Goal: Task Accomplishment & Management: Complete application form

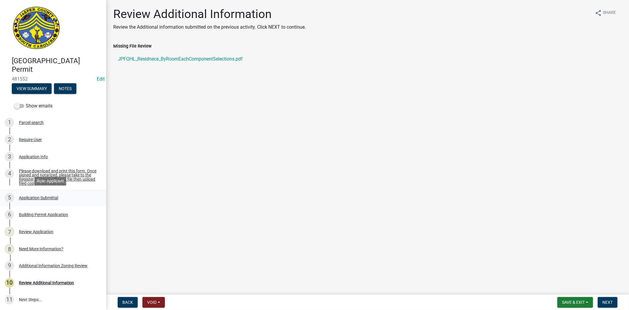
click at [44, 197] on div "Application Submittal" at bounding box center [38, 198] width 39 height 4
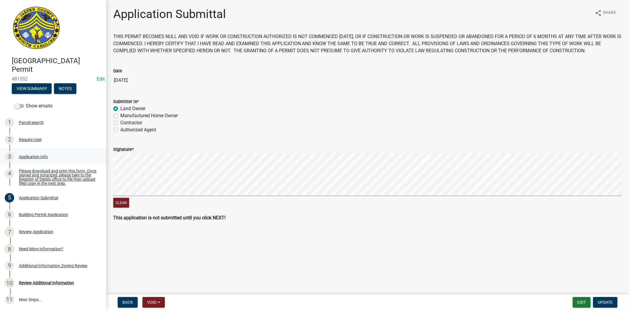
click at [41, 158] on div "3 Application Info" at bounding box center [51, 156] width 92 height 9
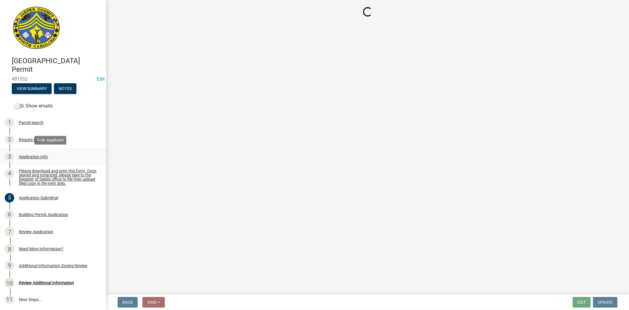
select select "42590599-3c97-479d-b3e9-fbeca9af4fb5"
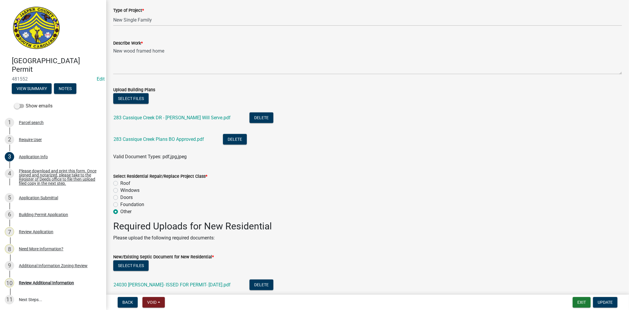
scroll to position [688, 0]
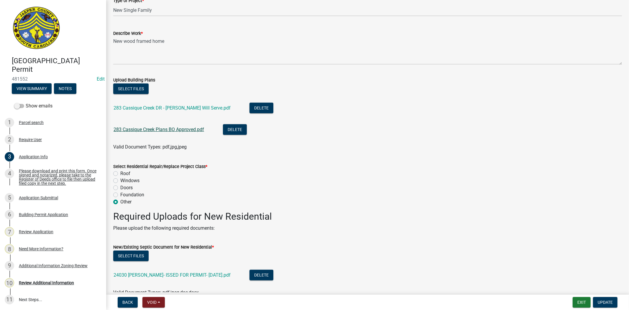
click at [166, 130] on link "283 Cassique Creek Plans BO Approved.pdf" at bounding box center [159, 130] width 91 height 6
click at [182, 109] on link "283 Cassique Creek DR - BJWSA Will Serve.pdf" at bounding box center [172, 108] width 117 height 6
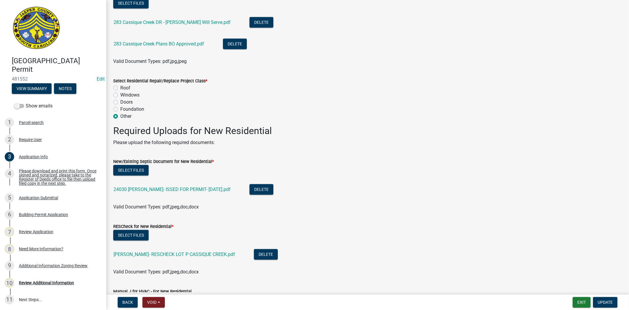
scroll to position [786, 0]
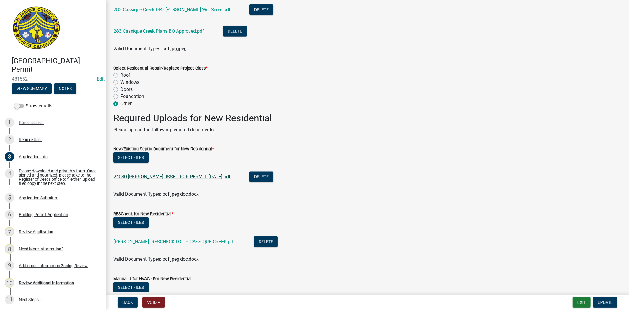
click at [196, 177] on link "24030 Pfohl- ISSED FOR PERMIT- 03-06-25.pdf" at bounding box center [172, 177] width 117 height 6
click at [137, 158] on button "Select files" at bounding box center [130, 157] width 35 height 11
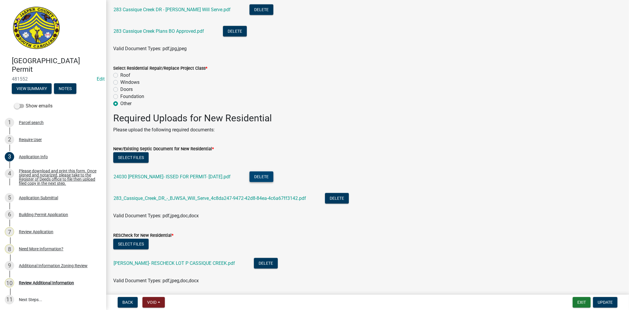
click at [249, 176] on button "Delete" at bounding box center [261, 176] width 24 height 11
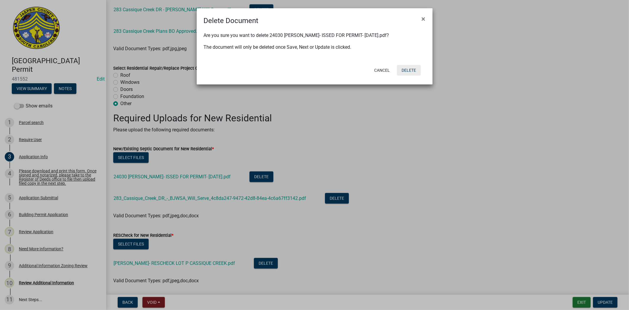
click at [413, 70] on button "Delete" at bounding box center [409, 70] width 24 height 11
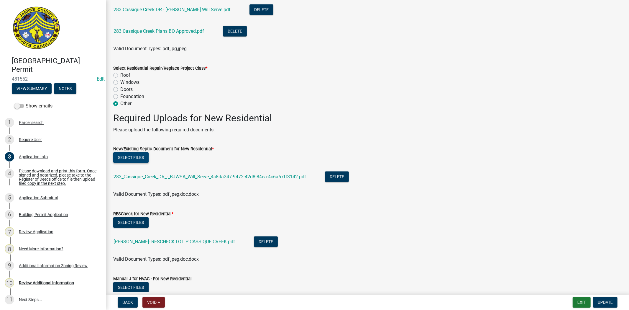
click at [127, 159] on button "Select files" at bounding box center [130, 157] width 35 height 11
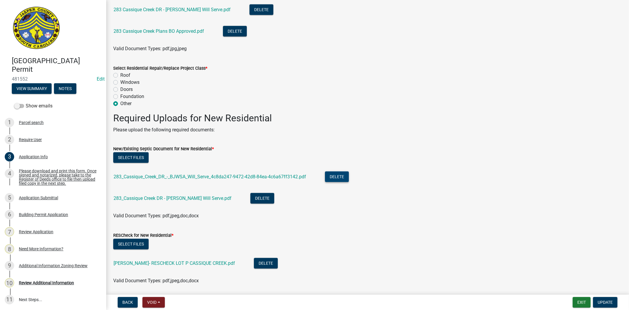
click at [334, 175] on button "Delete" at bounding box center [337, 176] width 24 height 11
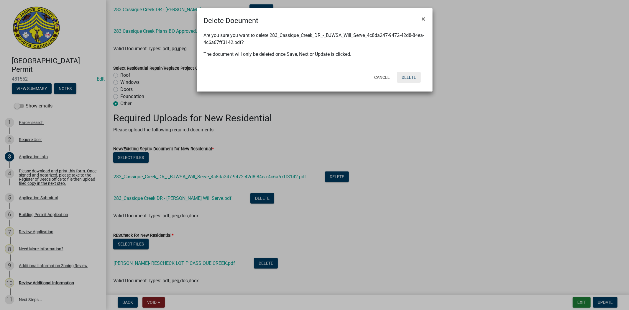
click at [413, 76] on button "Delete" at bounding box center [409, 77] width 24 height 11
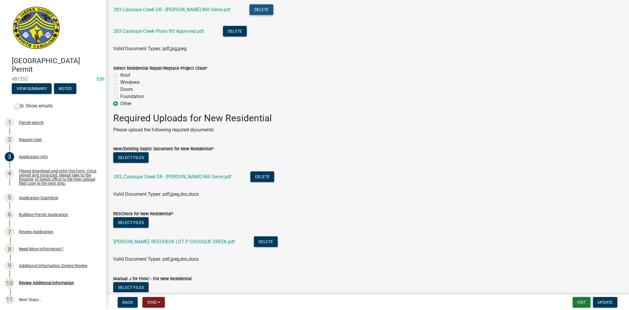
click at [249, 13] on button "Delete" at bounding box center [261, 9] width 24 height 11
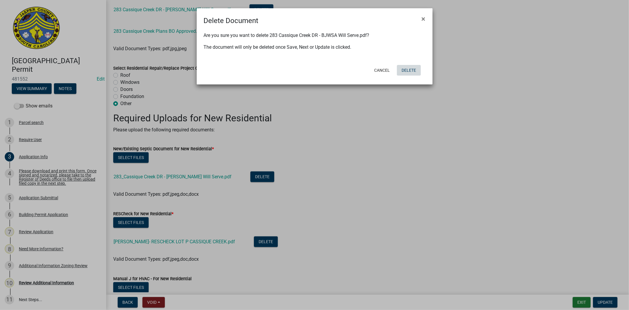
click at [409, 66] on button "Delete" at bounding box center [409, 70] width 24 height 11
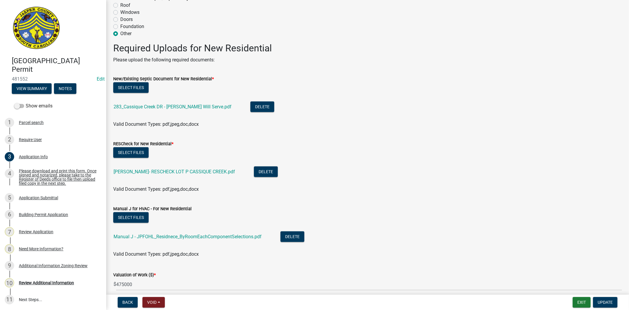
scroll to position [863, 0]
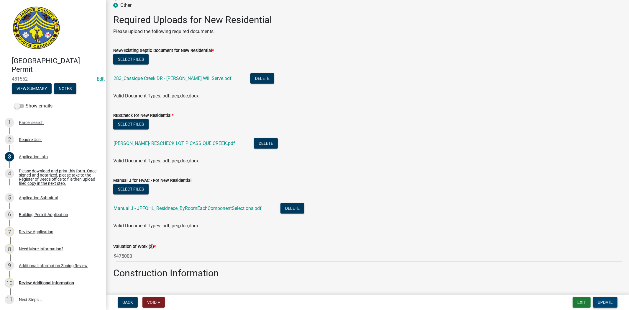
click at [607, 303] on span "Update" at bounding box center [605, 302] width 15 height 5
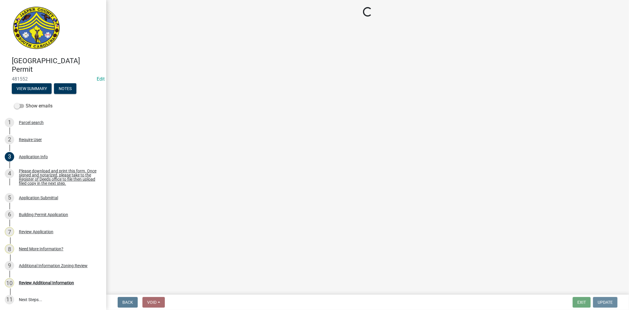
scroll to position [0, 0]
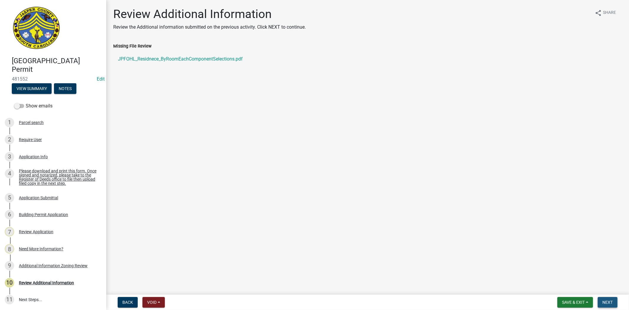
click at [609, 303] on span "Next" at bounding box center [608, 302] width 10 height 5
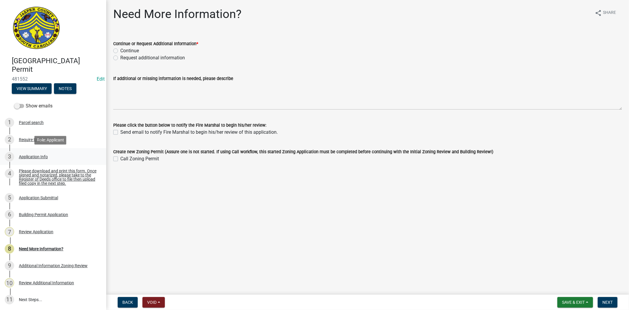
click at [43, 157] on div "Application Info" at bounding box center [33, 157] width 29 height 4
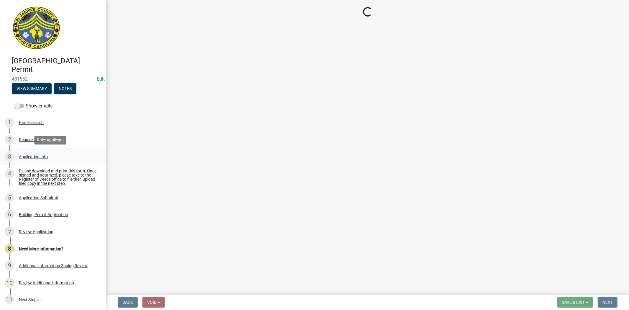
select select "42590599-3c97-479d-b3e9-fbeca9af4fb5"
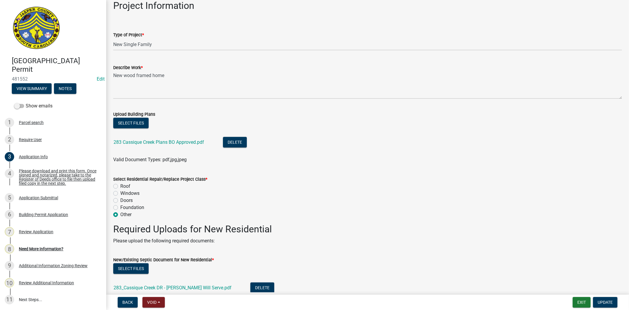
scroll to position [655, 0]
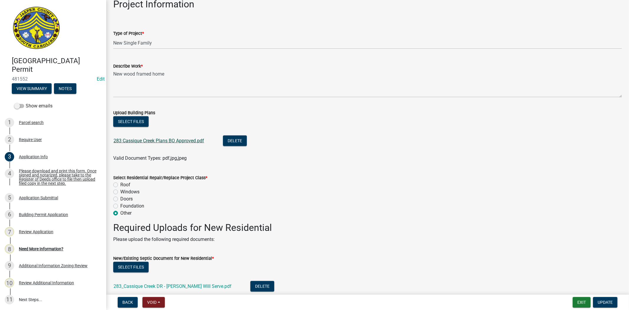
click at [189, 141] on link "283 Cassique Creek Plans BO Approved.pdf" at bounding box center [159, 141] width 91 height 6
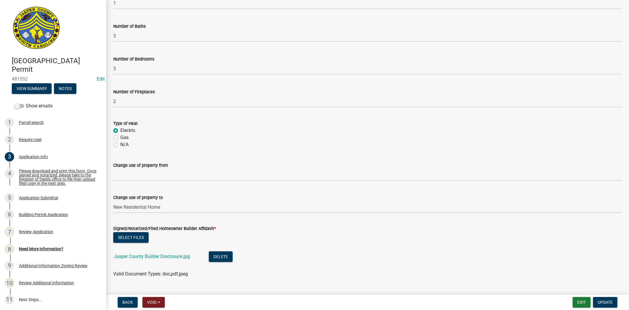
scroll to position [1243, 0]
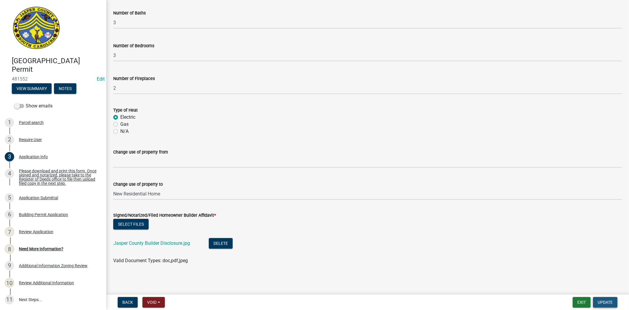
click at [608, 305] on button "Update" at bounding box center [605, 302] width 24 height 11
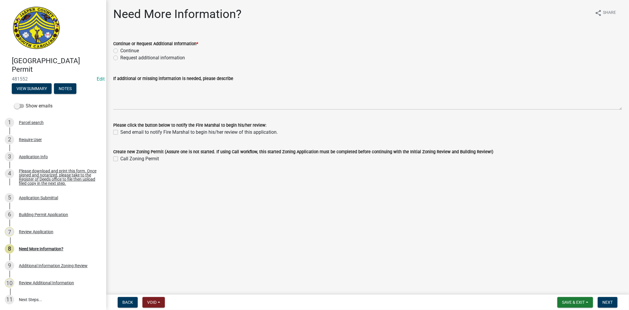
click at [120, 50] on label "Continue" at bounding box center [129, 50] width 19 height 7
click at [120, 50] on input "Continue" at bounding box center [122, 49] width 4 height 4
radio input "true"
click at [609, 298] on button "Next" at bounding box center [608, 302] width 20 height 11
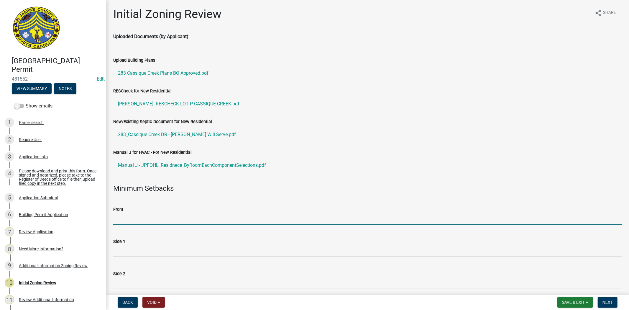
click at [178, 221] on input "Front" at bounding box center [367, 219] width 509 height 12
type input "35"
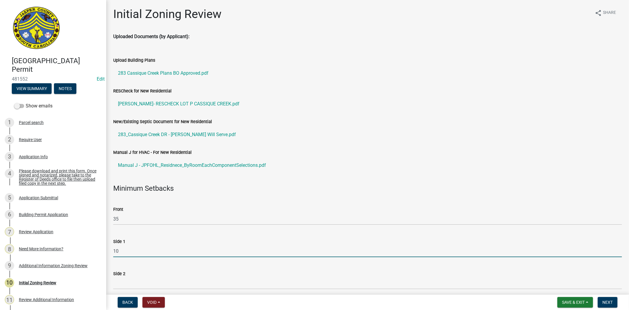
type input "10"
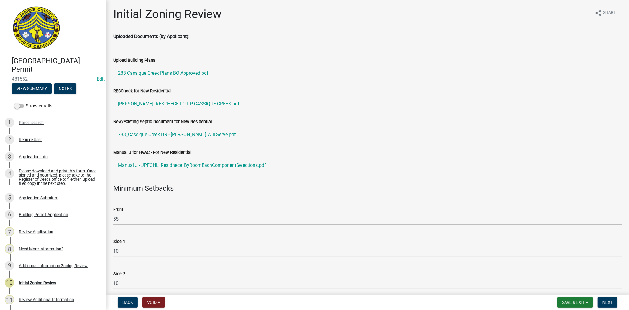
type input "10"
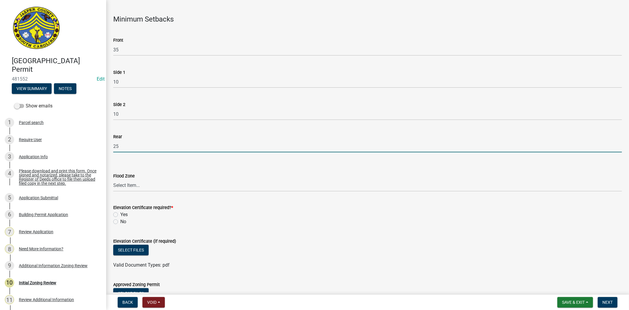
type input "25"
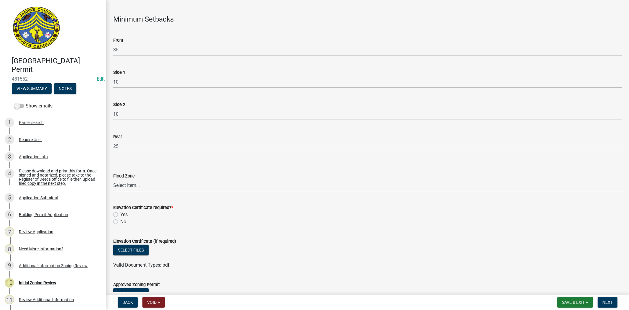
click at [111, 189] on div "Flood Zone Select Item... A AE X Shaded X N/A" at bounding box center [368, 174] width 518 height 35
click at [116, 185] on select "Select Item... A AE X Shaded X N/A" at bounding box center [367, 185] width 509 height 12
click at [113, 179] on select "Select Item... A AE X Shaded X N/A" at bounding box center [367, 185] width 509 height 12
select select "28e8055b-422e-4c2e-9206-ce7b96ebb91b"
click at [120, 213] on label "Yes" at bounding box center [123, 214] width 7 height 7
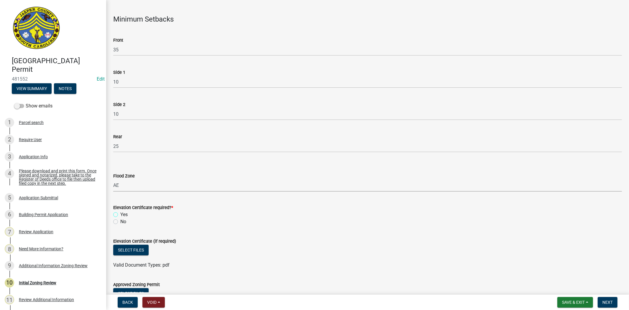
click at [120, 213] on input "Yes" at bounding box center [122, 213] width 4 height 4
radio input "true"
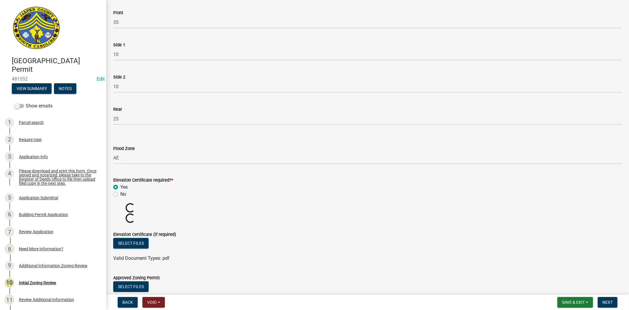
scroll to position [267, 0]
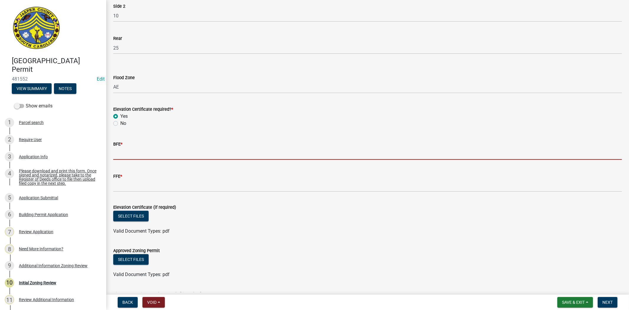
click at [172, 151] on input "BFE *" at bounding box center [367, 153] width 509 height 12
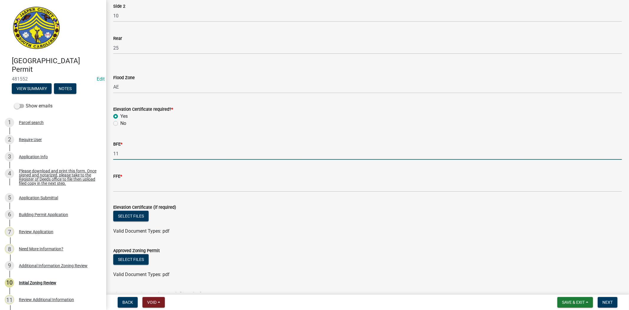
type input "11"
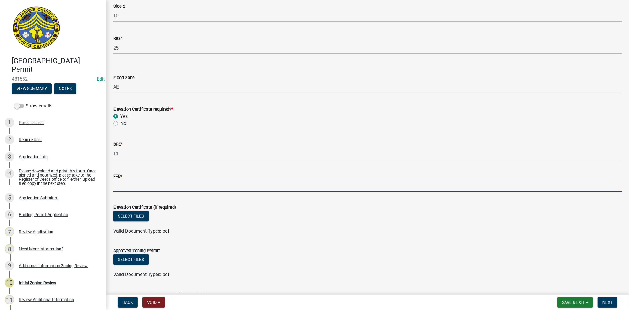
click at [138, 188] on input "FFE *" at bounding box center [367, 186] width 509 height 12
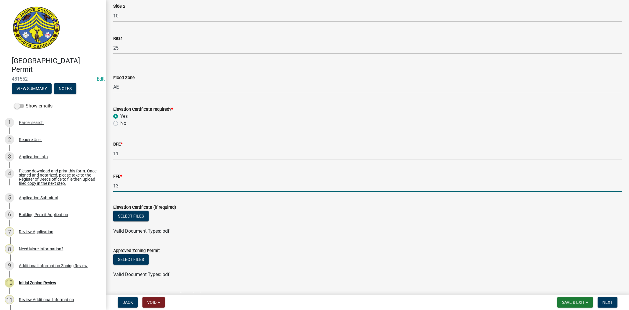
type input "13"
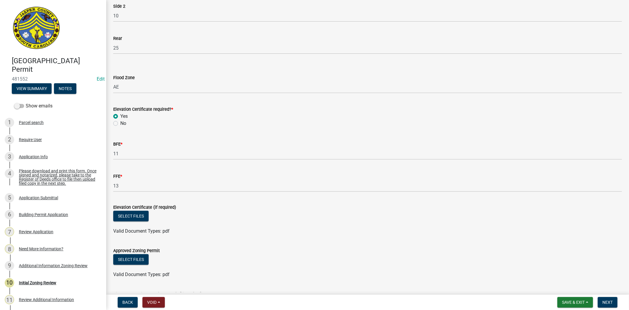
click at [284, 207] on div "Elevation Certificate (if required)" at bounding box center [367, 206] width 509 height 7
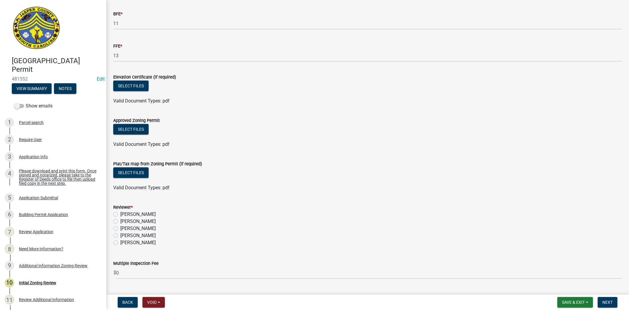
scroll to position [398, 0]
click at [132, 125] on button "Select files" at bounding box center [130, 128] width 35 height 11
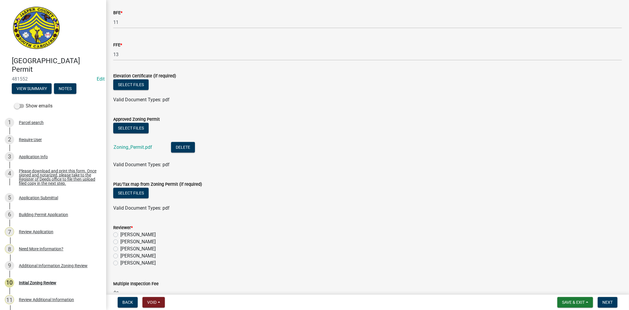
click at [120, 257] on label "Stephanie Oviedo" at bounding box center [137, 255] width 35 height 7
click at [120, 256] on input "Stephanie Oviedo" at bounding box center [122, 254] width 4 height 4
radio input "true"
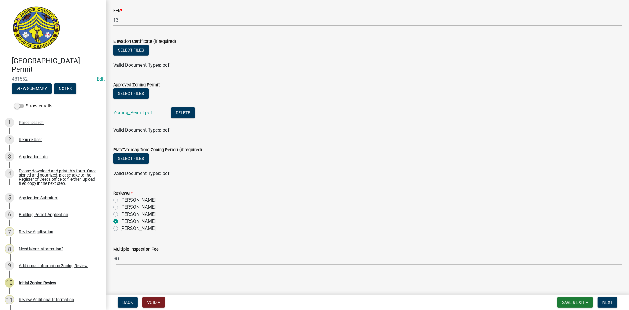
scroll to position [434, 0]
click at [574, 304] on button "Save & Exit" at bounding box center [575, 302] width 36 height 11
click at [562, 273] on button "Save" at bounding box center [569, 272] width 47 height 14
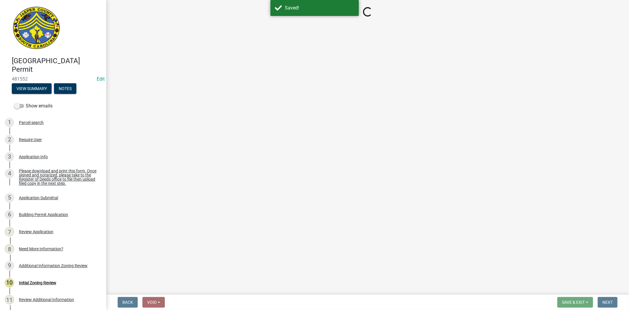
select select "28e8055b-422e-4c2e-9206-ce7b96ebb91b"
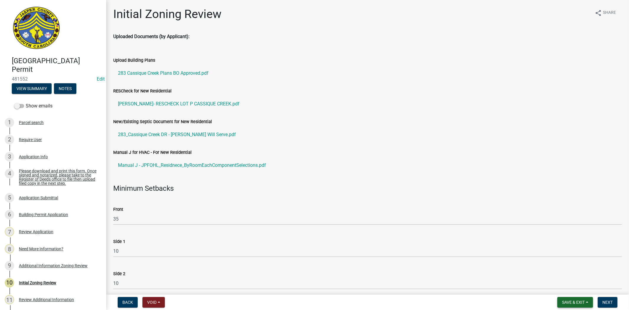
click at [564, 301] on span "Save & Exit" at bounding box center [573, 302] width 23 height 5
click at [555, 271] on button "Save" at bounding box center [569, 272] width 47 height 14
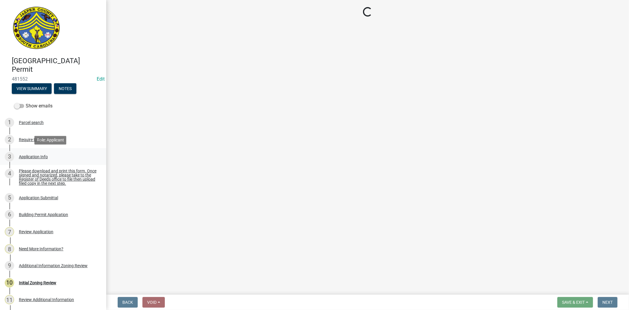
select select "28e8055b-422e-4c2e-9206-ce7b96ebb91b"
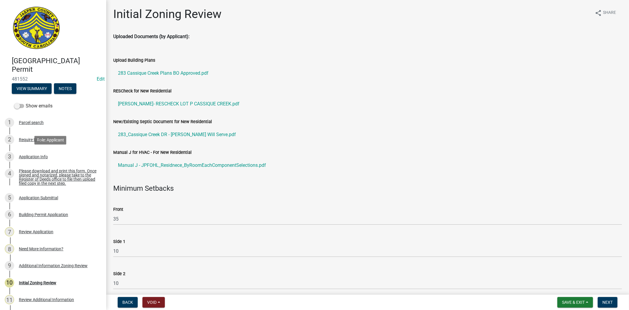
click at [42, 157] on div "Application Info" at bounding box center [33, 157] width 29 height 4
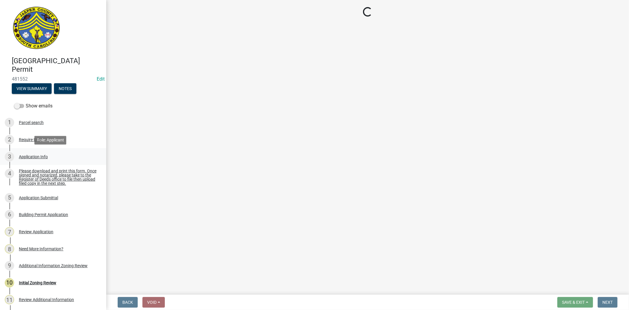
select select "42590599-3c97-479d-b3e9-fbeca9af4fb5"
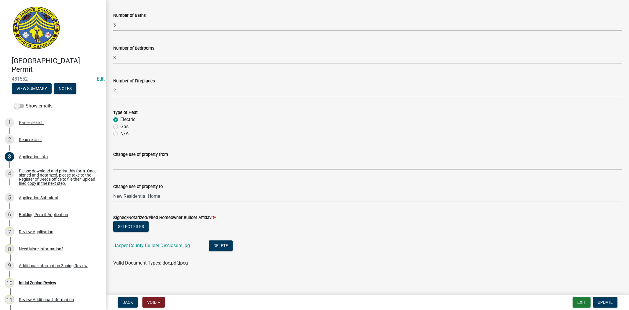
scroll to position [1243, 0]
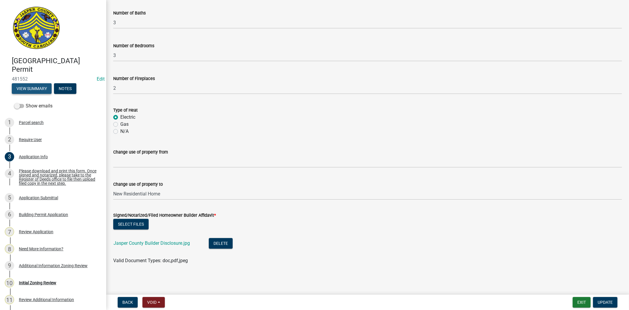
click at [35, 88] on button "View Summary" at bounding box center [32, 88] width 40 height 11
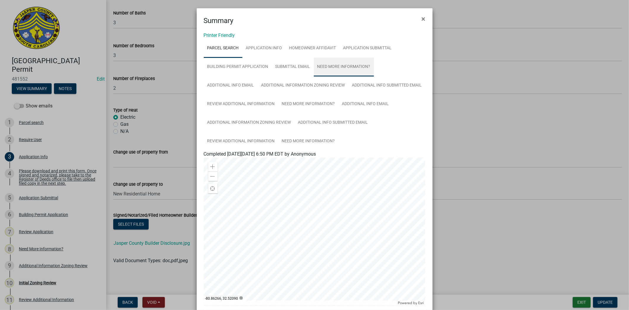
click at [343, 65] on link "Need More Information?" at bounding box center [344, 67] width 60 height 19
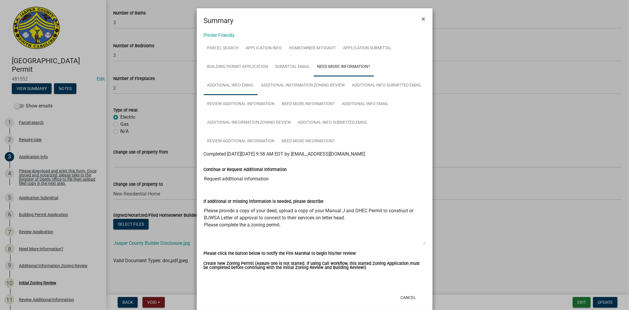
click at [228, 86] on link "Additional info email" at bounding box center [231, 85] width 54 height 19
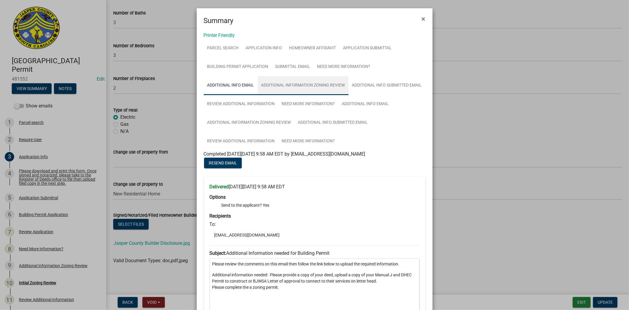
click at [286, 84] on link "Additional Information Zoning Review" at bounding box center [303, 85] width 91 height 19
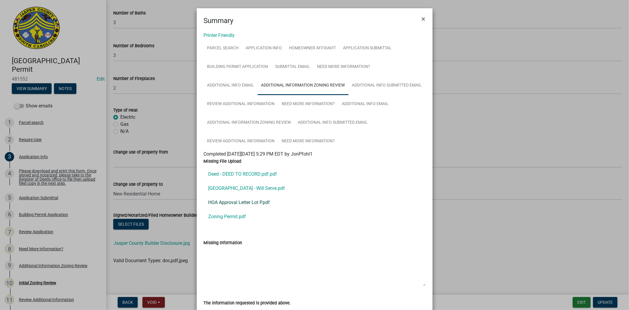
click at [241, 201] on link "HOA Approval Letter Lot P.pdf" at bounding box center [315, 202] width 222 height 14
click at [182, 124] on ngb-modal-window "Summary × Printer Friendly Parcel search Application Info Homeowner Affidavit A…" at bounding box center [314, 155] width 629 height 310
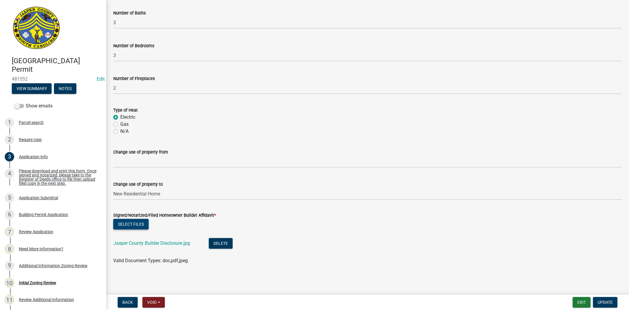
click at [134, 222] on button "Select files" at bounding box center [130, 224] width 35 height 11
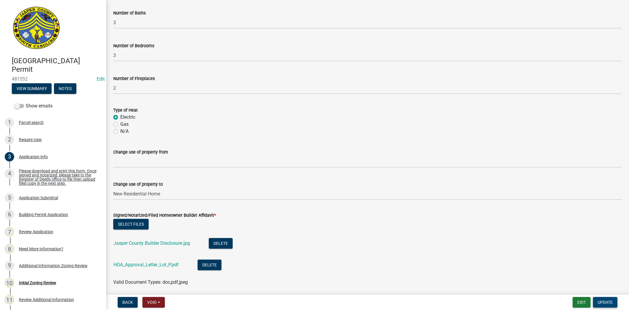
click at [605, 301] on span "Update" at bounding box center [605, 302] width 15 height 5
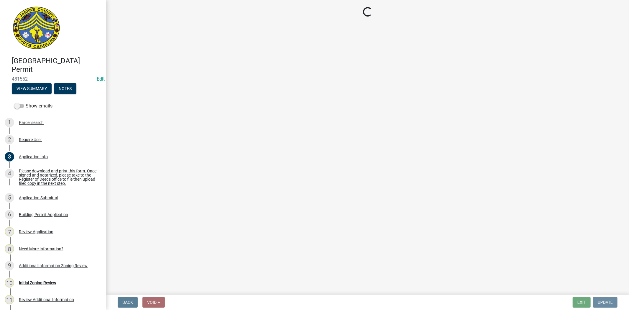
scroll to position [0, 0]
select select "28e8055b-422e-4c2e-9206-ce7b96ebb91b"
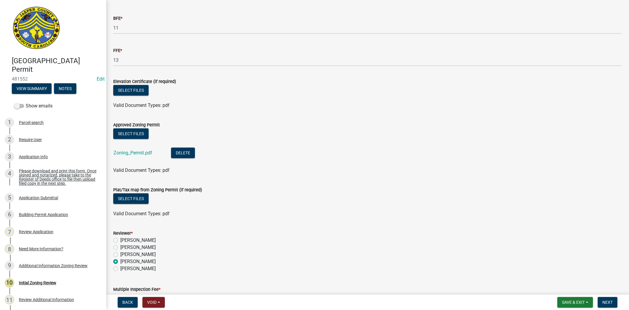
scroll to position [393, 0]
click at [127, 132] on button "Select files" at bounding box center [130, 133] width 35 height 11
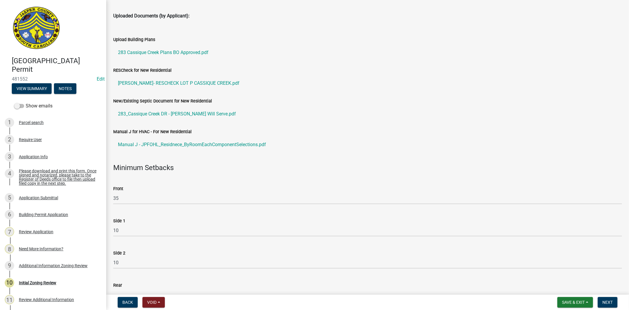
scroll to position [0, 0]
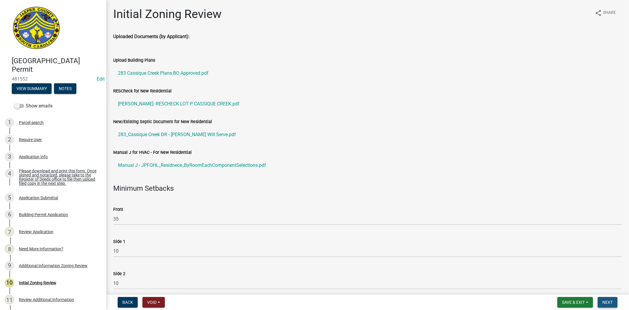
click at [600, 302] on button "Next" at bounding box center [608, 302] width 20 height 11
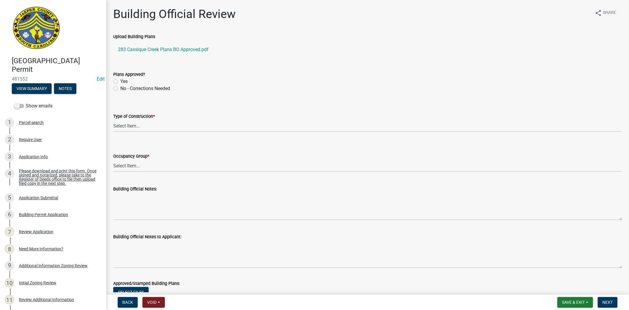
click at [120, 81] on label "Yes" at bounding box center [123, 81] width 7 height 7
click at [120, 81] on input "Yes" at bounding box center [122, 80] width 4 height 4
radio input "true"
click at [134, 123] on select "Select Item... IA IB IIA IIB IIIA IIIB IV VA VB" at bounding box center [367, 126] width 509 height 12
click at [113, 120] on select "Select Item... IA IB IIA IIB IIIA IIIB IV VA VB" at bounding box center [367, 126] width 509 height 12
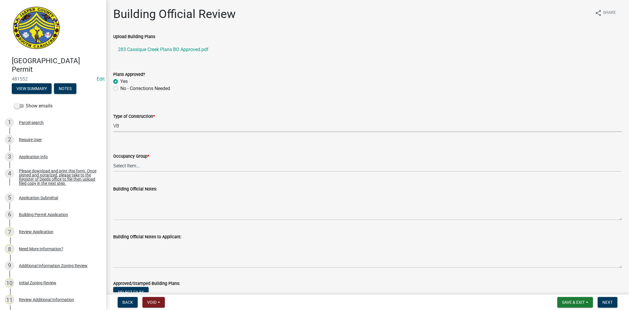
select select "5377c7cd-ae48-4ed2-bc38-366ad0c69dab"
click at [141, 162] on select "Select Item... A-1 A-2 A-3 A-4 B E F-1 F-2 H-1 H-2 H-3 H-4 H-5 I-1 I-2 I-3 I-4 …" at bounding box center [367, 166] width 509 height 12
click at [113, 160] on select "Select Item... A-1 A-2 A-3 A-4 B E F-1 F-2 H-1 H-2 H-3 H-4 H-5 I-1 I-2 I-3 I-4 …" at bounding box center [367, 166] width 509 height 12
select select "a775bd88-bb11-4979-9dc9-57cd65166191"
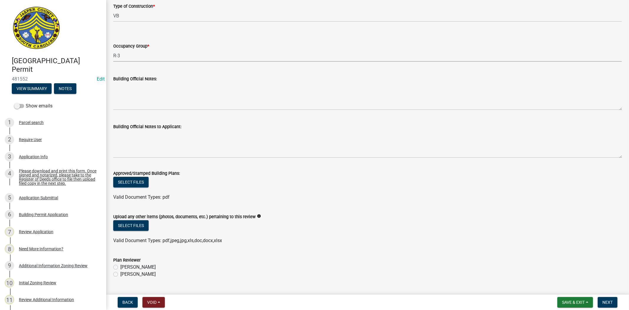
scroll to position [124, 0]
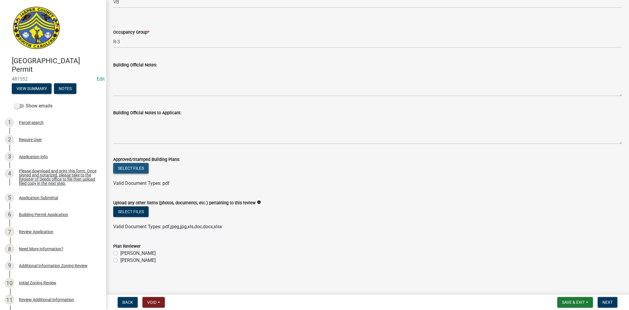
click at [131, 168] on button "Select files" at bounding box center [130, 168] width 35 height 11
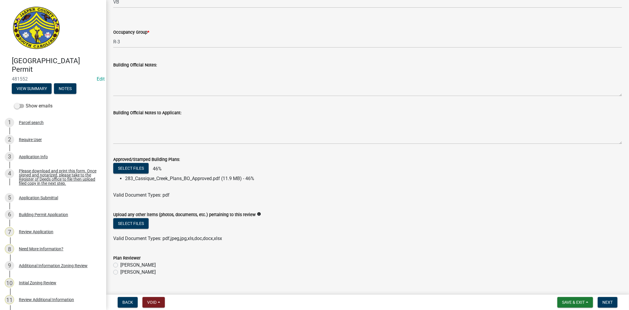
click at [120, 270] on label "Ryan Campbell" at bounding box center [137, 271] width 35 height 7
click at [120, 270] on input "Ryan Campbell" at bounding box center [122, 270] width 4 height 4
radio input "true"
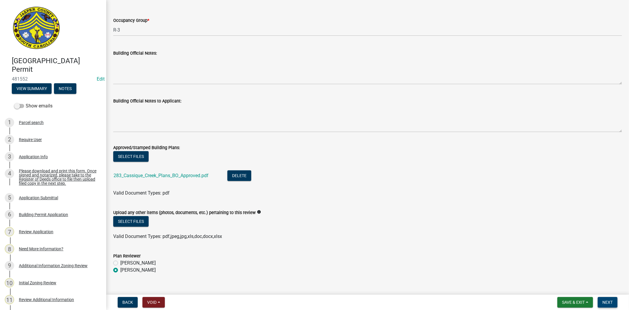
click at [609, 300] on span "Next" at bounding box center [608, 302] width 10 height 5
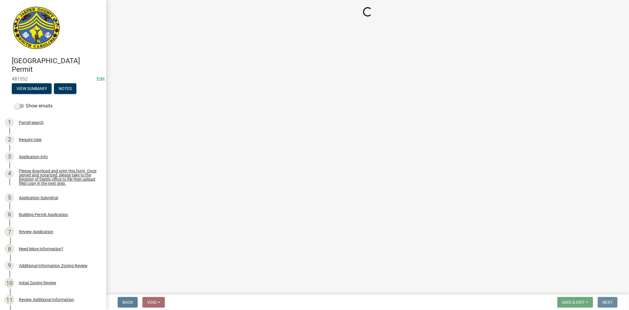
scroll to position [0, 0]
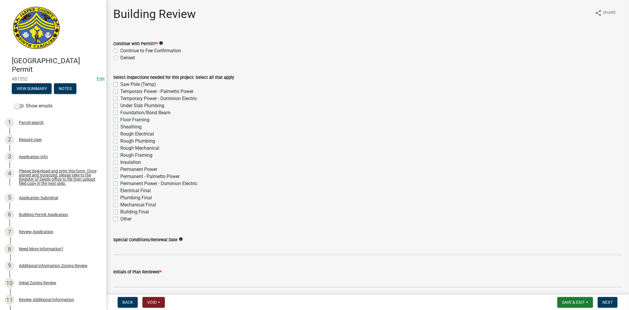
click at [120, 50] on label "Continue to Fee Confirmation" at bounding box center [150, 50] width 61 height 7
click at [120, 50] on input "Continue to Fee Confirmation" at bounding box center [122, 49] width 4 height 4
radio input "true"
click at [120, 86] on label "Saw Pole (Temp)" at bounding box center [138, 84] width 36 height 7
click at [120, 85] on input "Saw Pole (Temp)" at bounding box center [122, 83] width 4 height 4
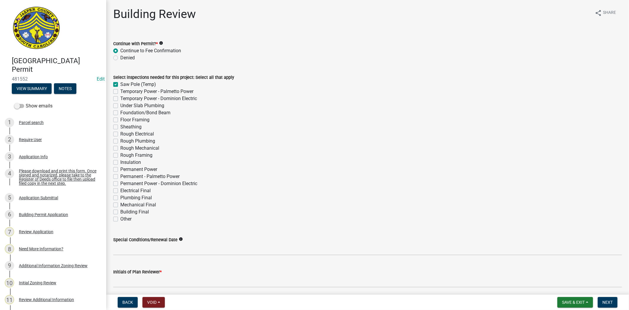
checkbox input "true"
checkbox input "false"
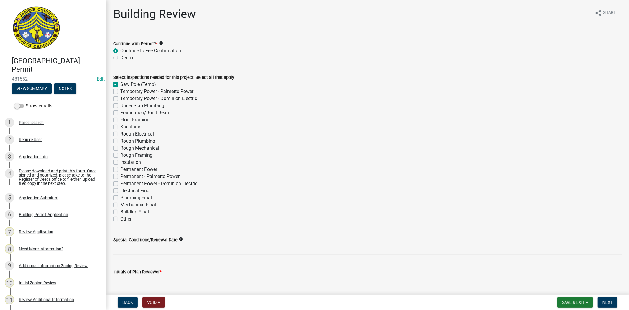
checkbox input "false"
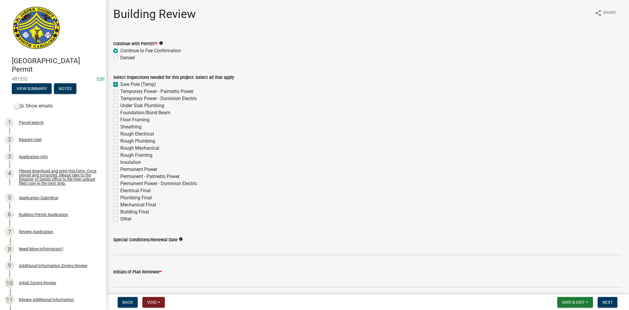
checkbox input "false"
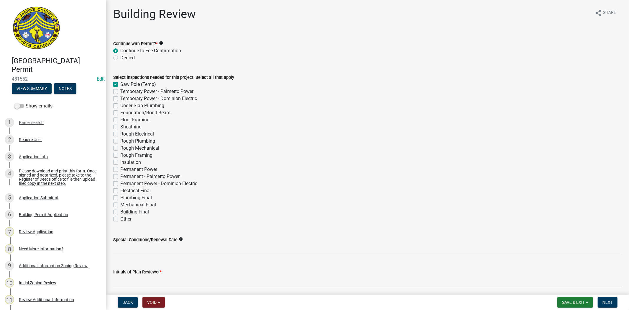
checkbox input "false"
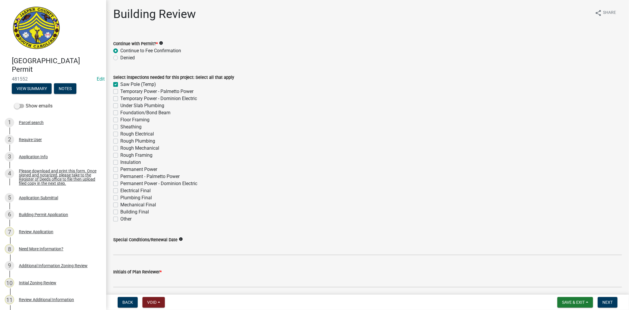
click at [112, 106] on div "Select inspections needed for this project: Select all that apply Saw Pole (Tem…" at bounding box center [368, 145] width 518 height 156
click at [120, 105] on label "Under Slab Plumbing" at bounding box center [142, 105] width 44 height 7
click at [120, 105] on input "Under Slab Plumbing" at bounding box center [122, 104] width 4 height 4
checkbox input "true"
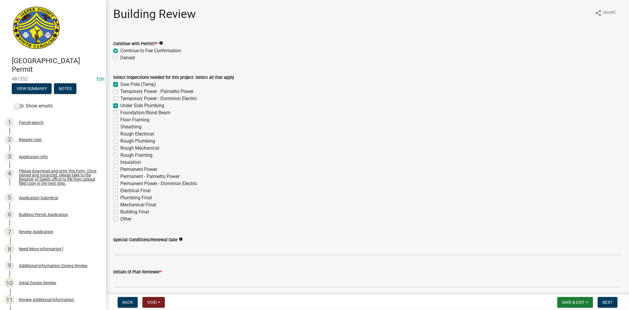
checkbox input "false"
checkbox input "true"
checkbox input "false"
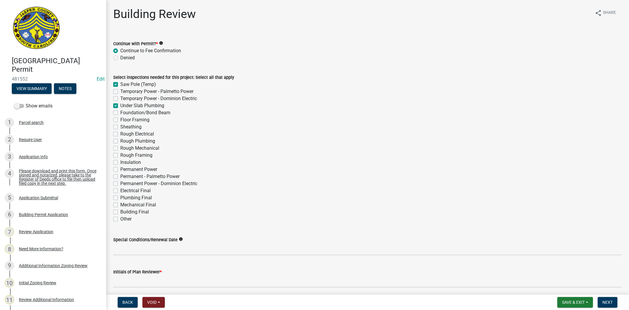
checkbox input "false"
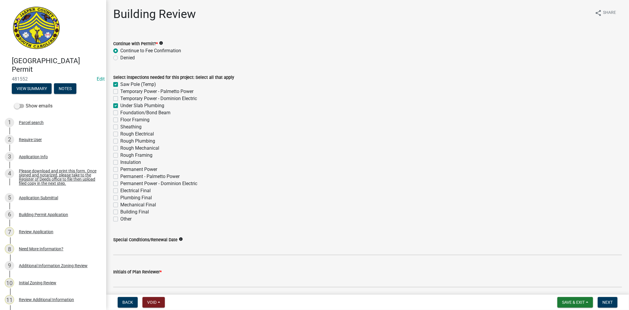
checkbox input "false"
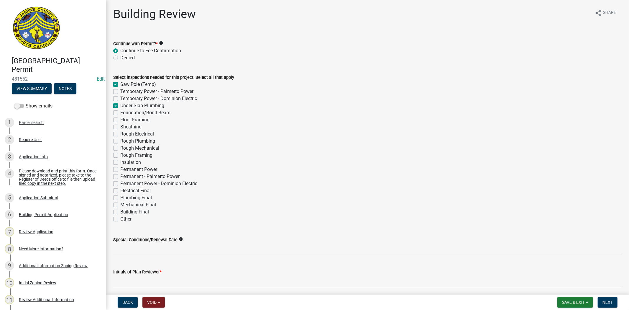
checkbox input "false"
click at [120, 111] on label "Foundation/Bond Beam" at bounding box center [145, 112] width 50 height 7
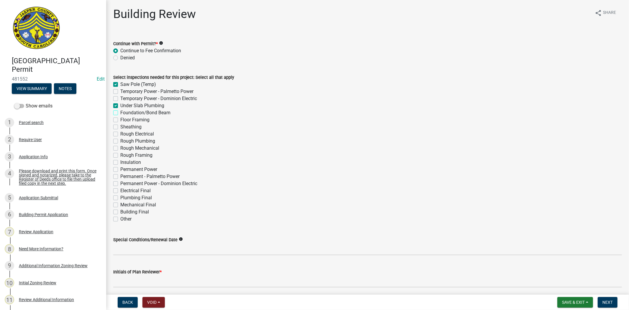
click at [120, 111] on input "Foundation/Bond Beam" at bounding box center [122, 111] width 4 height 4
checkbox input "true"
checkbox input "false"
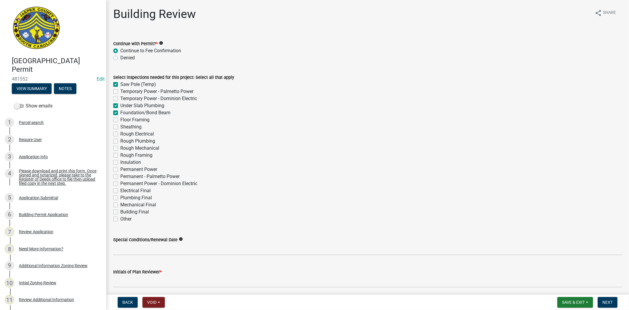
checkbox input "true"
checkbox input "false"
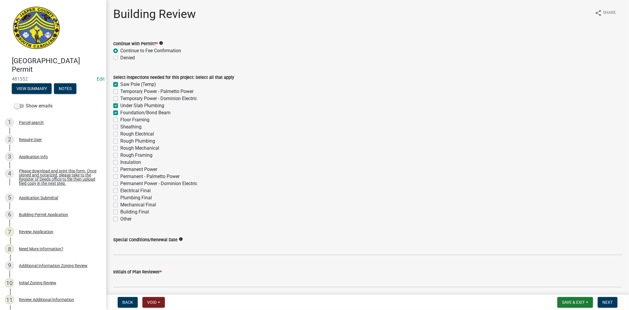
checkbox input "false"
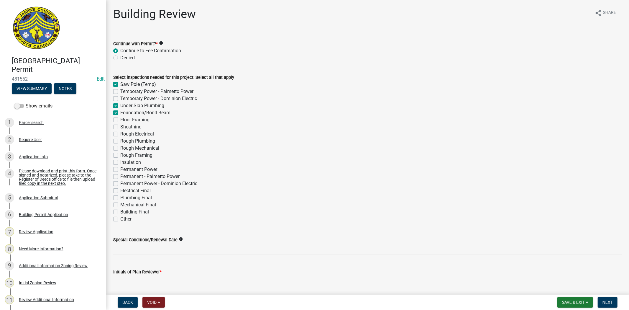
checkbox input "false"
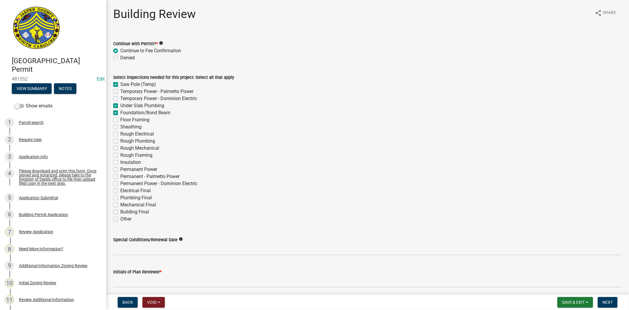
checkbox input "false"
click at [120, 121] on label "Floor Framing" at bounding box center [134, 119] width 29 height 7
click at [120, 120] on input "Floor Framing" at bounding box center [122, 118] width 4 height 4
checkbox input "true"
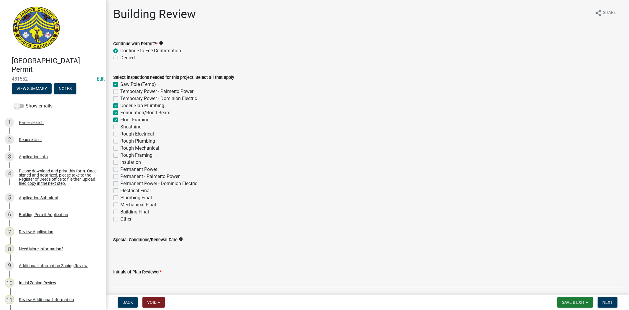
checkbox input "true"
checkbox input "false"
checkbox input "true"
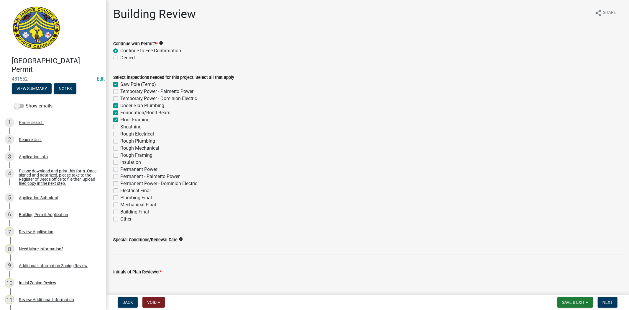
checkbox input "true"
checkbox input "false"
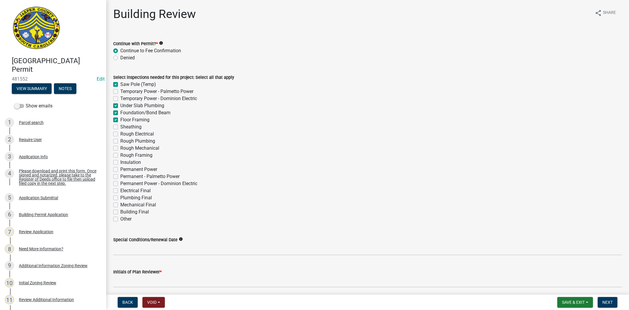
checkbox input "false"
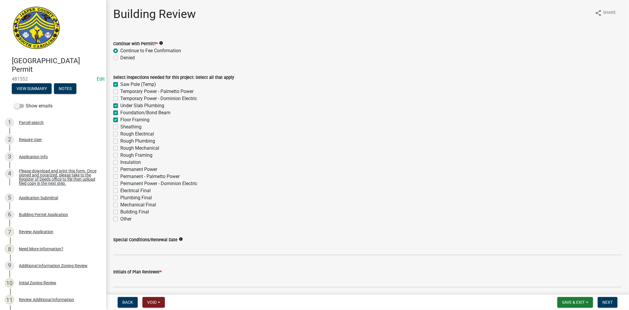
checkbox input "false"
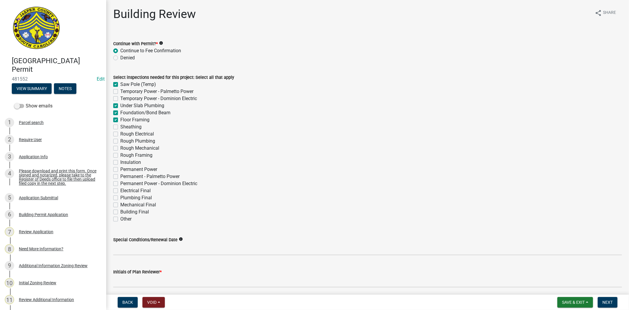
click at [120, 125] on label "Sheathing" at bounding box center [130, 126] width 21 height 7
click at [120, 125] on input "Sheathing" at bounding box center [122, 125] width 4 height 4
checkbox input "true"
checkbox input "false"
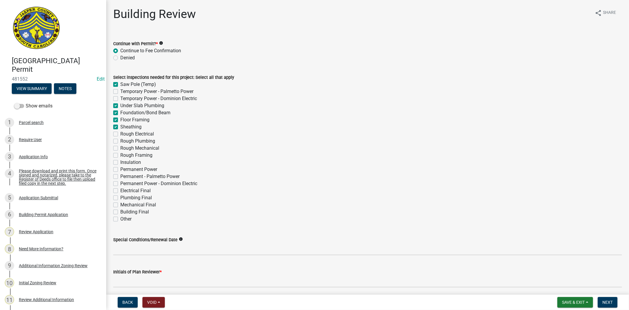
checkbox input "false"
checkbox input "true"
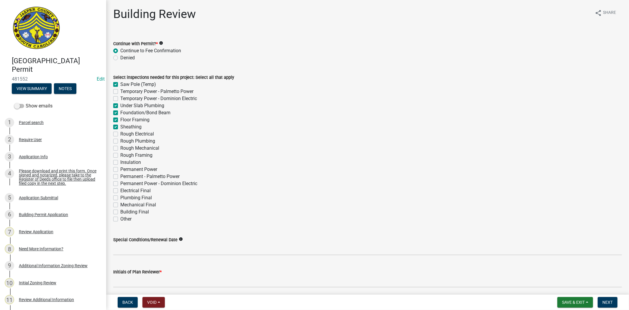
checkbox input "false"
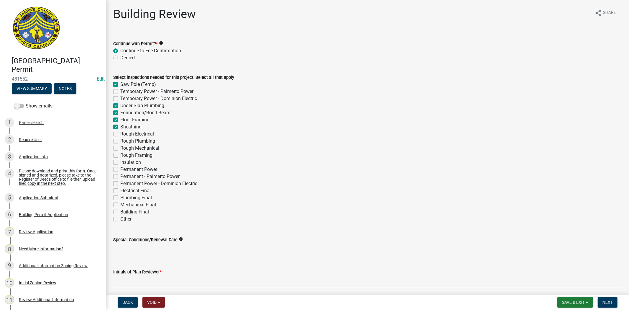
checkbox input "false"
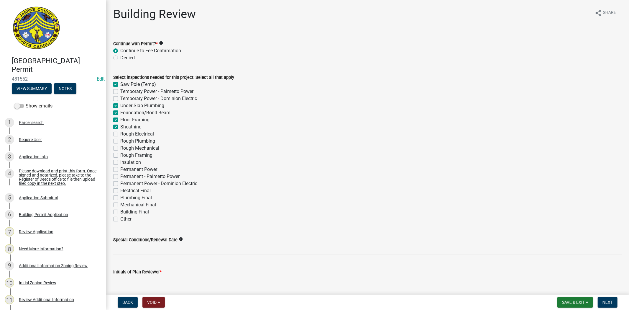
checkbox input "false"
click at [114, 137] on div "Rough Electrical" at bounding box center [367, 133] width 509 height 7
click at [120, 134] on label "Rough Electrical" at bounding box center [137, 133] width 34 height 7
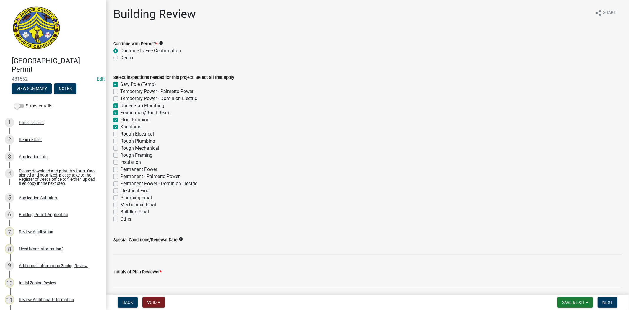
click at [120, 134] on input "Rough Electrical" at bounding box center [122, 132] width 4 height 4
checkbox input "true"
checkbox input "false"
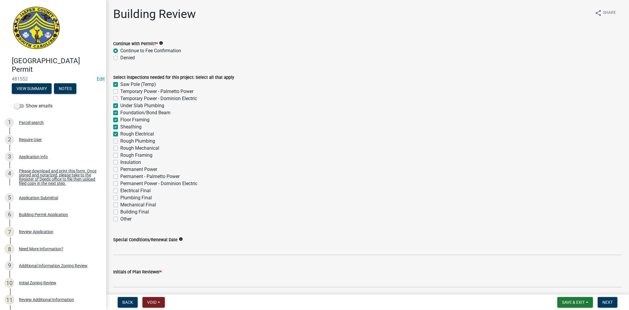
checkbox input "true"
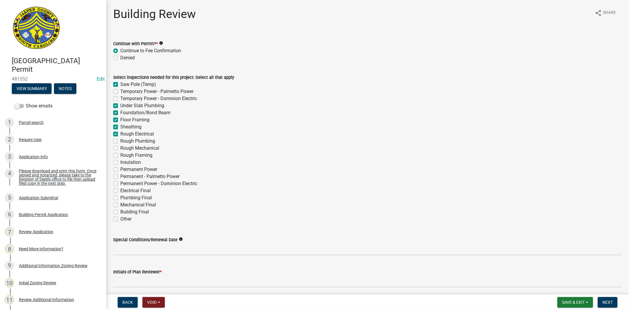
checkbox input "false"
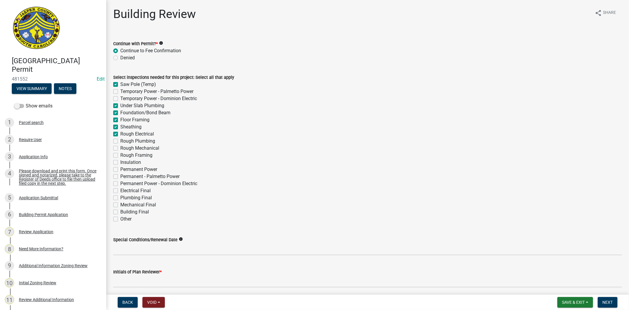
checkbox input "false"
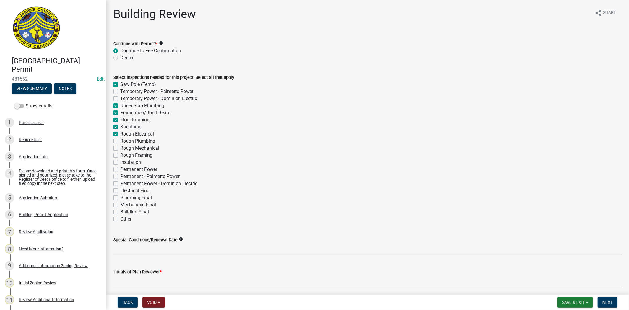
checkbox input "false"
click at [120, 139] on label "Rough Plumbing" at bounding box center [137, 140] width 35 height 7
click at [120, 139] on input "Rough Plumbing" at bounding box center [122, 139] width 4 height 4
checkbox input "true"
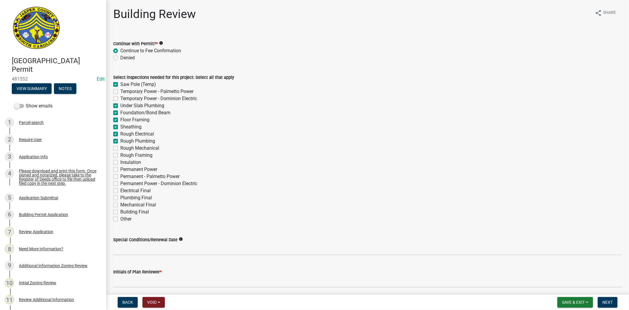
checkbox input "true"
checkbox input "false"
checkbox input "true"
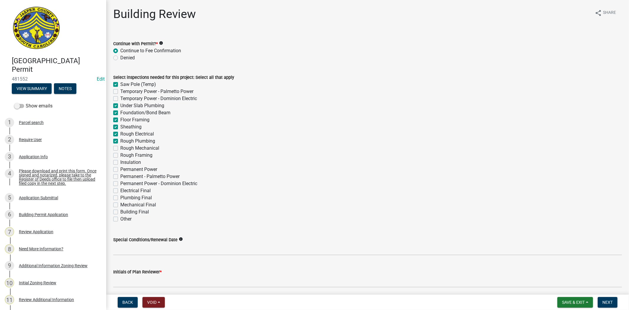
checkbox input "true"
checkbox input "false"
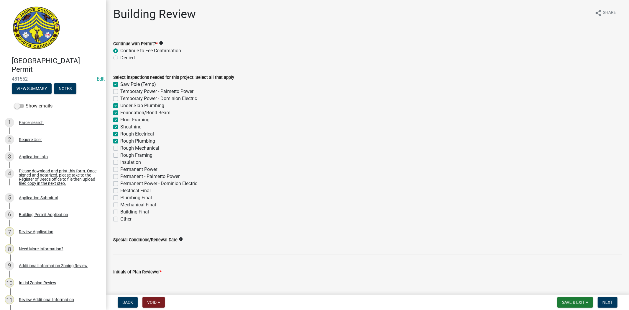
checkbox input "false"
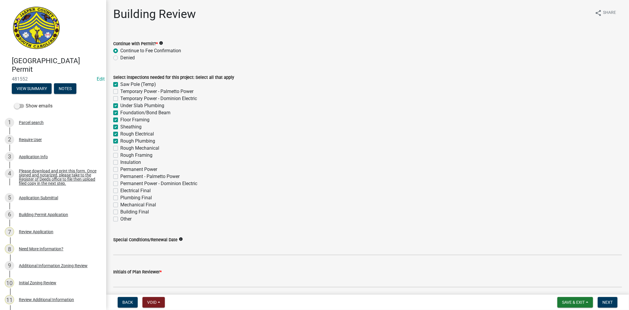
checkbox input "false"
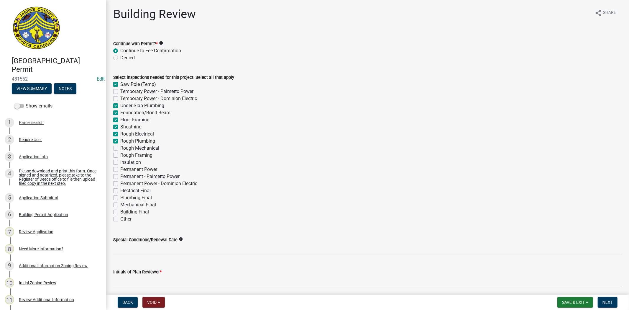
click at [116, 145] on div "Rough Mechanical" at bounding box center [367, 148] width 509 height 7
click at [120, 148] on label "Rough Mechanical" at bounding box center [139, 148] width 39 height 7
click at [120, 148] on input "Rough Mechanical" at bounding box center [122, 147] width 4 height 4
checkbox input "true"
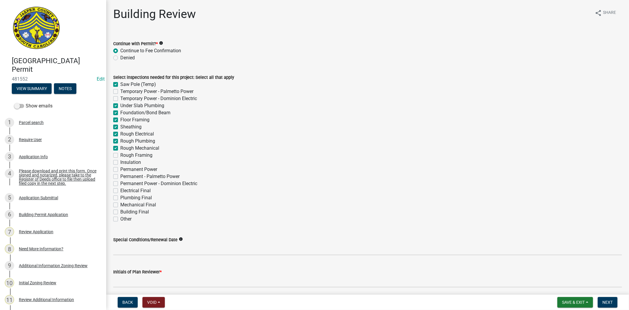
checkbox input "false"
checkbox input "true"
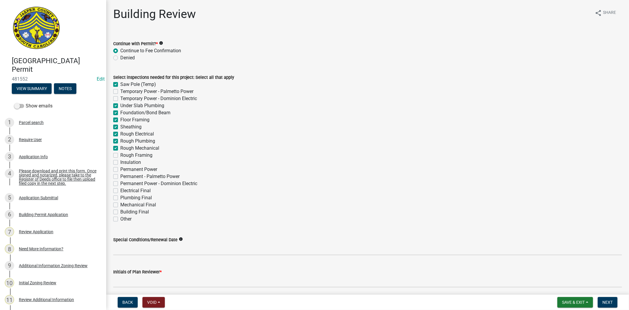
checkbox input "true"
checkbox input "false"
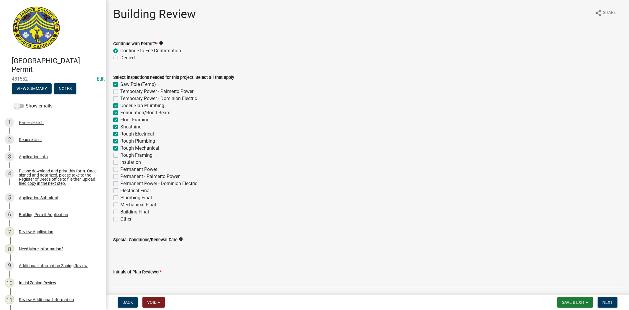
checkbox input "false"
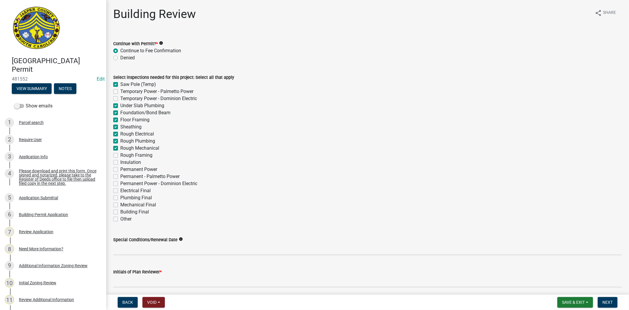
checkbox input "false"
click at [116, 151] on div "Select inspections needed for this project: Select all that apply Saw Pole (Tem…" at bounding box center [367, 148] width 509 height 149
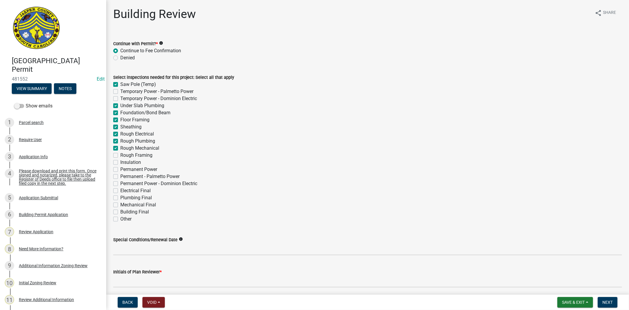
click at [120, 155] on label "Rough Framing" at bounding box center [136, 155] width 32 height 7
click at [120, 155] on input "Rough Framing" at bounding box center [122, 154] width 4 height 4
checkbox input "true"
checkbox input "false"
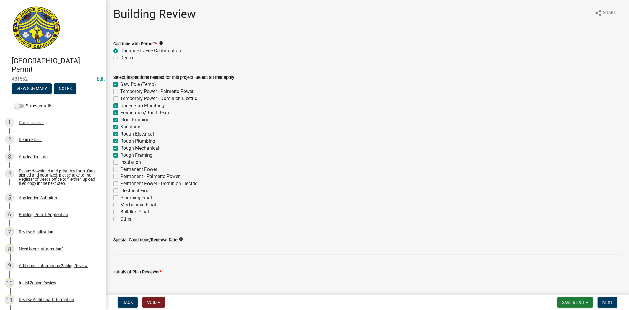
checkbox input "false"
checkbox input "true"
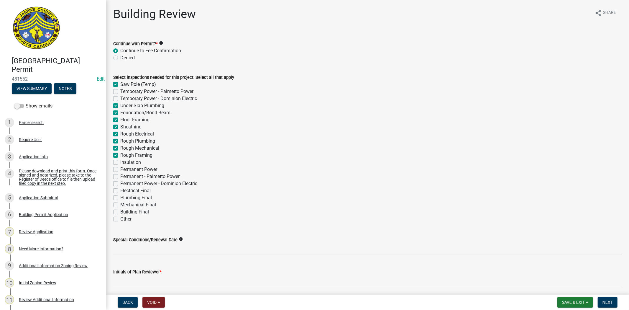
checkbox input "true"
click at [120, 161] on label "Insulation" at bounding box center [130, 162] width 21 height 7
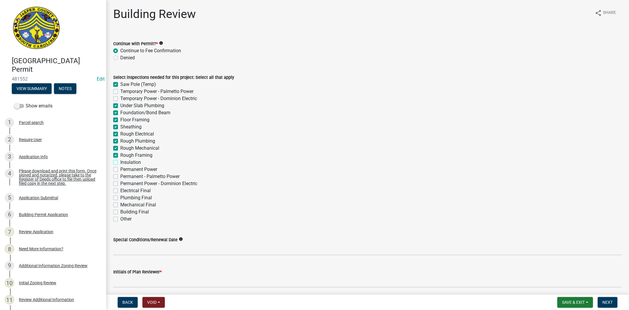
click at [120, 161] on input "Insulation" at bounding box center [122, 161] width 4 height 4
click at [120, 170] on label "Permanent Power" at bounding box center [138, 169] width 37 height 7
click at [120, 170] on input "Permanent Power" at bounding box center [122, 168] width 4 height 4
click at [120, 192] on label "Electrical Final" at bounding box center [135, 190] width 30 height 7
click at [120, 191] on input "Electrical Final" at bounding box center [122, 189] width 4 height 4
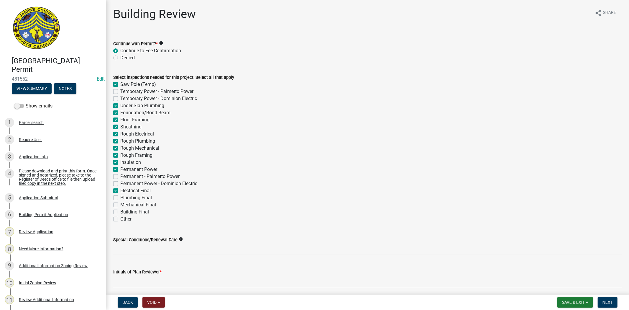
click at [120, 196] on label "Plumbing Final" at bounding box center [136, 197] width 32 height 7
click at [120, 196] on input "Plumbing Final" at bounding box center [122, 196] width 4 height 4
click at [120, 205] on label "Mechanical Final" at bounding box center [138, 204] width 36 height 7
click at [120, 205] on input "Mechanical Final" at bounding box center [122, 203] width 4 height 4
click at [120, 211] on label "Building Final" at bounding box center [134, 211] width 29 height 7
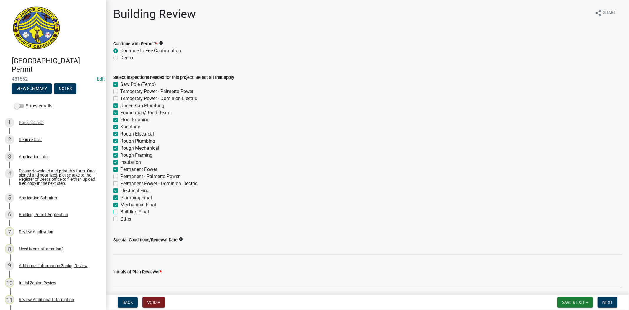
click at [120, 211] on input "Building Final" at bounding box center [122, 210] width 4 height 4
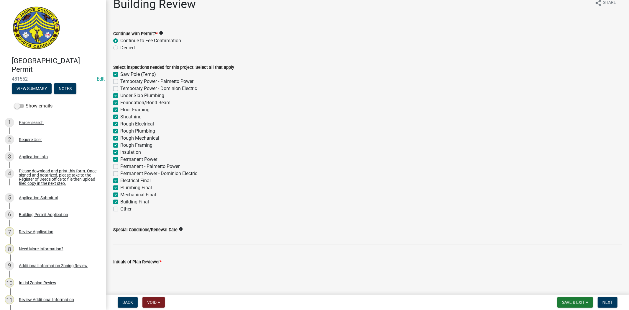
scroll to position [23, 0]
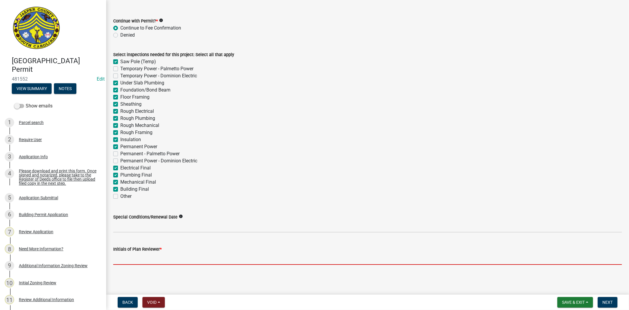
click at [173, 259] on input "Initials of Plan Reviewer *" at bounding box center [367, 258] width 509 height 12
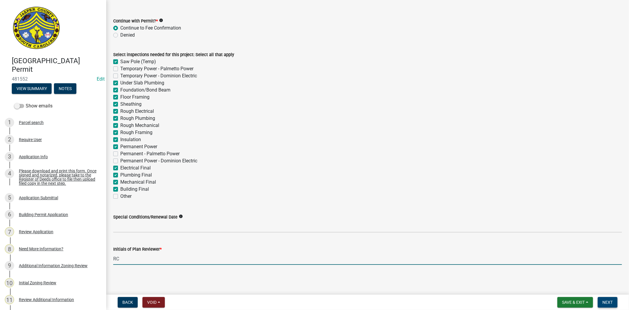
click at [608, 305] on button "Next" at bounding box center [608, 302] width 20 height 11
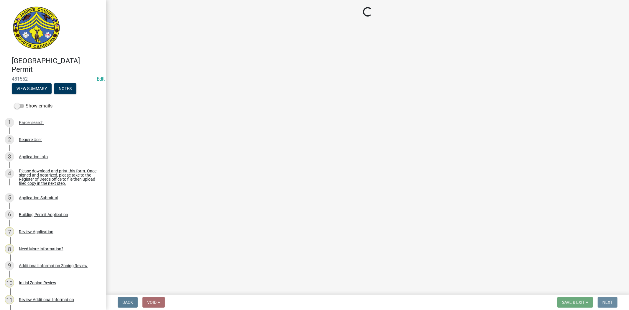
scroll to position [0, 0]
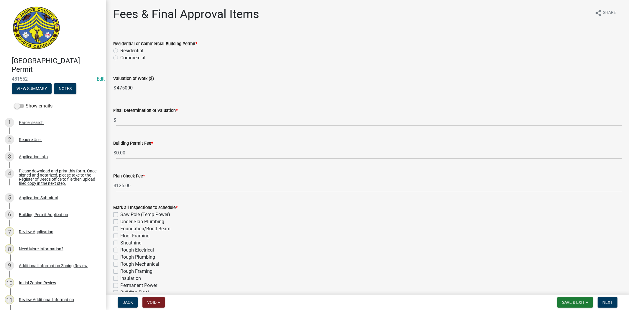
click at [120, 49] on label "Residential" at bounding box center [131, 50] width 23 height 7
click at [120, 49] on input "Residential" at bounding box center [122, 49] width 4 height 4
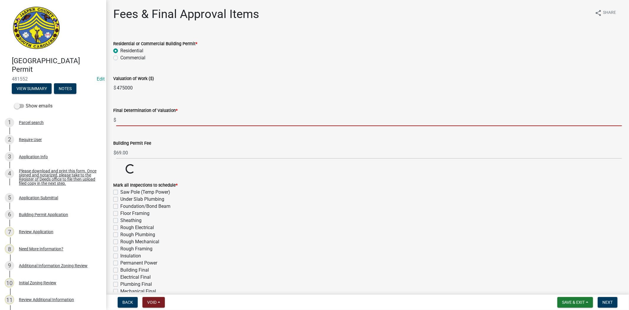
click at [130, 122] on input "text" at bounding box center [369, 120] width 506 height 12
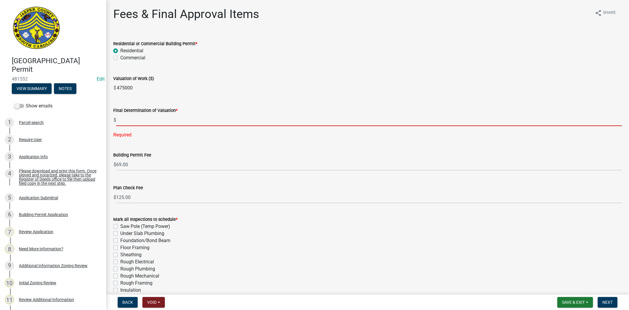
click at [133, 120] on input "text" at bounding box center [369, 120] width 506 height 12
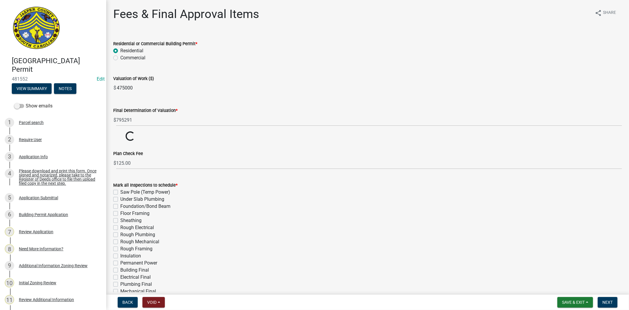
click at [266, 99] on div "Final Determination of Valuation * $ 795291" at bounding box center [367, 112] width 509 height 27
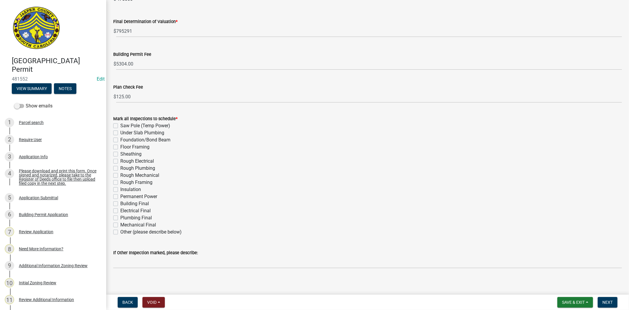
scroll to position [93, 0]
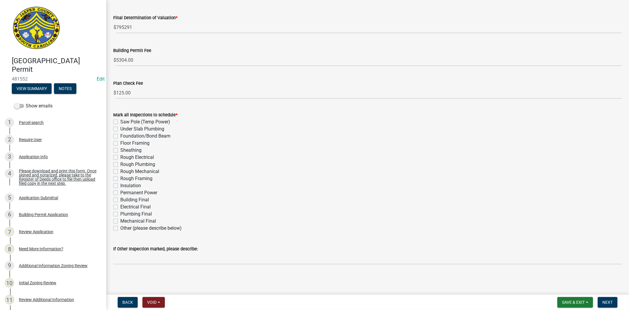
click at [120, 121] on label "Saw Pole (Temp Power)" at bounding box center [145, 121] width 50 height 7
click at [120, 121] on input "Saw Pole (Temp Power)" at bounding box center [122, 120] width 4 height 4
click at [120, 130] on label "Under Slab Plumbing" at bounding box center [142, 128] width 44 height 7
click at [120, 129] on input "Under Slab Plumbing" at bounding box center [122, 127] width 4 height 4
click at [120, 136] on label "Foundation/Bond Beam" at bounding box center [145, 135] width 50 height 7
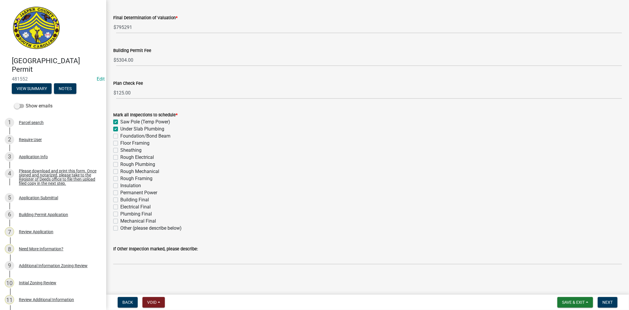
click at [120, 136] on input "Foundation/Bond Beam" at bounding box center [122, 134] width 4 height 4
click at [120, 142] on label "Floor Framing" at bounding box center [134, 142] width 29 height 7
click at [120, 142] on input "Floor Framing" at bounding box center [122, 141] width 4 height 4
click at [120, 148] on label "Sheathing" at bounding box center [130, 150] width 21 height 7
click at [120, 148] on input "Sheathing" at bounding box center [122, 149] width 4 height 4
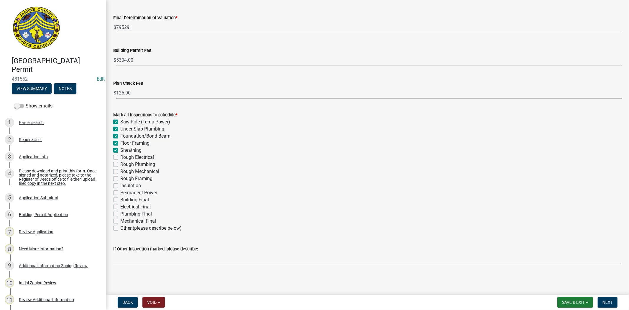
click at [120, 156] on label "Rough Electrical" at bounding box center [137, 157] width 34 height 7
click at [120, 156] on input "Rough Electrical" at bounding box center [122, 156] width 4 height 4
click at [116, 162] on div "Rough Plumbing" at bounding box center [367, 164] width 509 height 7
click at [120, 164] on label "Rough Plumbing" at bounding box center [137, 164] width 35 height 7
click at [120, 164] on input "Rough Plumbing" at bounding box center [122, 163] width 4 height 4
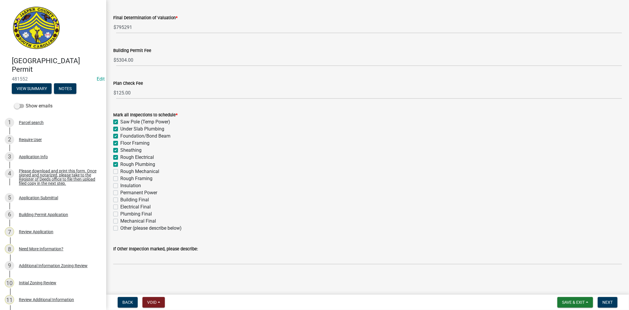
drag, startPoint x: 116, startPoint y: 167, endPoint x: 115, endPoint y: 172, distance: 4.8
click at [116, 168] on div "Rough Mechanical" at bounding box center [367, 171] width 509 height 7
click at [120, 173] on label "Rough Mechanical" at bounding box center [139, 171] width 39 height 7
click at [120, 172] on input "Rough Mechanical" at bounding box center [122, 170] width 4 height 4
click at [120, 178] on label "Rough Framing" at bounding box center [136, 178] width 32 height 7
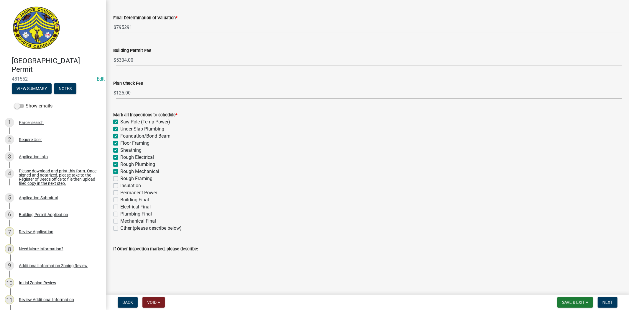
click at [120, 178] on input "Rough Framing" at bounding box center [122, 177] width 4 height 4
click at [120, 185] on label "Insulation" at bounding box center [130, 185] width 21 height 7
click at [120, 185] on input "Insulation" at bounding box center [122, 184] width 4 height 4
click at [120, 193] on label "Permanent Power" at bounding box center [138, 192] width 37 height 7
click at [120, 193] on input "Permanent Power" at bounding box center [122, 191] width 4 height 4
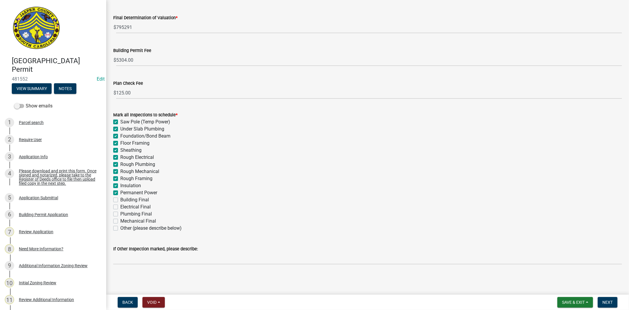
click at [120, 199] on label "Building Final" at bounding box center [134, 199] width 29 height 7
click at [120, 199] on input "Building Final" at bounding box center [122, 198] width 4 height 4
click at [120, 205] on label "Electrical Final" at bounding box center [135, 206] width 30 height 7
click at [120, 205] on input "Electrical Final" at bounding box center [122, 205] width 4 height 4
click at [120, 214] on label "Plumbing Final" at bounding box center [136, 213] width 32 height 7
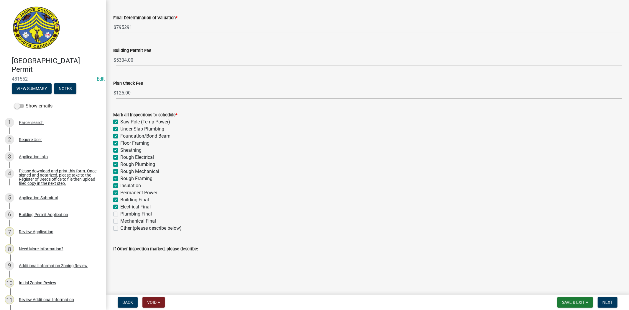
click at [120, 214] on input "Plumbing Final" at bounding box center [122, 212] width 4 height 4
click at [120, 218] on label "Mechanical Final" at bounding box center [138, 220] width 36 height 7
click at [120, 218] on input "Mechanical Final" at bounding box center [122, 219] width 4 height 4
click at [614, 301] on button "Next" at bounding box center [608, 302] width 20 height 11
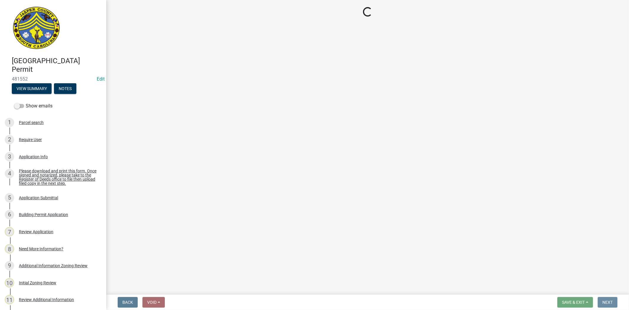
scroll to position [0, 0]
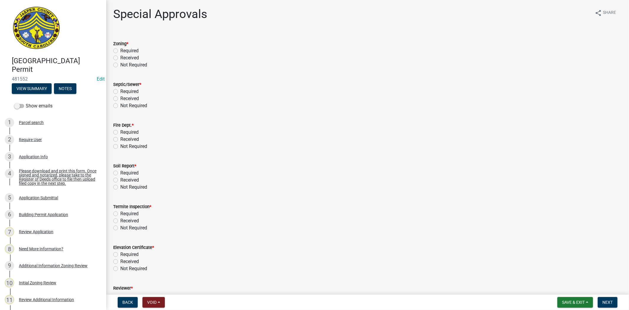
click at [120, 58] on label "Received" at bounding box center [129, 57] width 19 height 7
click at [120, 58] on input "Received" at bounding box center [122, 56] width 4 height 4
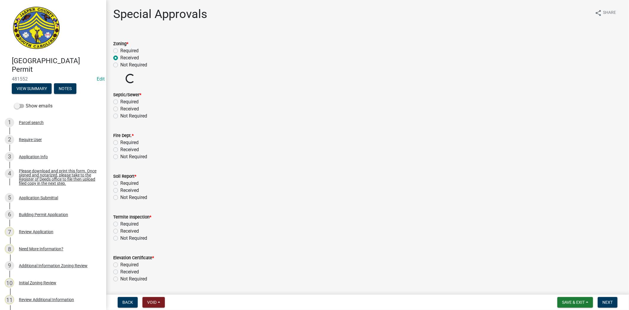
click at [120, 106] on label "Received" at bounding box center [129, 108] width 19 height 7
click at [120, 106] on input "Received" at bounding box center [122, 107] width 4 height 4
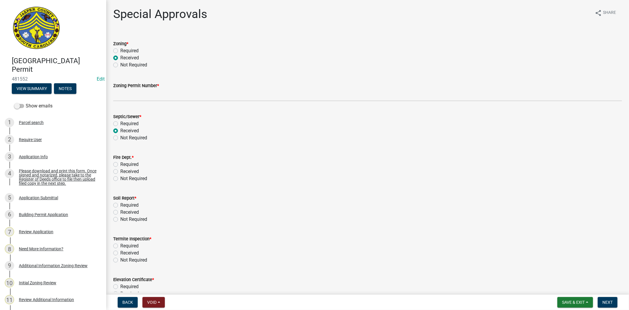
click at [120, 179] on label "Not Required" at bounding box center [133, 178] width 27 height 7
click at [120, 179] on input "Not Required" at bounding box center [122, 177] width 4 height 4
click at [120, 219] on label "Not Required" at bounding box center [133, 219] width 27 height 7
click at [120, 219] on input "Not Required" at bounding box center [122, 218] width 4 height 4
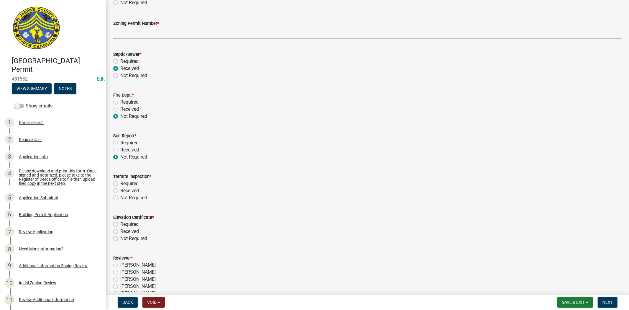
scroll to position [65, 0]
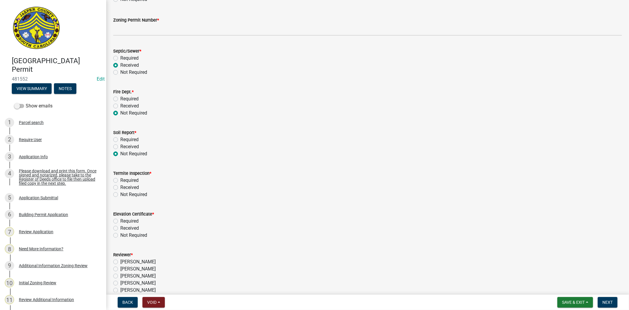
click at [120, 140] on label "Required" at bounding box center [129, 139] width 18 height 7
click at [120, 140] on input "Required" at bounding box center [122, 138] width 4 height 4
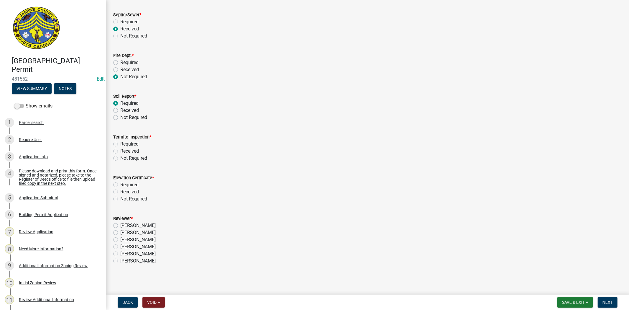
scroll to position [102, 0]
click at [120, 142] on label "Required" at bounding box center [129, 143] width 18 height 7
click at [120, 142] on input "Required" at bounding box center [122, 142] width 4 height 4
click at [120, 185] on label "Required" at bounding box center [129, 183] width 18 height 7
click at [120, 184] on input "Required" at bounding box center [122, 182] width 4 height 4
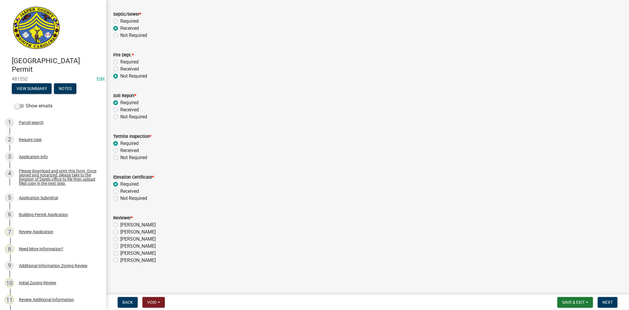
click at [120, 238] on label "Stephanie Oviedo" at bounding box center [137, 238] width 35 height 7
click at [120, 238] on input "Stephanie Oviedo" at bounding box center [122, 237] width 4 height 4
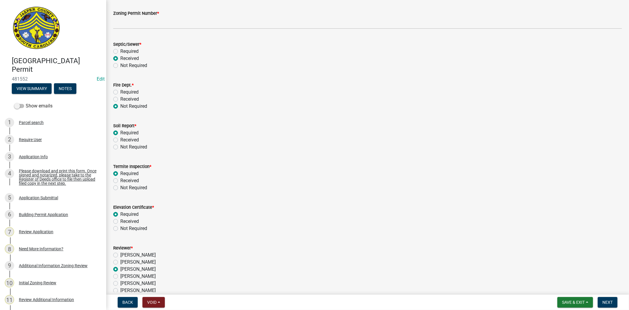
scroll to position [4, 0]
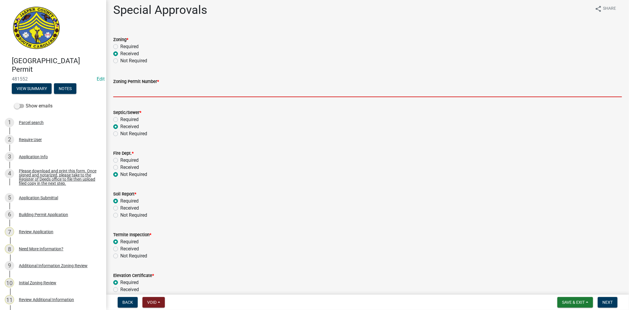
click at [157, 86] on input "Zoning Permit Number *" at bounding box center [367, 91] width 509 height 12
paste input "ZP-25-275"
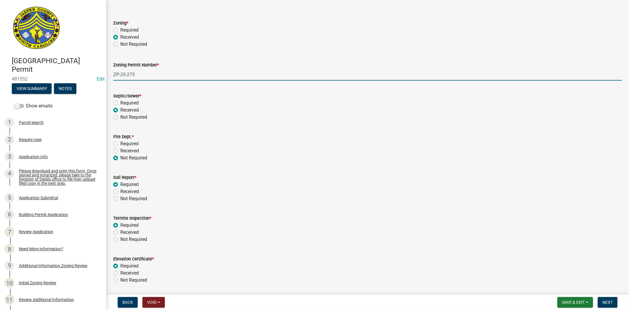
scroll to position [102, 0]
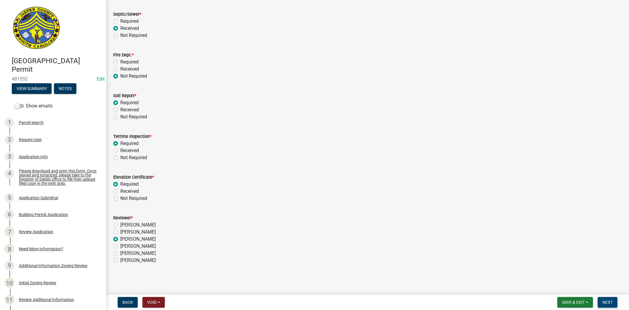
click at [612, 300] on span "Next" at bounding box center [608, 302] width 10 height 5
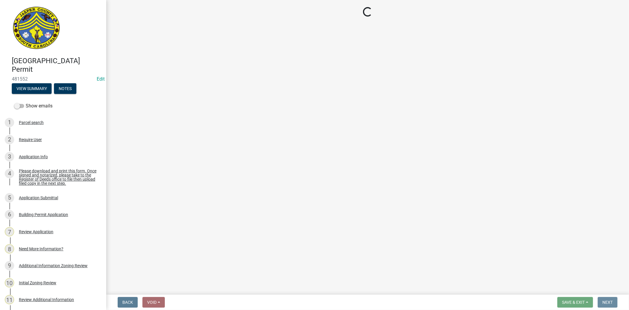
scroll to position [0, 0]
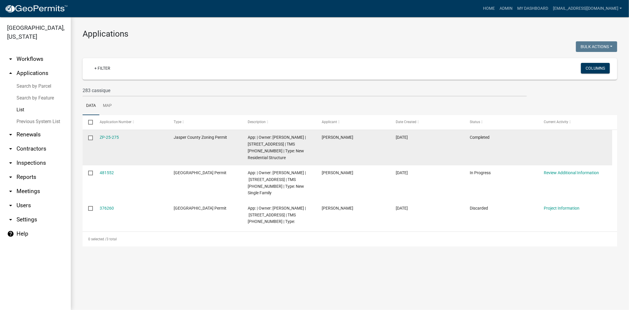
drag, startPoint x: 124, startPoint y: 139, endPoint x: 99, endPoint y: 141, distance: 25.4
click at [99, 141] on datatable-body-cell "ZP-25-275" at bounding box center [131, 147] width 74 height 35
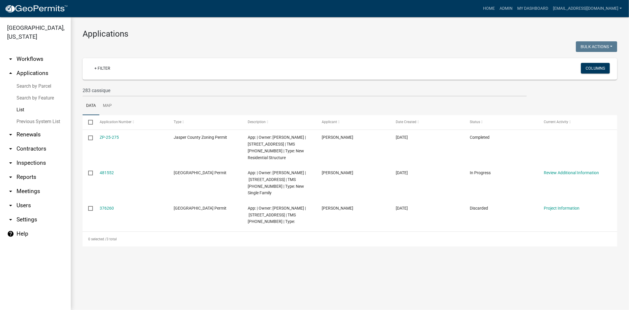
copy link "ZP-25-275"
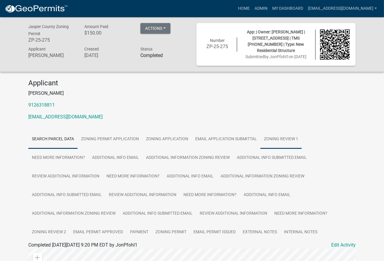
click at [280, 133] on link "Zoning Review 1" at bounding box center [280, 139] width 41 height 19
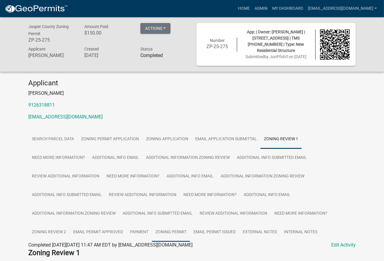
click at [182, 234] on link "Zoning Permit" at bounding box center [171, 232] width 38 height 19
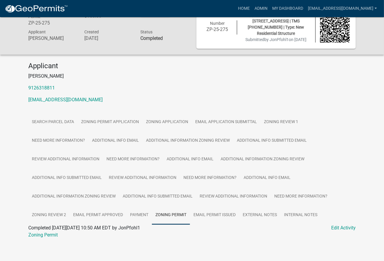
scroll to position [20, 0]
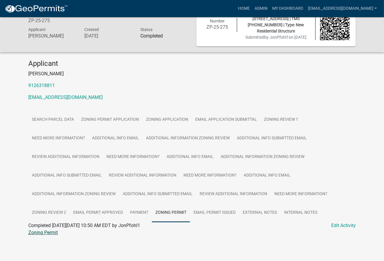
click at [49, 234] on link "Zoning Permit" at bounding box center [42, 232] width 29 height 6
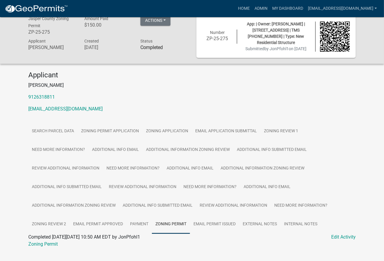
scroll to position [0, 0]
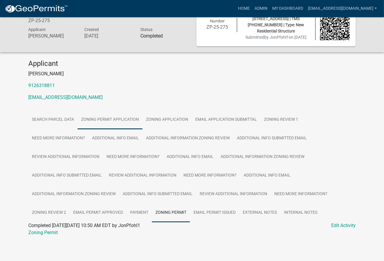
click at [119, 116] on link "Zoning Permit Application" at bounding box center [110, 119] width 65 height 19
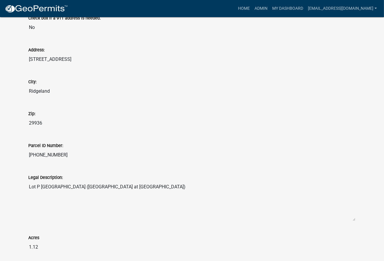
scroll to position [482, 0]
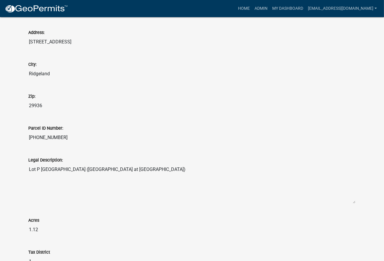
drag, startPoint x: 68, startPoint y: 139, endPoint x: 21, endPoint y: 139, distance: 47.5
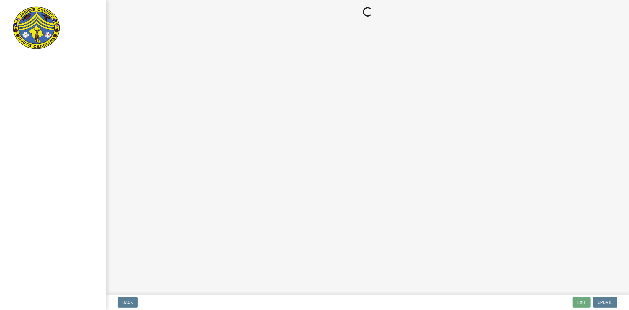
select select "3: 3"
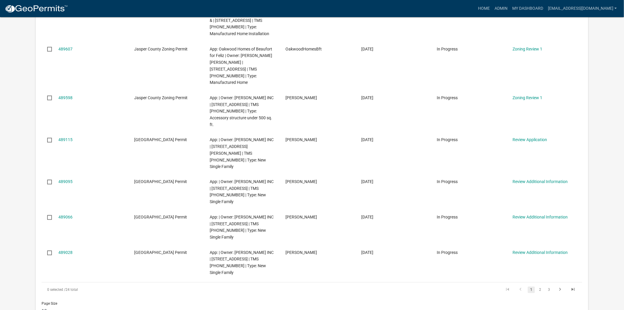
scroll to position [295, 0]
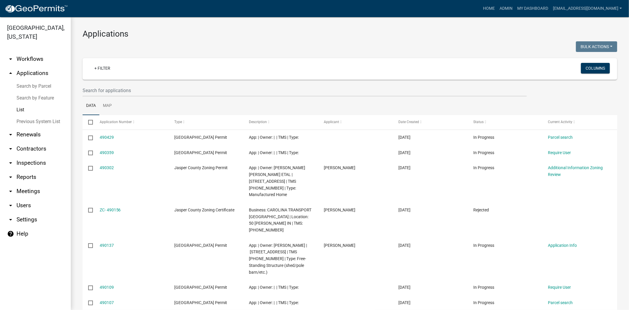
click at [93, 83] on wm-filter-builder "+ Filter Columns" at bounding box center [350, 77] width 535 height 38
click at [102, 88] on input "text" at bounding box center [305, 90] width 444 height 12
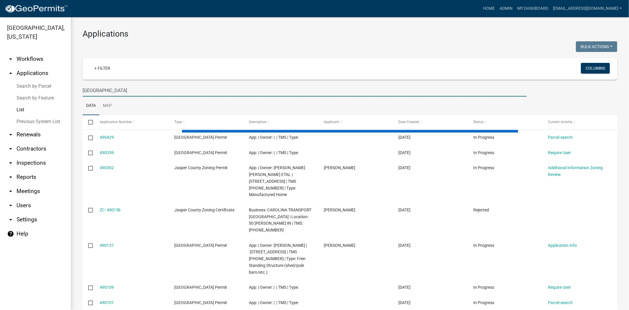
type input "[GEOGRAPHIC_DATA]"
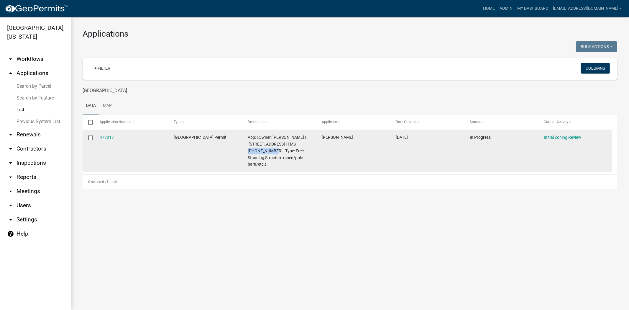
drag, startPoint x: 255, startPoint y: 151, endPoint x: 290, endPoint y: 146, distance: 35.4
click at [290, 146] on span "App: | Owner: [PERSON_NAME] | [STREET_ADDRESS] | TMS [PHONE_NUMBER] | Type: Fre…" at bounding box center [277, 151] width 58 height 32
copy span "[PHONE_NUMBER]"
drag, startPoint x: 276, startPoint y: 143, endPoint x: 301, endPoint y: 136, distance: 25.8
click at [301, 136] on span "App: | Owner: [PERSON_NAME] | [STREET_ADDRESS] | TMS [PHONE_NUMBER] | Type: Fre…" at bounding box center [277, 151] width 58 height 32
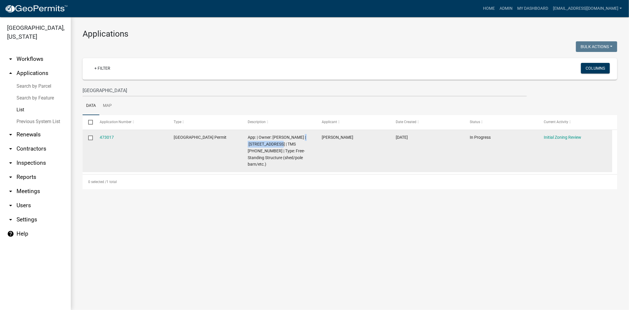
copy span "421 BEES CREEK RD"
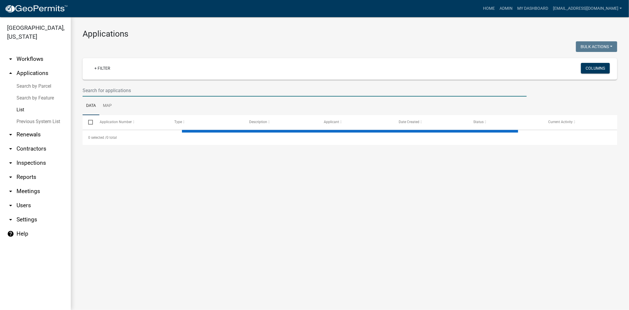
click at [146, 93] on input "text" at bounding box center [305, 90] width 444 height 12
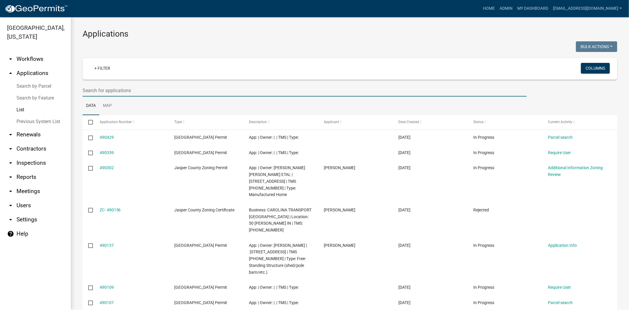
paste input "[PHONE_NUMBER]"
type input "[PHONE_NUMBER]"
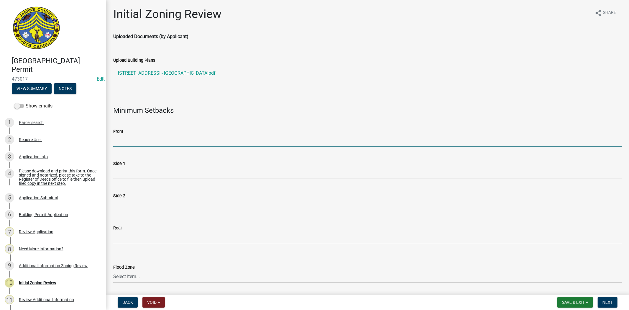
click at [157, 141] on input "Front" at bounding box center [367, 141] width 509 height 12
type input "35"
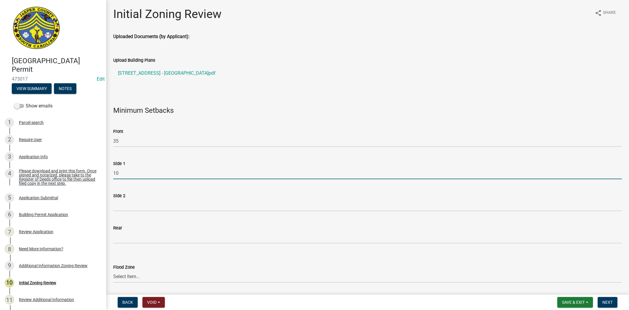
type input "10"
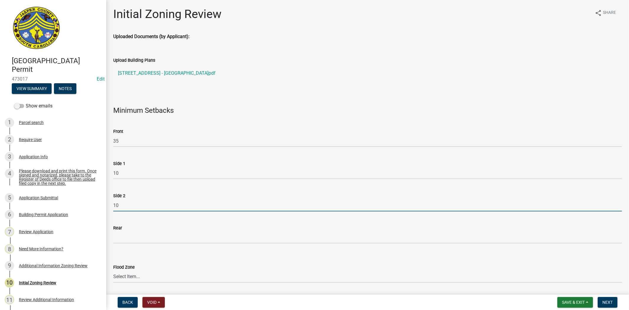
type input "10"
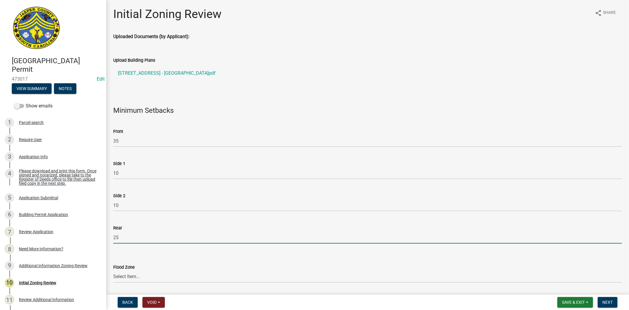
type input "25"
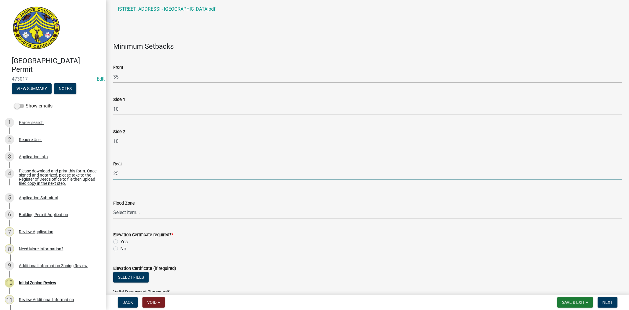
scroll to position [65, 0]
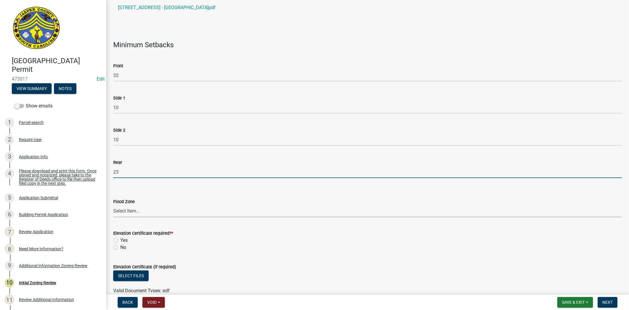
click at [128, 213] on select "Select Item... A AE X Shaded X N/A" at bounding box center [367, 211] width 509 height 12
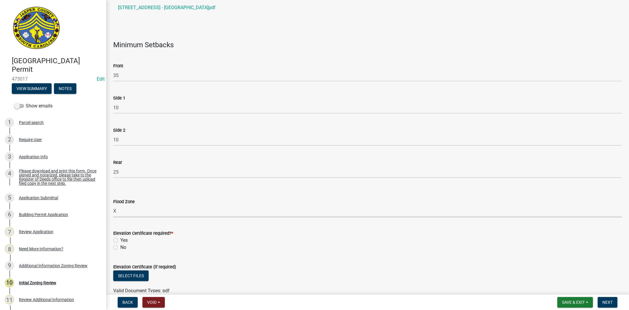
click at [113, 205] on select "Select Item... A AE X Shaded X N/A" at bounding box center [367, 211] width 509 height 12
select select "61611ad6-14f2-499c-805c-58607f11e2fc"
click at [120, 248] on label "No" at bounding box center [123, 247] width 6 height 7
click at [120, 247] on input "No" at bounding box center [122, 246] width 4 height 4
radio input "true"
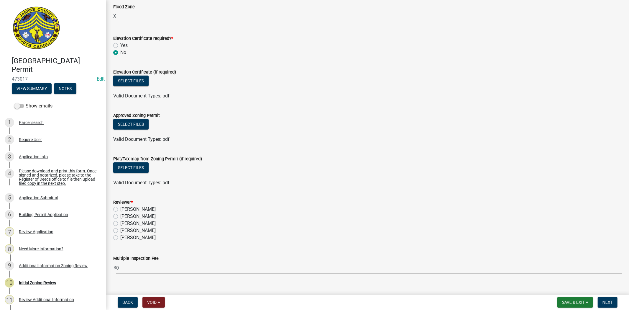
scroll to position [262, 0]
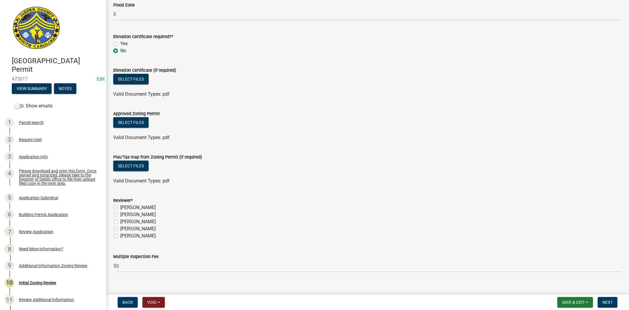
click at [139, 116] on div "Approved Zoning Permit" at bounding box center [367, 113] width 509 height 7
click at [137, 119] on button "Select files" at bounding box center [130, 122] width 35 height 11
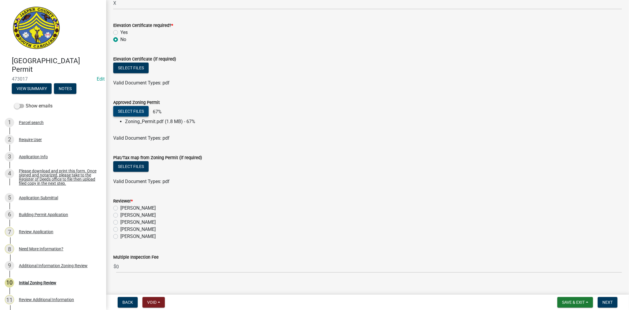
scroll to position [282, 0]
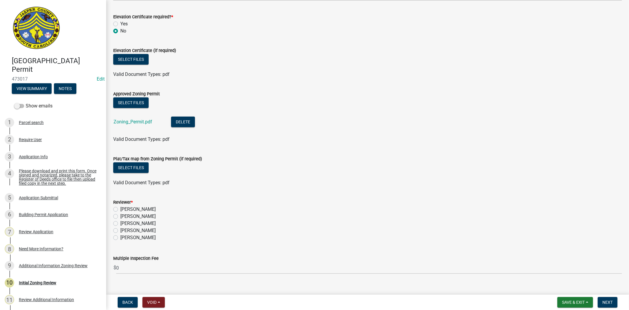
click at [120, 230] on label "Stephanie Oviedo" at bounding box center [137, 230] width 35 height 7
click at [120, 230] on input "Stephanie Oviedo" at bounding box center [122, 229] width 4 height 4
radio input "true"
click at [606, 301] on span "Next" at bounding box center [608, 302] width 10 height 5
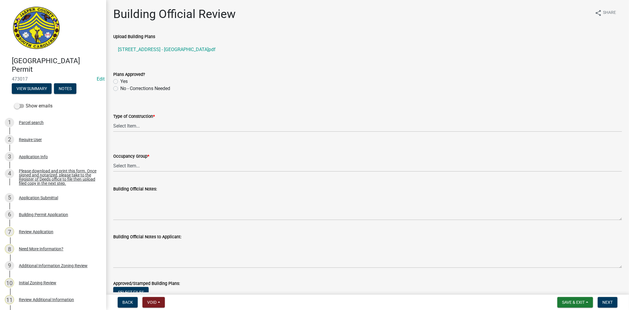
click at [120, 83] on label "Yes" at bounding box center [123, 81] width 7 height 7
click at [120, 82] on input "Yes" at bounding box center [122, 80] width 4 height 4
radio input "true"
click at [162, 51] on link "3421 BEES CREEK RD - MAN CAVE.pdf" at bounding box center [367, 49] width 509 height 14
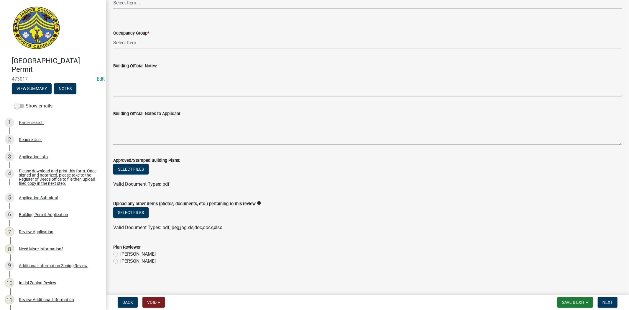
scroll to position [124, 0]
click at [562, 301] on span "Save & Exit" at bounding box center [573, 302] width 23 height 5
click at [555, 275] on button "Save" at bounding box center [569, 272] width 47 height 14
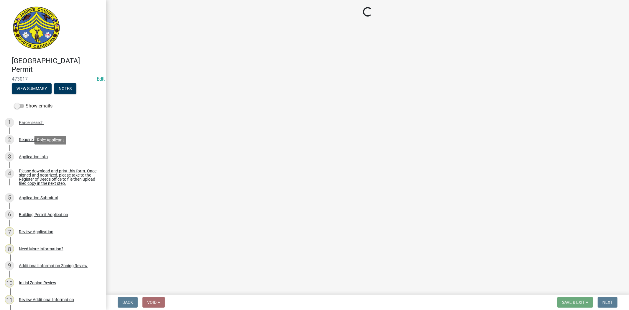
select select "f53fa719-3ff7-48d2-9eb7-3bbc18bb9995"
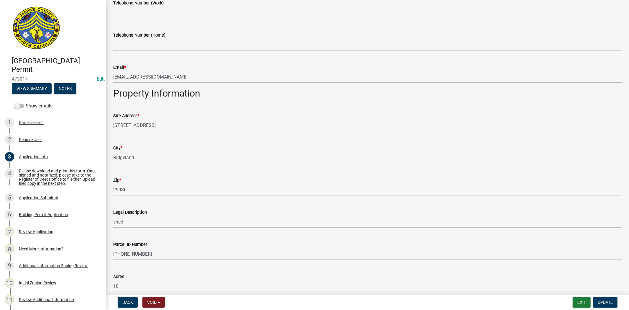
scroll to position [328, 0]
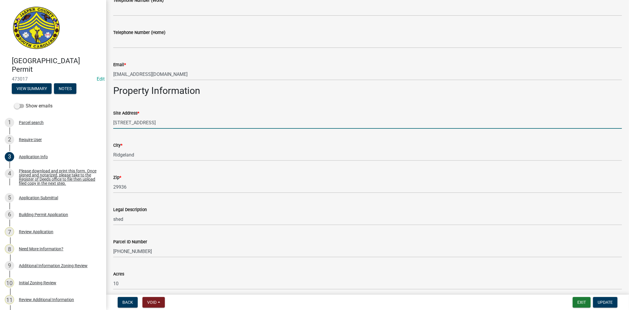
click at [120, 122] on input "3421 BEES CREEK RD" at bounding box center [367, 122] width 509 height 12
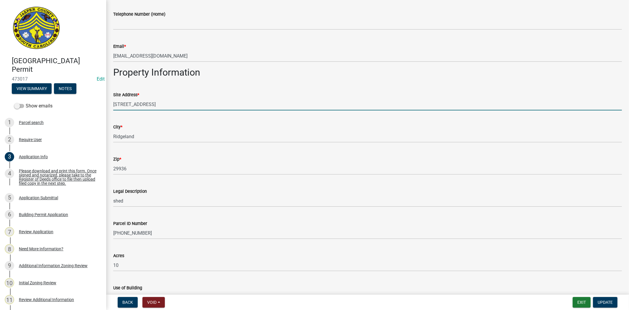
scroll to position [360, 0]
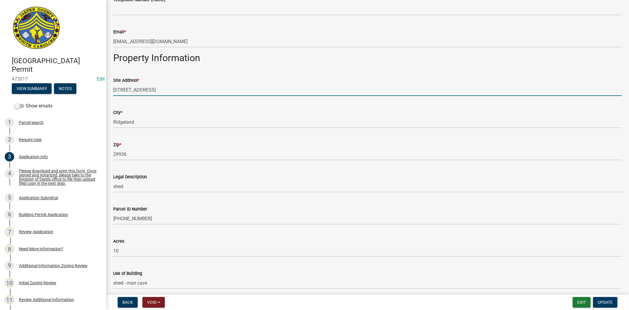
type input "3451 BEES CREEK RD"
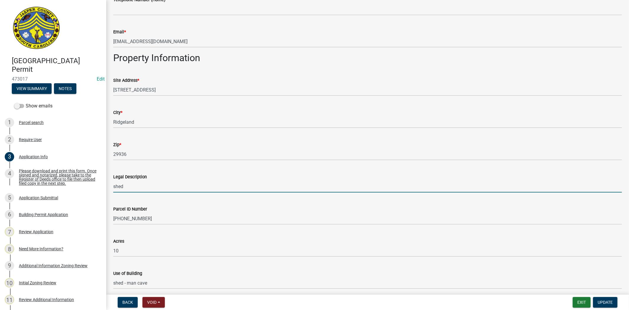
click at [148, 190] on input "shed" at bounding box center [367, 186] width 509 height 12
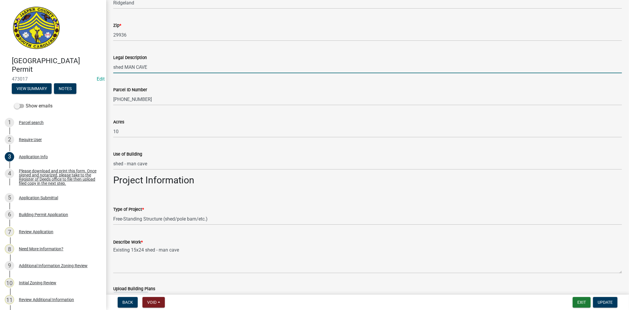
scroll to position [524, 0]
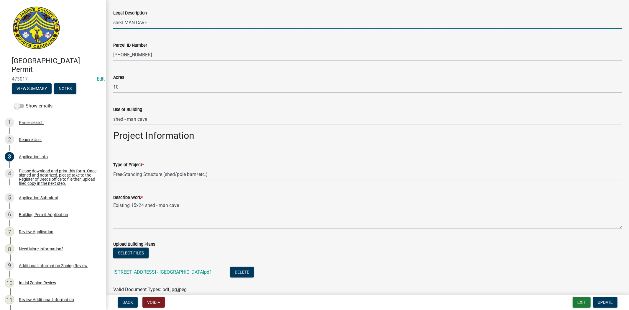
type input "shed MAN CAVE"
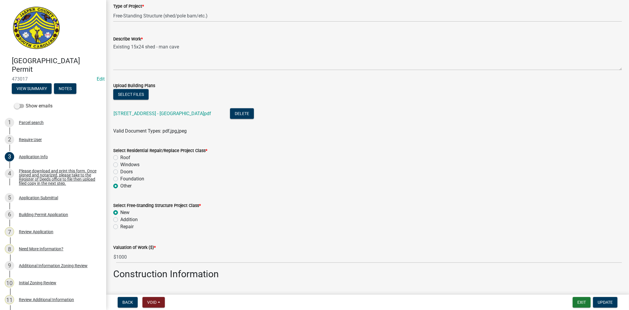
scroll to position [688, 0]
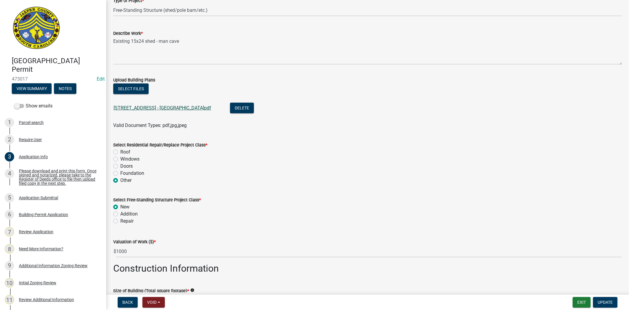
click at [156, 110] on link "3421 BEES CREEK RD - MAN CAVE.pdf" at bounding box center [163, 108] width 98 height 6
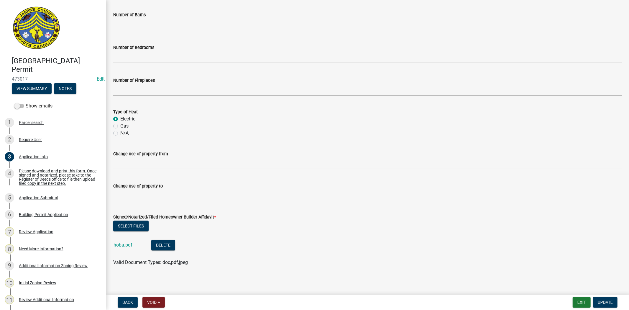
scroll to position [1063, 0]
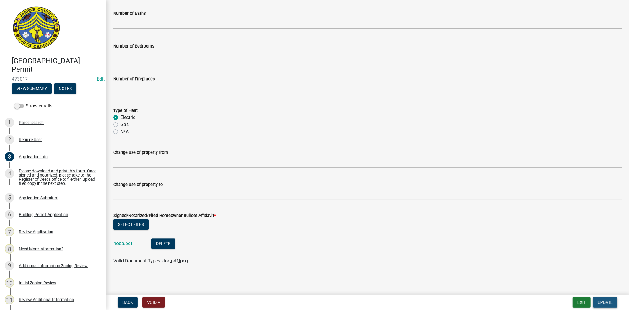
click at [601, 302] on span "Update" at bounding box center [605, 302] width 15 height 5
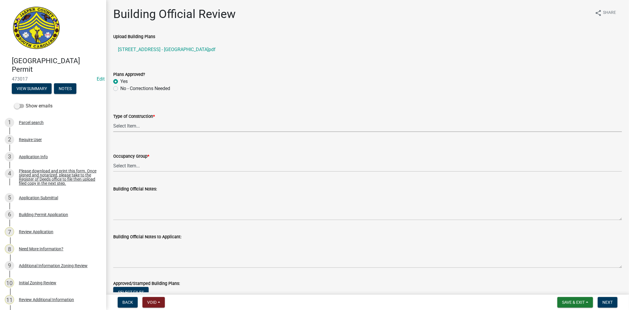
click at [158, 128] on select "Select Item... IA IB IIA IIB IIIA IIIB IV VA VB" at bounding box center [367, 126] width 509 height 12
click at [113, 120] on select "Select Item... IA IB IIA IIB IIIA IIIB IV VA VB" at bounding box center [367, 126] width 509 height 12
select select "5377c7cd-ae48-4ed2-bc38-366ad0c69dab"
click at [131, 165] on select "Select Item... A-1 A-2 A-3 A-4 B E F-1 F-2 H-1 H-2 H-3 H-4 H-5 I-1 I-2 I-3 I-4 …" at bounding box center [367, 166] width 509 height 12
click at [113, 160] on select "Select Item... A-1 A-2 A-3 A-4 B E F-1 F-2 H-1 H-2 H-3 H-4 H-5 I-1 I-2 I-3 I-4 …" at bounding box center [367, 166] width 509 height 12
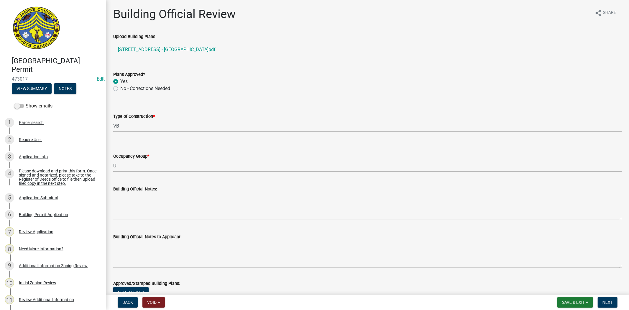
select select "4c393964-ae5e-4116-aa96-2e826f670541"
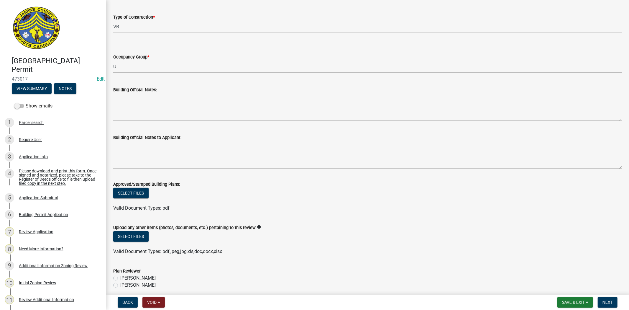
scroll to position [124, 0]
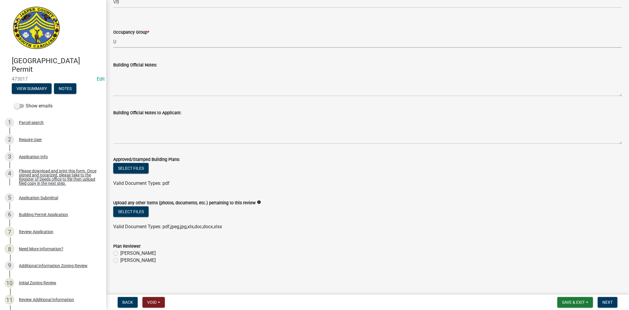
click at [120, 260] on label "Ryan Campbell" at bounding box center [137, 260] width 35 height 7
click at [120, 260] on input "Ryan Campbell" at bounding box center [122, 259] width 4 height 4
radio input "true"
click at [574, 300] on span "Save & Exit" at bounding box center [573, 302] width 23 height 5
click at [567, 288] on button "Save & Exit" at bounding box center [569, 287] width 47 height 14
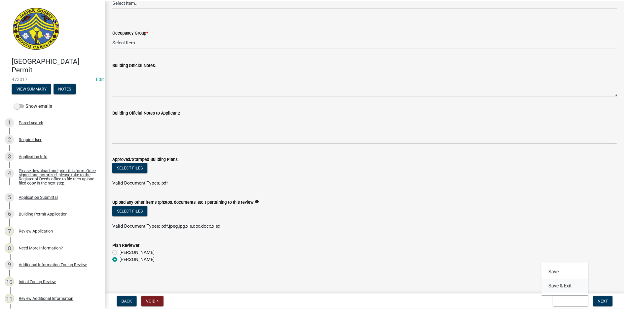
scroll to position [0, 0]
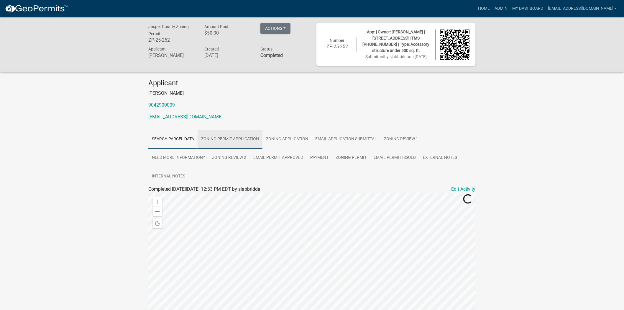
click at [228, 140] on link "Zoning Permit Application" at bounding box center [230, 139] width 65 height 19
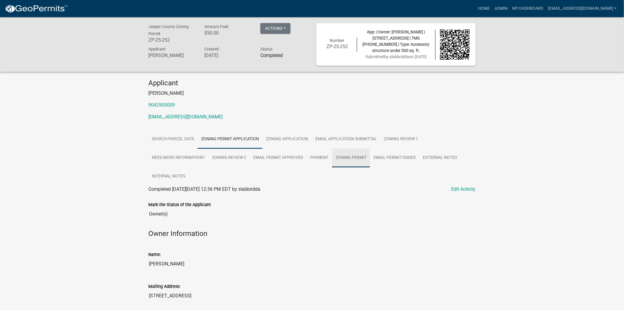
click at [351, 157] on link "Zoning Permit" at bounding box center [351, 157] width 38 height 19
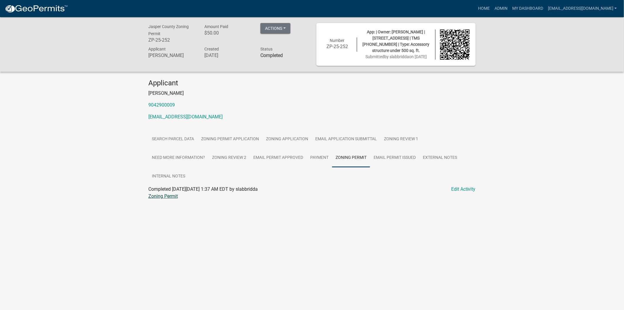
click at [176, 196] on link "Zoning Permit" at bounding box center [162, 196] width 29 height 6
click at [168, 196] on link "Zoning Permit" at bounding box center [162, 196] width 29 height 6
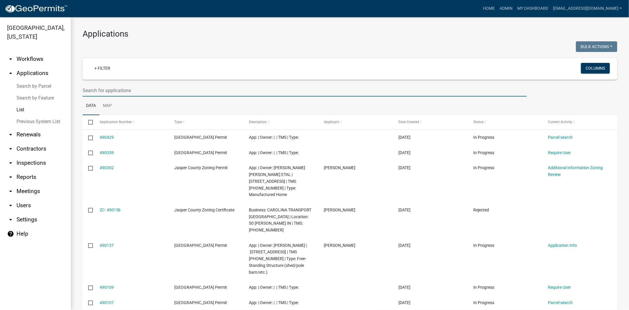
click at [145, 90] on input "text" at bounding box center [305, 90] width 444 height 12
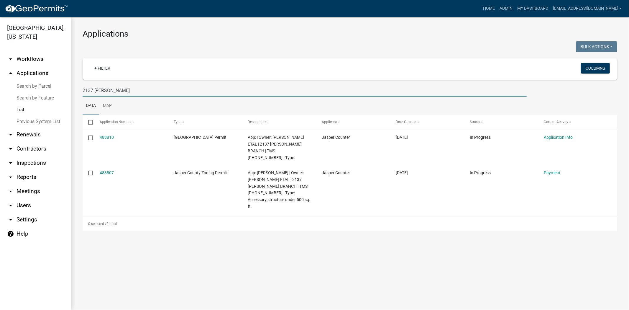
drag, startPoint x: 139, startPoint y: 93, endPoint x: 40, endPoint y: 94, distance: 98.8
click at [40, 94] on div "Jasper County, South Carolina arrow_drop_down Workflows List arrow_drop_up Appl…" at bounding box center [314, 163] width 629 height 293
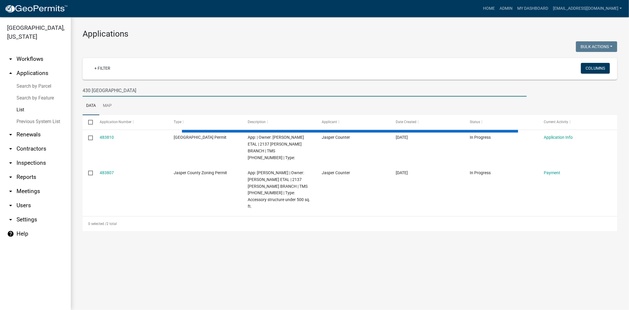
type input "430 WELLINGTON"
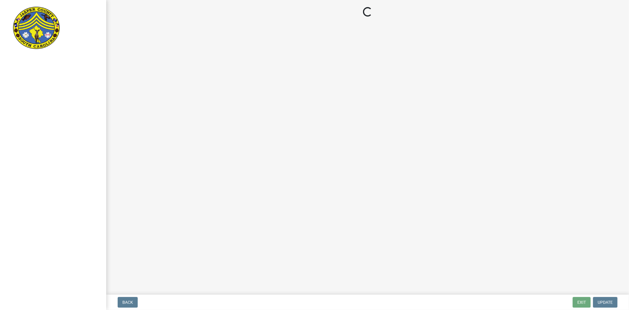
select select "f53fa719-3ff7-48d2-9eb7-3bbc18bb9995"
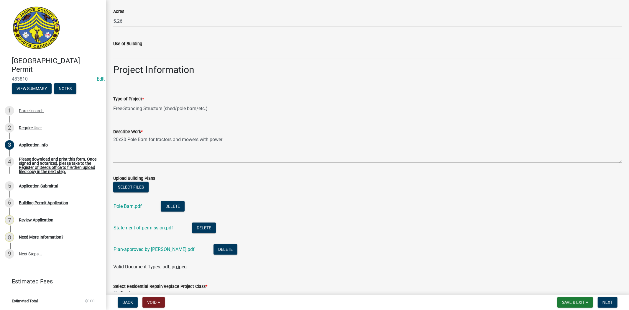
scroll to position [557, 0]
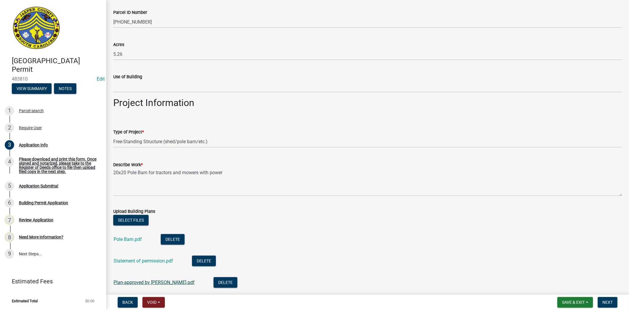
click at [139, 283] on link "Plan-approved by [PERSON_NAME].pdf" at bounding box center [154, 282] width 81 height 6
click at [151, 262] on link "Statement of permission.pdf" at bounding box center [144, 261] width 60 height 6
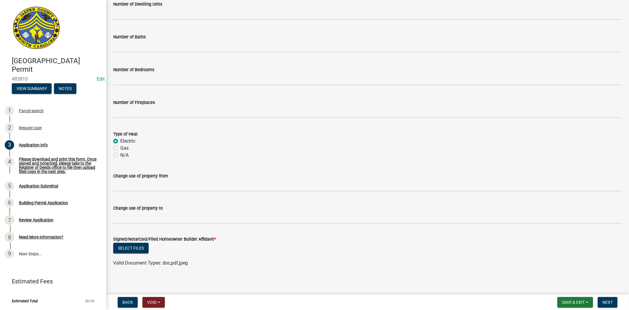
scroll to position [1085, 0]
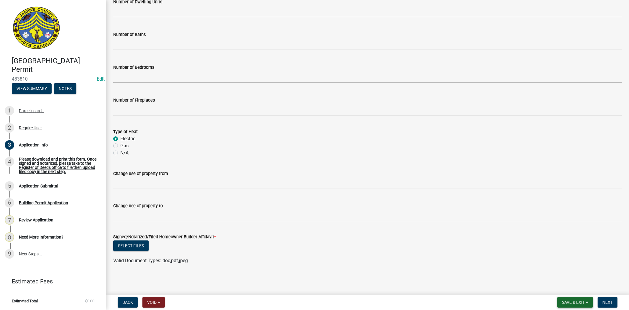
click at [568, 303] on span "Save & Exit" at bounding box center [573, 302] width 23 height 5
click at [571, 275] on button "Save" at bounding box center [569, 272] width 47 height 14
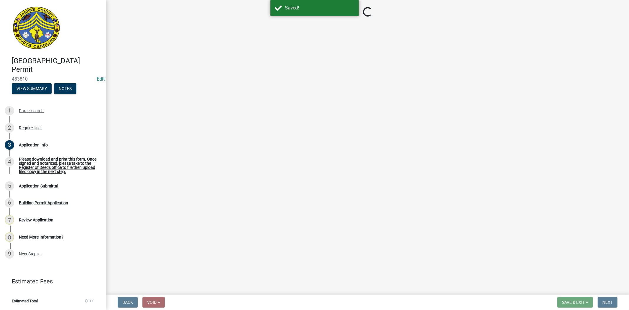
select select "f53fa719-3ff7-48d2-9eb7-3bbc18bb9995"
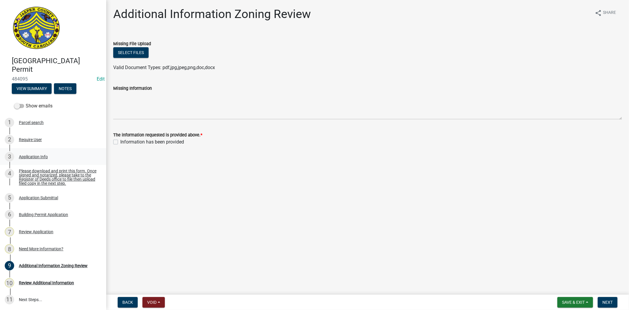
click at [33, 156] on div "Application Info" at bounding box center [33, 157] width 29 height 4
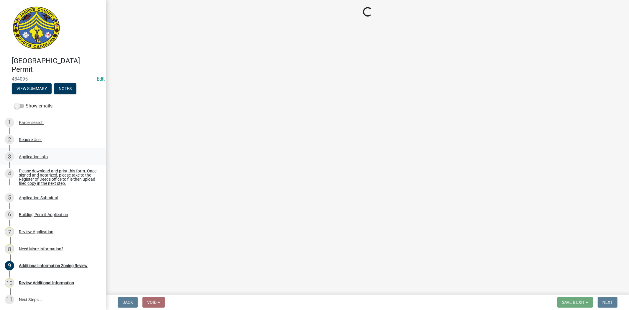
select select "f53fa719-3ff7-48d2-9eb7-3bbc18bb9995"
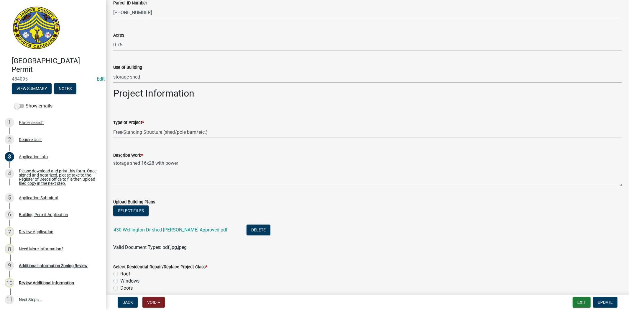
scroll to position [590, 0]
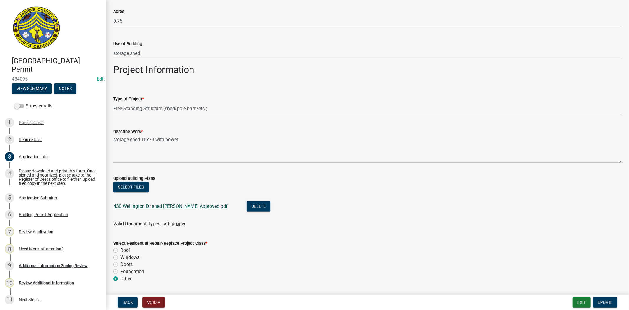
click at [183, 206] on link "430 Wellington Dr shed BO Approved.pdf" at bounding box center [171, 206] width 114 height 6
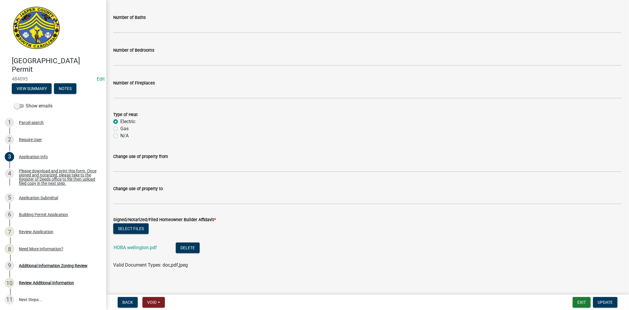
scroll to position [1063, 0]
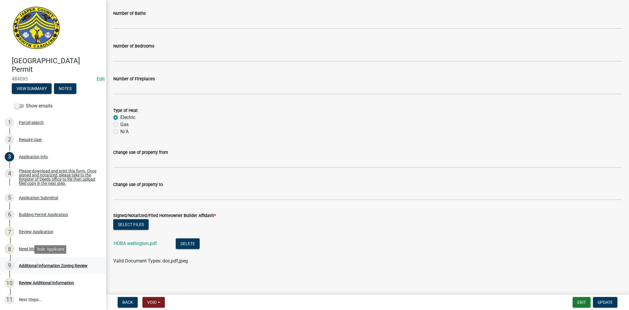
click at [66, 267] on div "Additional Information Zoning Review" at bounding box center [53, 265] width 69 height 4
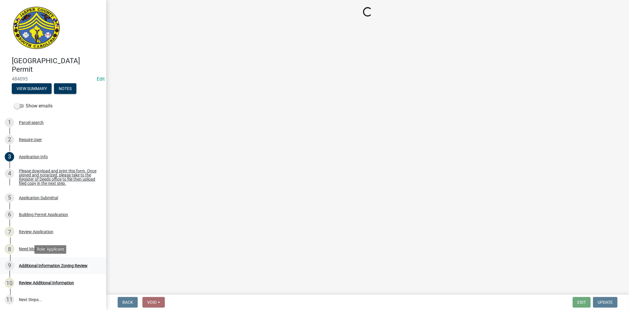
scroll to position [0, 0]
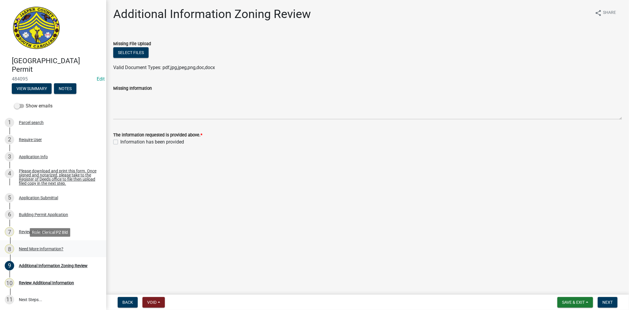
click at [58, 248] on div "Need More Information?" at bounding box center [41, 249] width 45 height 4
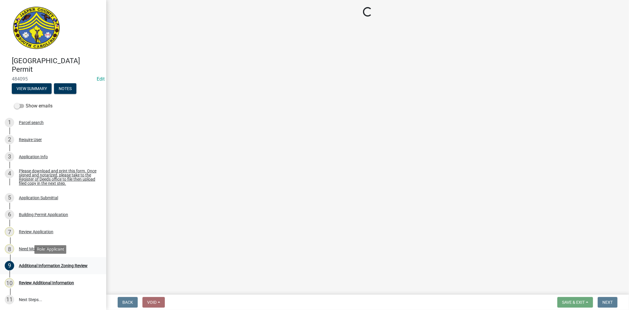
click at [53, 264] on div "Additional Information Zoning Review" at bounding box center [53, 265] width 69 height 4
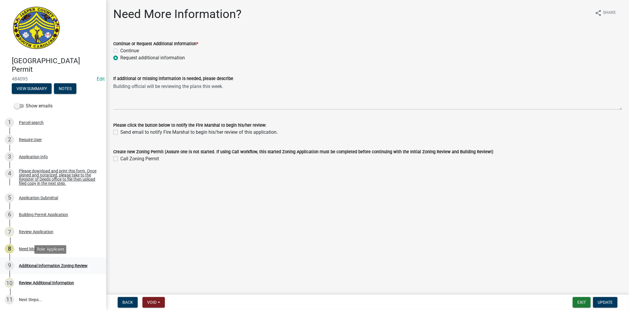
click at [57, 267] on div "Additional Information Zoning Review" at bounding box center [53, 265] width 69 height 4
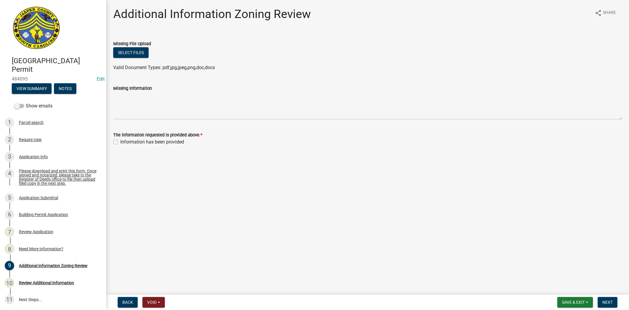
click at [120, 142] on label "Information has been provided" at bounding box center [152, 141] width 64 height 7
click at [120, 142] on input "Information has been provided" at bounding box center [122, 140] width 4 height 4
checkbox input "true"
click at [613, 300] on span "Next" at bounding box center [608, 302] width 10 height 5
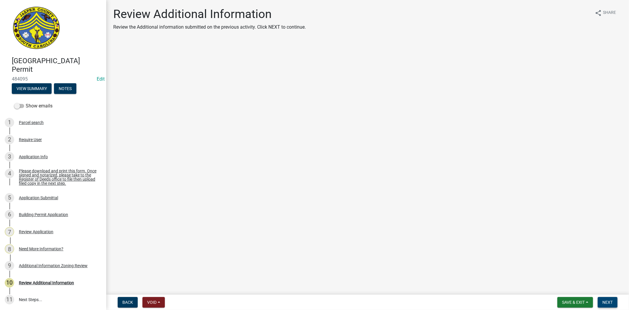
click at [612, 300] on span "Next" at bounding box center [608, 302] width 10 height 5
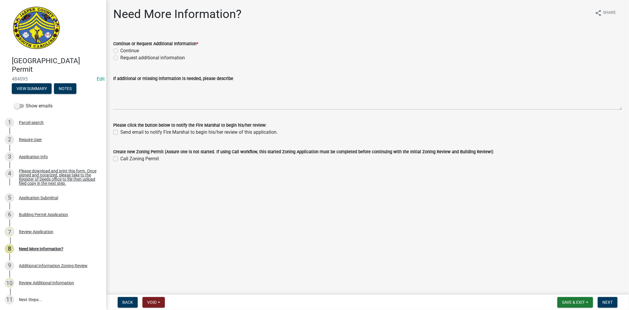
click at [120, 50] on label "Continue" at bounding box center [129, 50] width 19 height 7
click at [120, 50] on input "Continue" at bounding box center [122, 49] width 4 height 4
radio input "true"
click at [614, 299] on button "Next" at bounding box center [608, 302] width 20 height 11
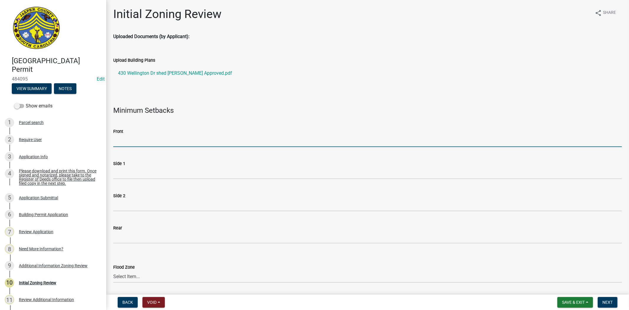
click at [274, 143] on input "Front" at bounding box center [367, 141] width 509 height 12
type input "35"
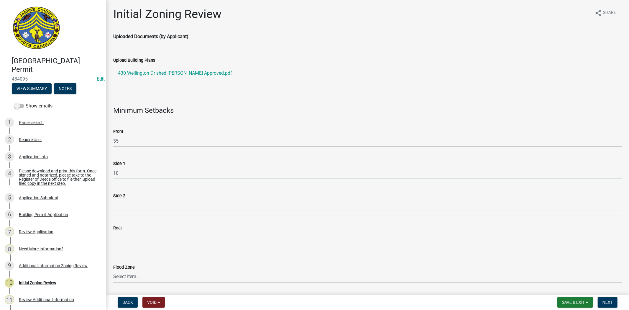
type input "10"
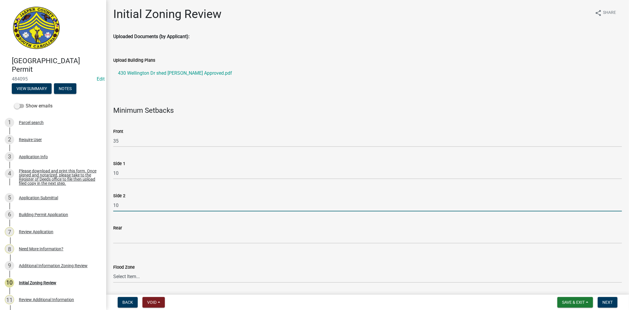
type input "10"
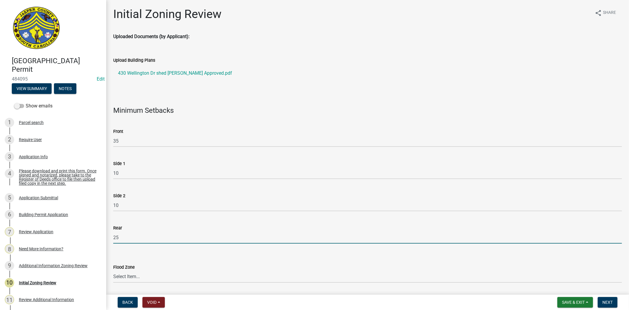
type input "25"
click at [136, 278] on select "Select Item... A AE X Shaded X N/A" at bounding box center [367, 276] width 509 height 12
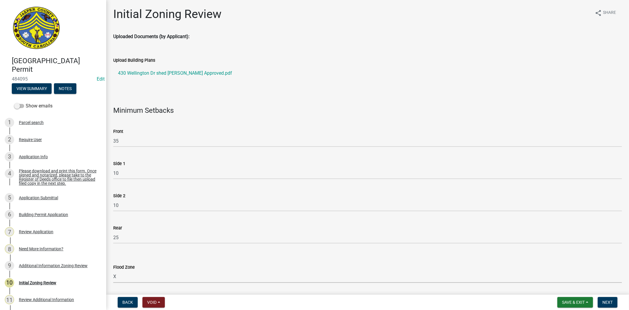
click at [113, 270] on select "Select Item... A AE X Shaded X N/A" at bounding box center [367, 276] width 509 height 12
select select "61611ad6-14f2-499c-805c-58607f11e2fc"
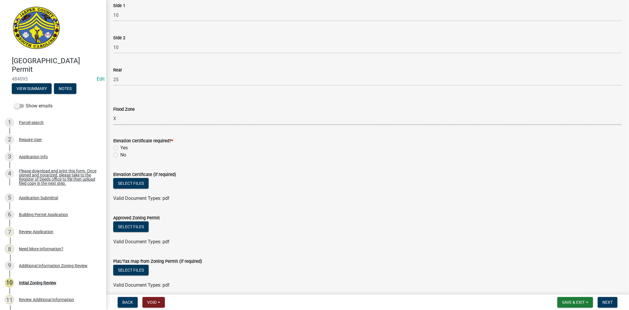
scroll to position [164, 0]
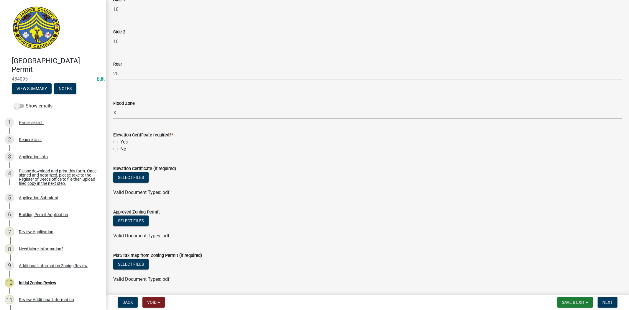
click at [120, 149] on label "No" at bounding box center [123, 148] width 6 height 7
click at [120, 149] on input "No" at bounding box center [122, 147] width 4 height 4
radio input "true"
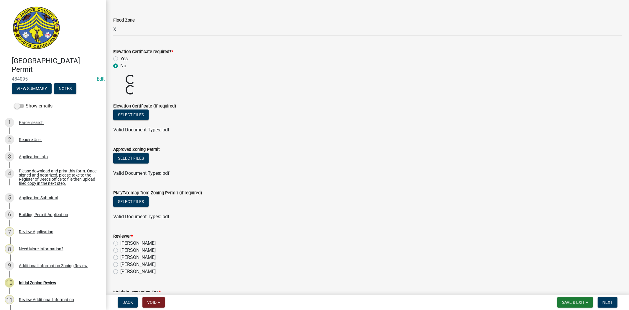
scroll to position [262, 0]
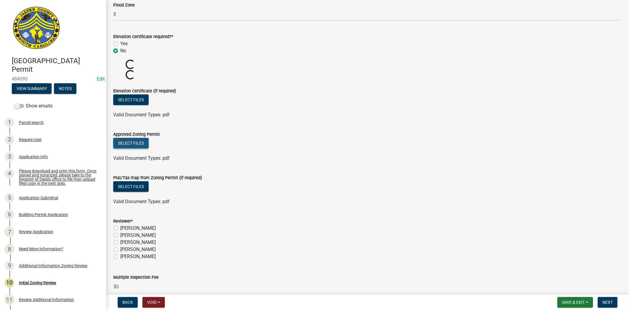
click at [135, 145] on button "Select files" at bounding box center [130, 143] width 35 height 11
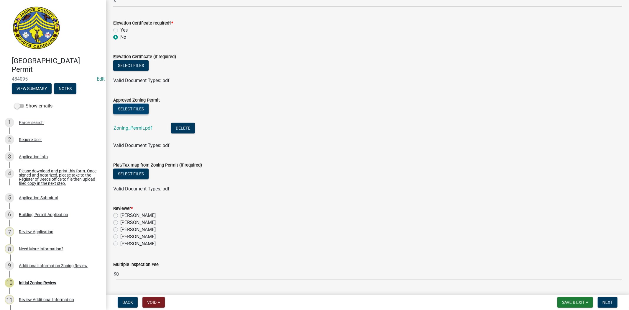
scroll to position [291, 0]
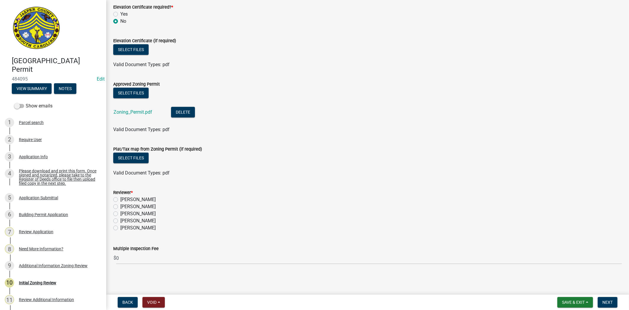
click at [120, 219] on label "Stephanie Oviedo" at bounding box center [137, 220] width 35 height 7
click at [120, 219] on input "Stephanie Oviedo" at bounding box center [122, 219] width 4 height 4
radio input "true"
click at [604, 303] on span "Next" at bounding box center [608, 302] width 10 height 5
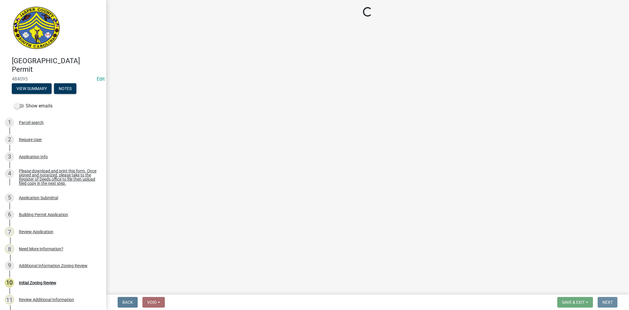
scroll to position [0, 0]
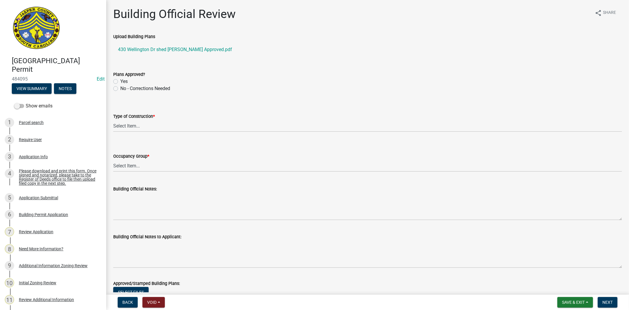
click at [120, 81] on label "Yes" at bounding box center [123, 81] width 7 height 7
click at [120, 81] on input "Yes" at bounding box center [122, 80] width 4 height 4
radio input "true"
click at [121, 127] on select "Select Item... IA IB IIA IIB IIIA IIIB IV VA VB" at bounding box center [367, 126] width 509 height 12
click at [113, 120] on select "Select Item... IA IB IIA IIB IIIA IIIB IV VA VB" at bounding box center [367, 126] width 509 height 12
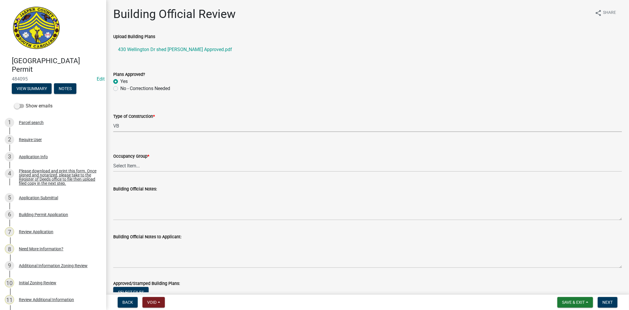
select select "5377c7cd-ae48-4ed2-bc38-366ad0c69dab"
click at [122, 165] on select "Select Item... A-1 A-2 A-3 A-4 B E F-1 F-2 H-1 H-2 H-3 H-4 H-5 I-1 I-2 I-3 I-4 …" at bounding box center [367, 166] width 509 height 12
click at [113, 160] on select "Select Item... A-1 A-2 A-3 A-4 B E F-1 F-2 H-1 H-2 H-3 H-4 H-5 I-1 I-2 I-3 I-4 …" at bounding box center [367, 166] width 509 height 12
select select "4c393964-ae5e-4116-aa96-2e826f670541"
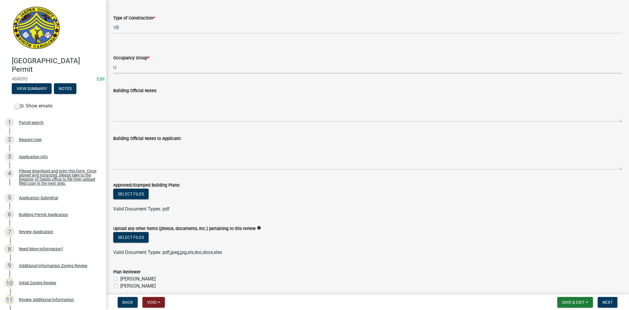
scroll to position [124, 0]
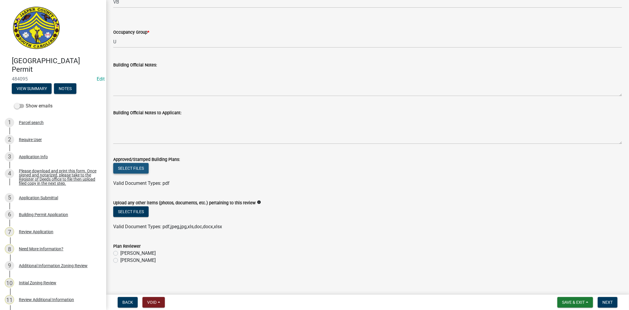
click at [140, 168] on button "Select files" at bounding box center [130, 168] width 35 height 11
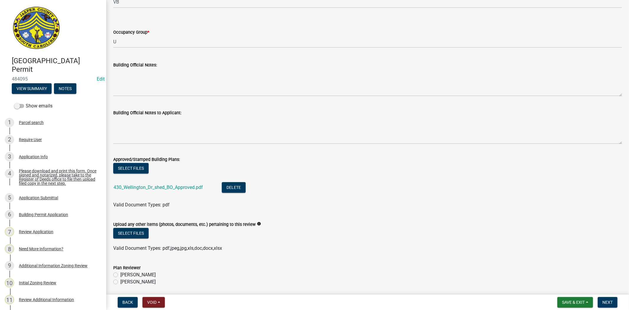
click at [120, 282] on label "Ryan Campbell" at bounding box center [137, 281] width 35 height 7
click at [120, 282] on input "Ryan Campbell" at bounding box center [122, 280] width 4 height 4
radio input "true"
click at [606, 301] on span "Next" at bounding box center [608, 302] width 10 height 5
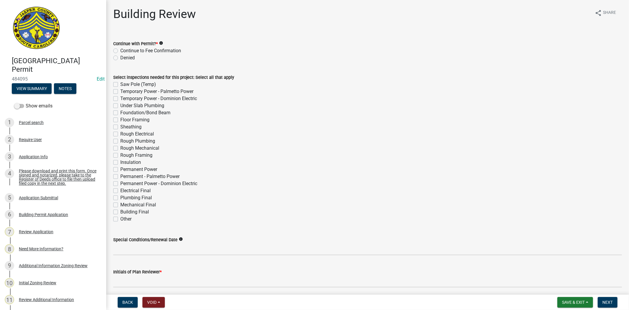
click at [120, 52] on label "Continue to Fee Confirmation" at bounding box center [150, 50] width 61 height 7
click at [120, 51] on input "Continue to Fee Confirmation" at bounding box center [122, 49] width 4 height 4
radio input "true"
click at [120, 84] on label "Saw Pole (Temp)" at bounding box center [138, 84] width 36 height 7
click at [120, 84] on input "Saw Pole (Temp)" at bounding box center [122, 83] width 4 height 4
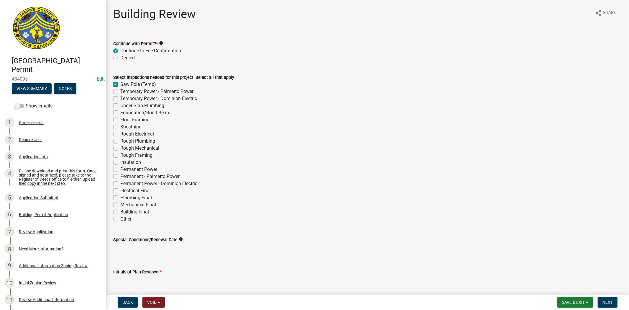
checkbox input "true"
checkbox input "false"
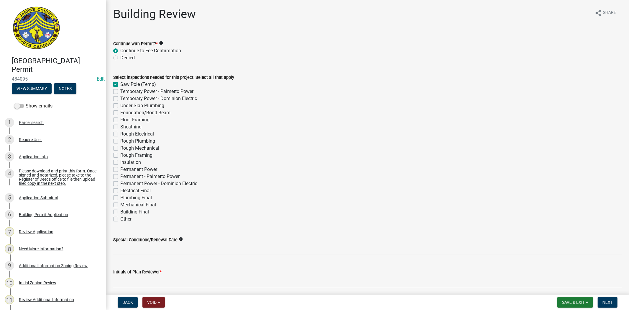
checkbox input "false"
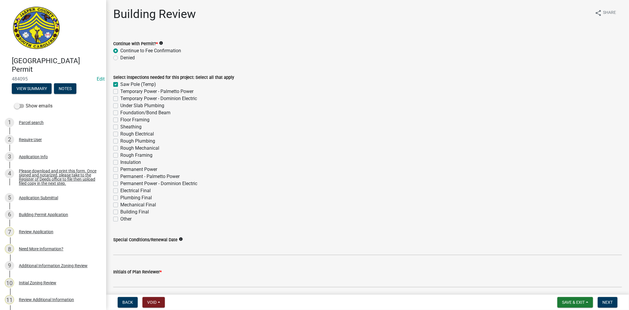
checkbox input "false"
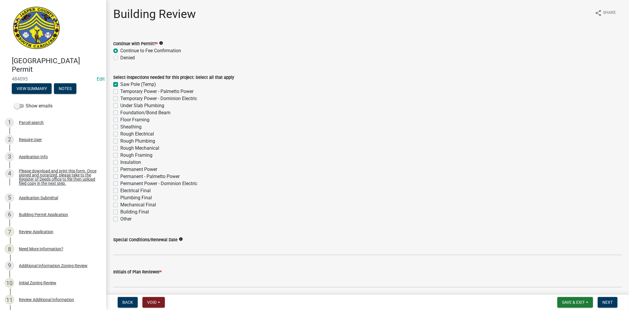
checkbox input "false"
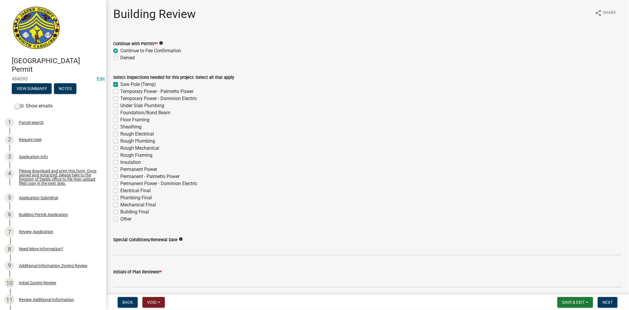
click at [120, 213] on label "Building Final" at bounding box center [134, 211] width 29 height 7
click at [120, 212] on input "Building Final" at bounding box center [122, 210] width 4 height 4
checkbox input "true"
checkbox input "false"
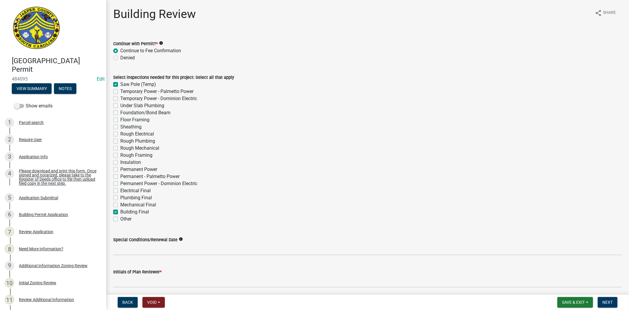
checkbox input "false"
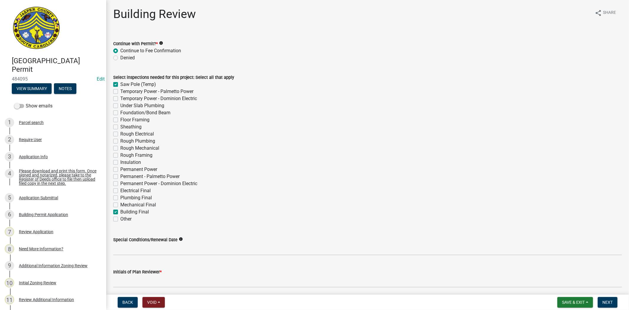
checkbox input "false"
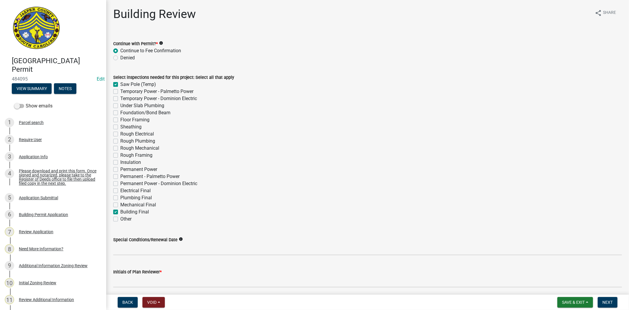
checkbox input "false"
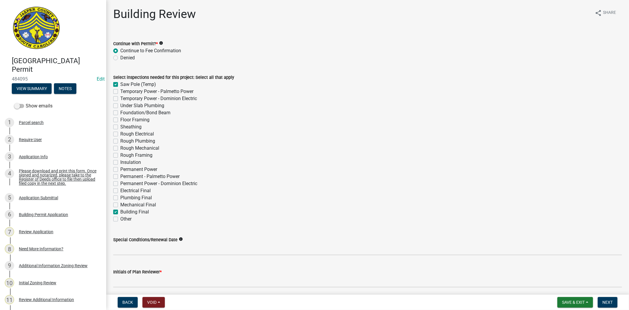
checkbox input "false"
checkbox input "true"
checkbox input "false"
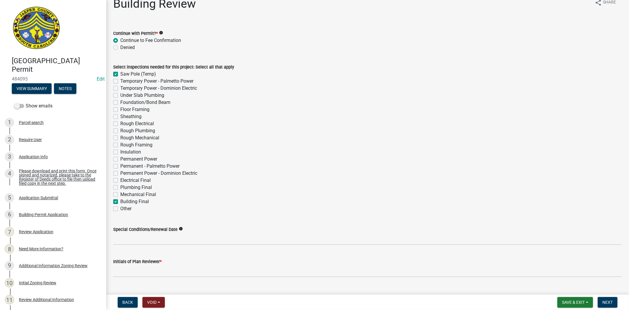
scroll to position [23, 0]
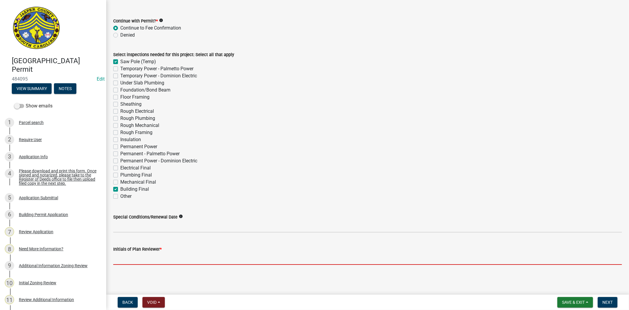
click at [123, 259] on input "Initials of Plan Reviewer *" at bounding box center [367, 258] width 509 height 12
type input "RC"
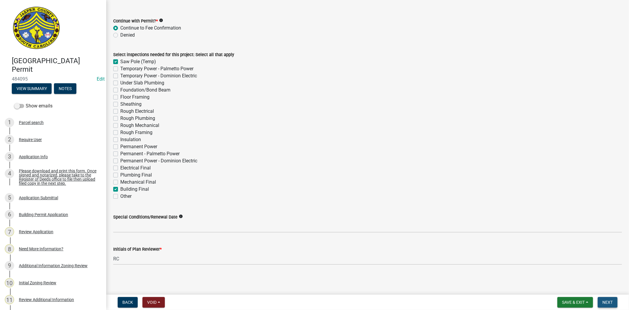
click at [608, 302] on span "Next" at bounding box center [608, 302] width 10 height 5
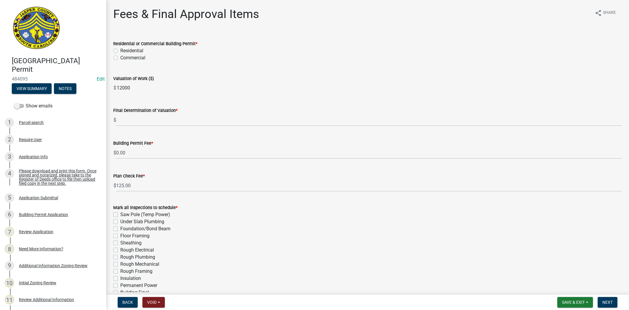
drag, startPoint x: 139, startPoint y: 90, endPoint x: 113, endPoint y: 90, distance: 25.4
click at [113, 90] on div "$ 12000" at bounding box center [367, 88] width 509 height 12
click at [120, 52] on label "Residential" at bounding box center [131, 50] width 23 height 7
click at [120, 51] on input "Residential" at bounding box center [122, 49] width 4 height 4
radio input "true"
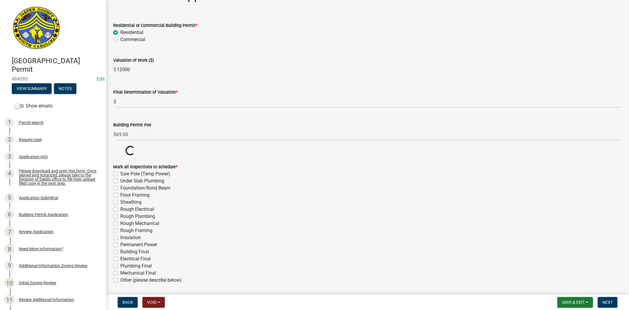
scroll to position [33, 0]
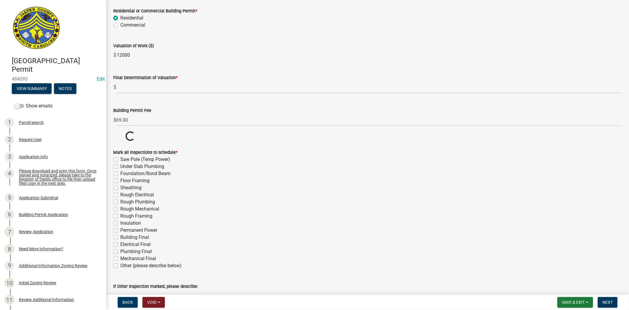
click at [120, 238] on label "Building Final" at bounding box center [134, 237] width 29 height 7
click at [120, 237] on input "Building Final" at bounding box center [122, 236] width 4 height 4
checkbox input "true"
checkbox input "false"
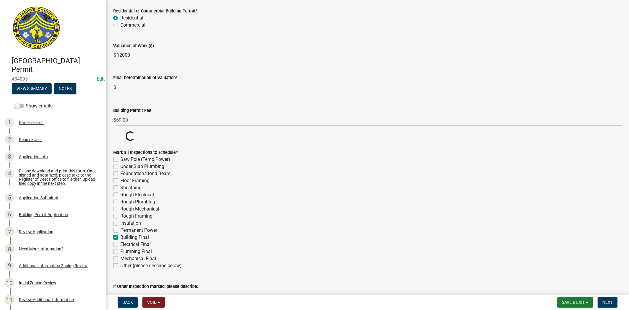
checkbox input "false"
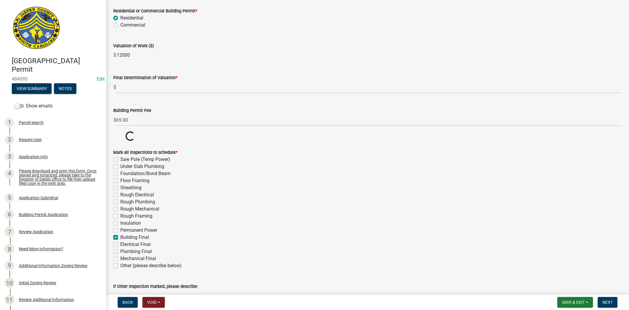
checkbox input "false"
checkbox input "true"
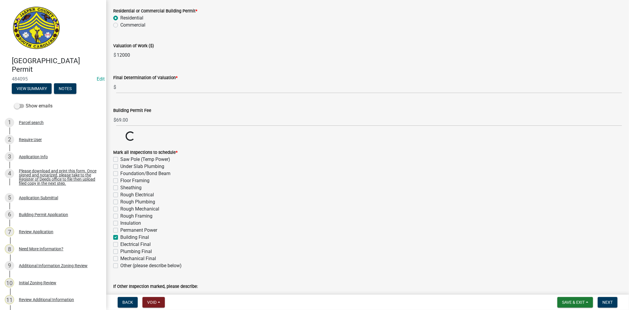
checkbox input "false"
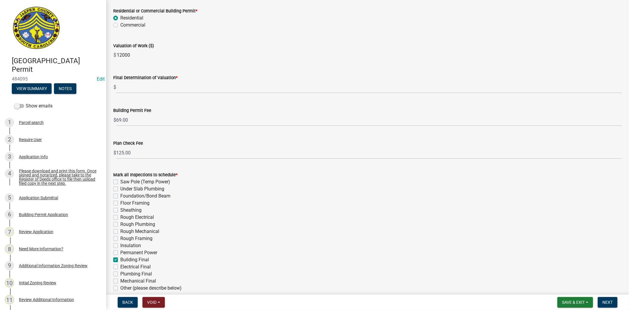
click at [120, 196] on label "Foundation/Bond Beam" at bounding box center [145, 195] width 50 height 7
click at [120, 196] on input "Foundation/Bond Beam" at bounding box center [122, 194] width 4 height 4
checkbox input "true"
checkbox input "false"
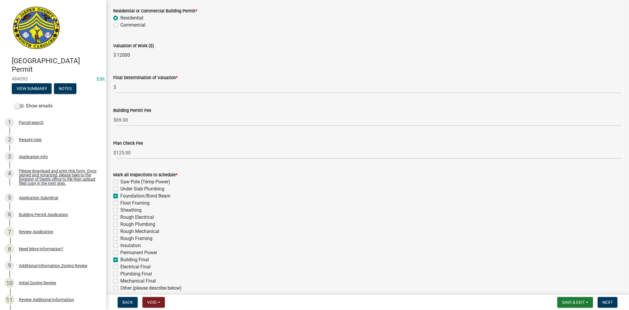
checkbox input "true"
checkbox input "false"
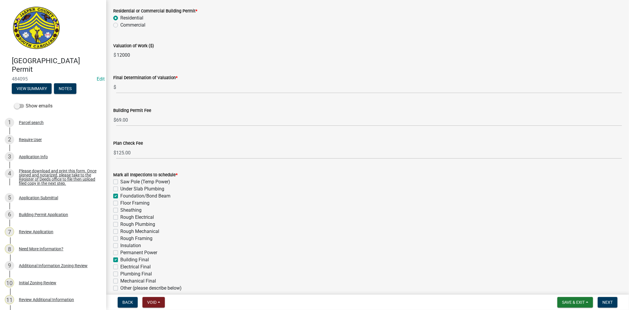
checkbox input "false"
checkbox input "true"
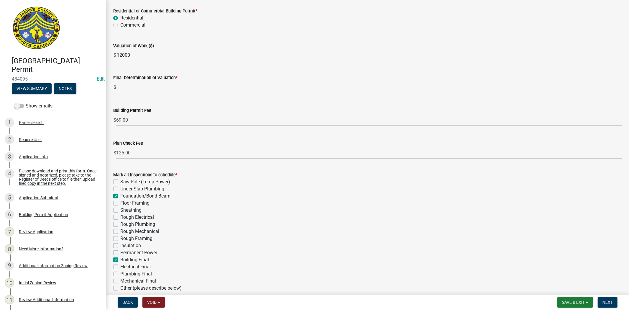
checkbox input "false"
click at [120, 219] on label "Rough Electrical" at bounding box center [137, 217] width 34 height 7
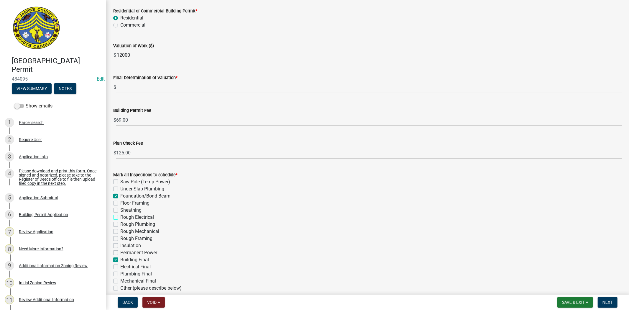
click at [120, 217] on input "Rough Electrical" at bounding box center [122, 216] width 4 height 4
checkbox input "true"
checkbox input "false"
checkbox input "true"
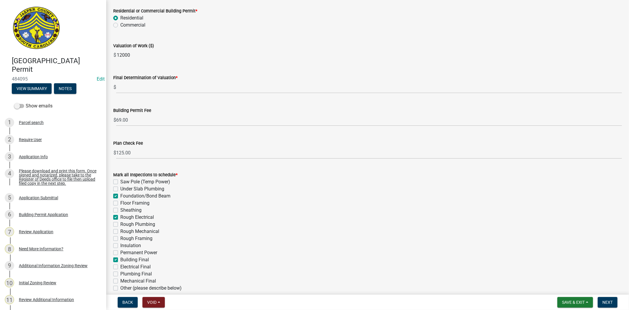
checkbox input "false"
checkbox input "true"
checkbox input "false"
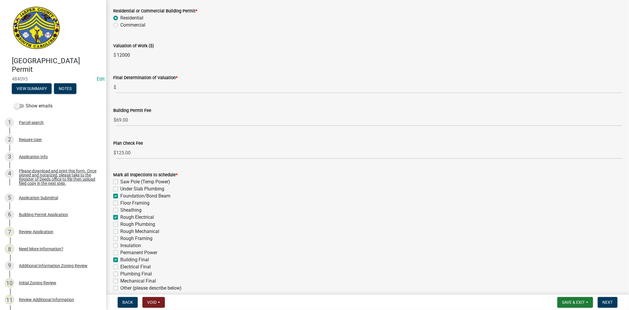
checkbox input "false"
checkbox input "true"
checkbox input "false"
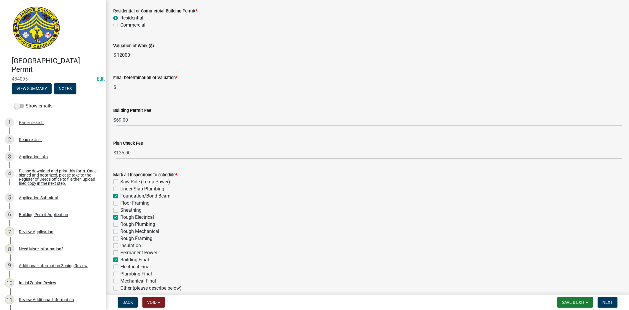
checkbox input "false"
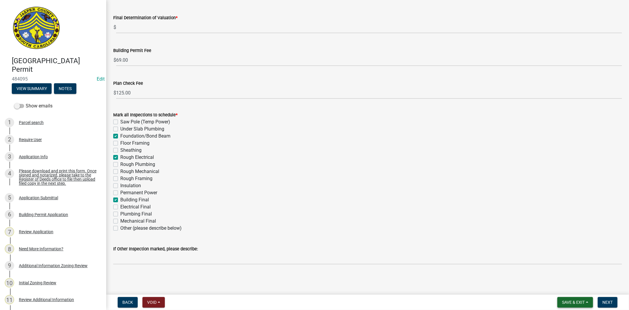
click at [571, 302] on span "Save & Exit" at bounding box center [573, 302] width 23 height 5
click at [569, 275] on button "Save" at bounding box center [569, 272] width 47 height 14
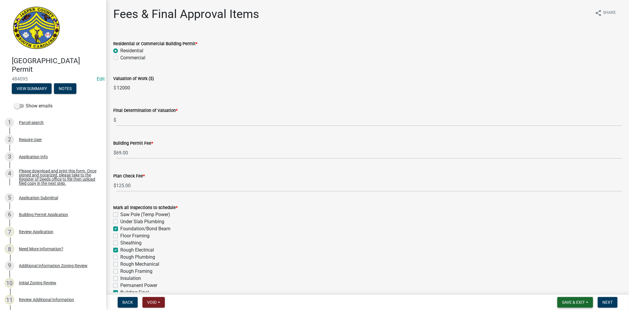
click at [565, 305] on button "Save & Exit" at bounding box center [575, 302] width 36 height 11
click at [564, 275] on button "Save" at bounding box center [569, 272] width 47 height 14
click at [37, 156] on div "Application Info" at bounding box center [33, 157] width 29 height 4
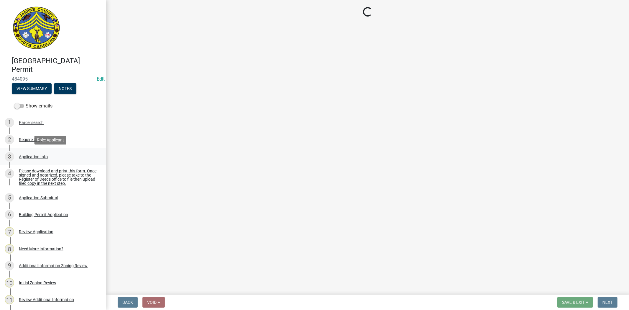
select select "f53fa719-3ff7-48d2-9eb7-3bbc18bb9995"
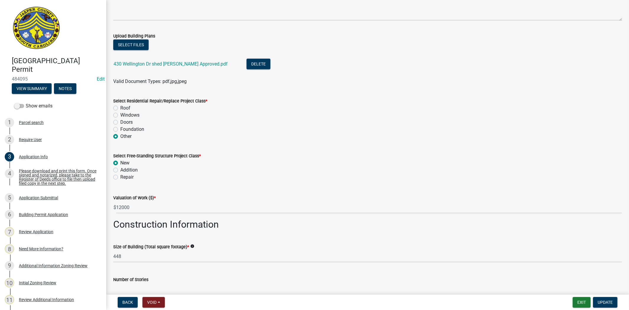
scroll to position [754, 0]
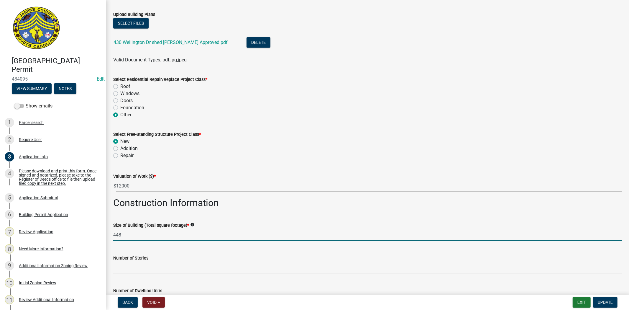
drag, startPoint x: 125, startPoint y: 236, endPoint x: 107, endPoint y: 237, distance: 18.0
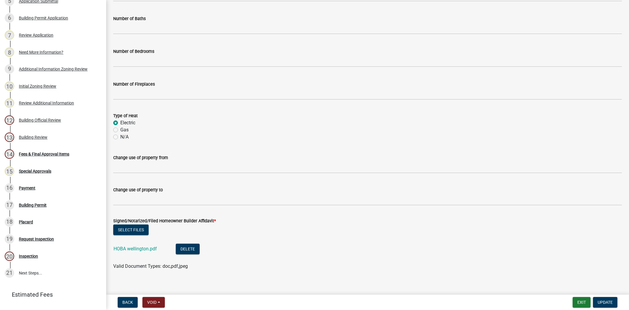
scroll to position [1063, 0]
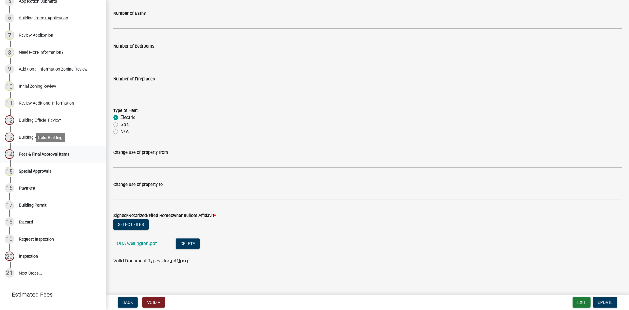
click at [42, 154] on div "Fees & Final Approval Items" at bounding box center [44, 154] width 50 height 4
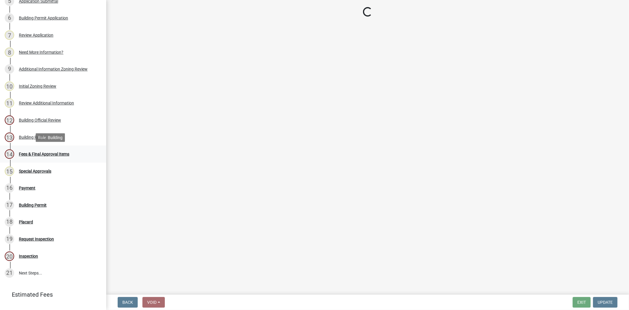
scroll to position [0, 0]
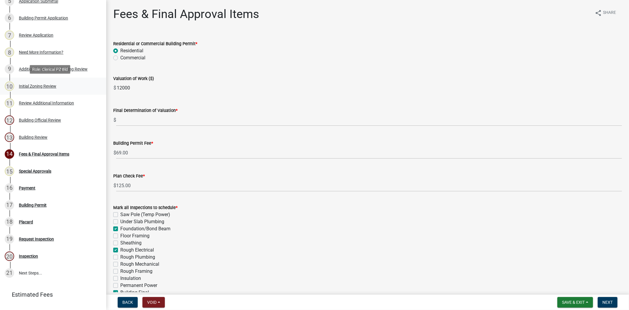
drag, startPoint x: 142, startPoint y: 91, endPoint x: 100, endPoint y: 91, distance: 41.3
click at [100, 91] on div "Jasper County Building Permit 484095 Edit View Summary Notes Show emails 1 Parc…" at bounding box center [314, 155] width 629 height 310
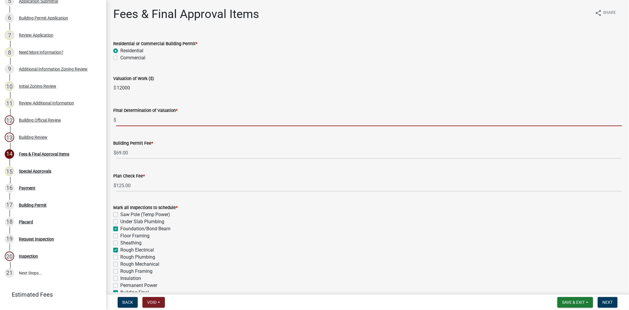
click at [120, 119] on input "text" at bounding box center [369, 120] width 506 height 12
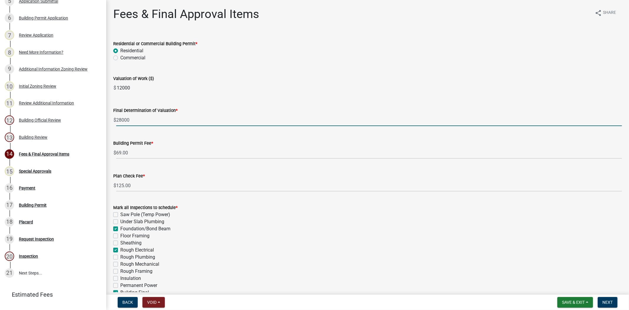
click at [235, 80] on div "Valuation of Work ($)" at bounding box center [367, 78] width 509 height 7
drag, startPoint x: 136, startPoint y: 121, endPoint x: 110, endPoint y: 123, distance: 25.7
click at [110, 123] on div "Final Determination of Valuation * $ 28000" at bounding box center [368, 112] width 518 height 27
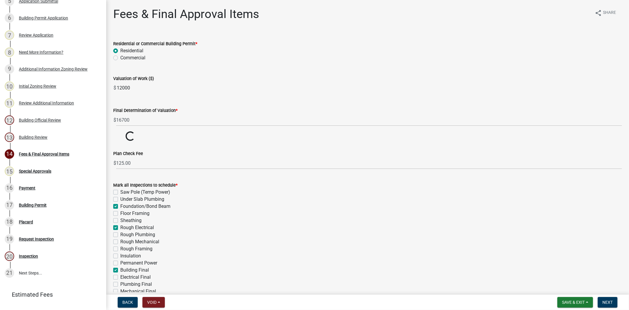
click at [208, 86] on input "12000" at bounding box center [369, 88] width 506 height 12
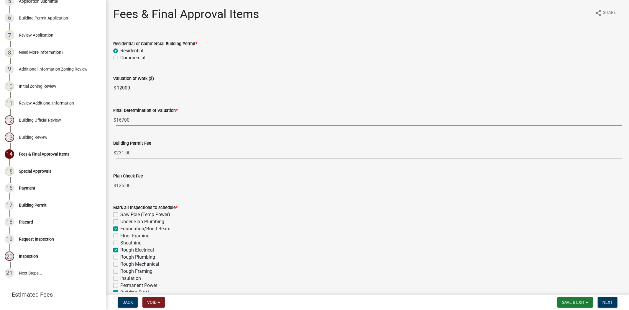
click at [139, 119] on input "16700" at bounding box center [369, 120] width 506 height 12
type input "16713"
click at [239, 95] on wm-data-entity-input "Valuation of Work ($) $ 12000" at bounding box center [367, 83] width 509 height 32
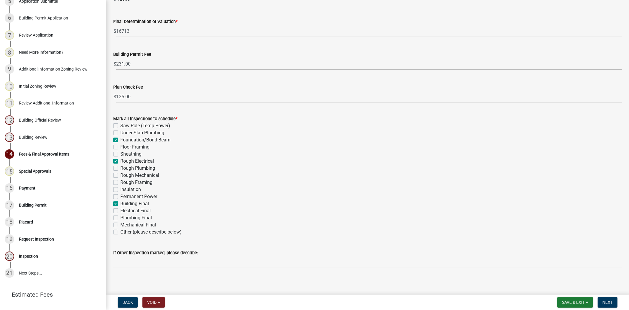
scroll to position [93, 0]
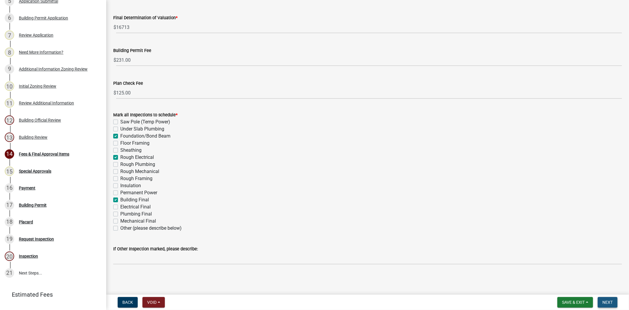
click at [612, 301] on span "Next" at bounding box center [608, 302] width 10 height 5
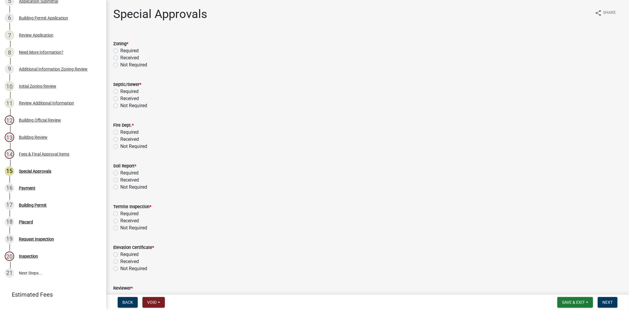
click at [120, 59] on label "Received" at bounding box center [129, 57] width 19 height 7
click at [120, 58] on input "Received" at bounding box center [122, 56] width 4 height 4
radio input "true"
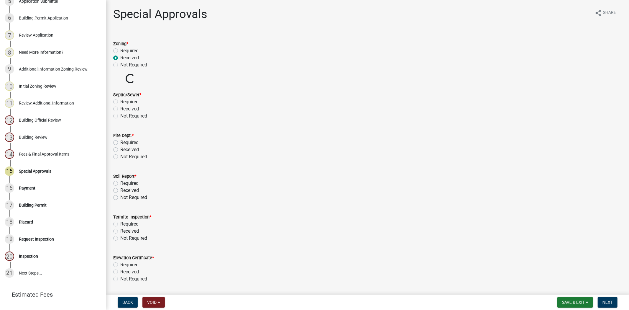
click at [120, 116] on label "Not Required" at bounding box center [133, 115] width 27 height 7
click at [120, 116] on input "Not Required" at bounding box center [122, 114] width 4 height 4
radio input "true"
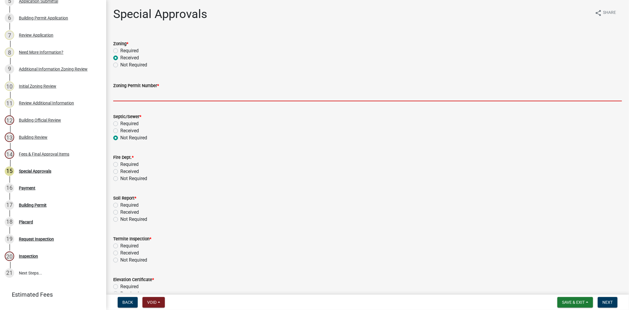
click at [140, 94] on input "Zoning Permit Number *" at bounding box center [367, 95] width 509 height 12
paste input "ZP-25-268"
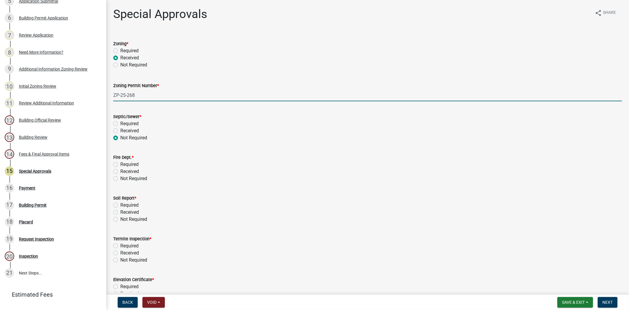
type input "ZP-25-268"
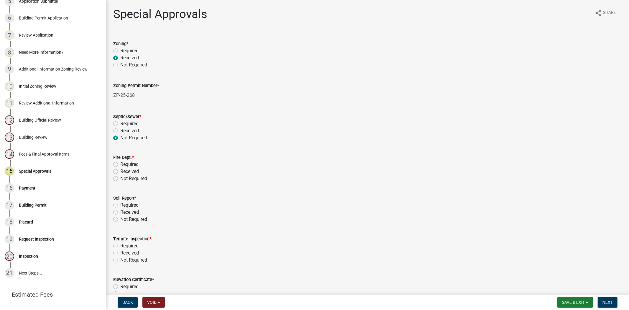
click at [120, 178] on label "Not Required" at bounding box center [133, 178] width 27 height 7
click at [120, 178] on input "Not Required" at bounding box center [122, 177] width 4 height 4
radio input "true"
click at [120, 218] on label "Not Required" at bounding box center [133, 219] width 27 height 7
click at [120, 218] on input "Not Required" at bounding box center [122, 218] width 4 height 4
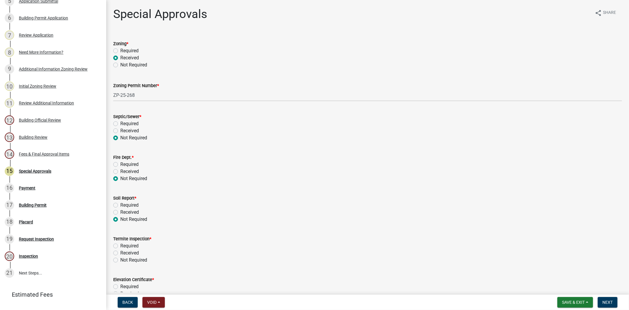
radio input "true"
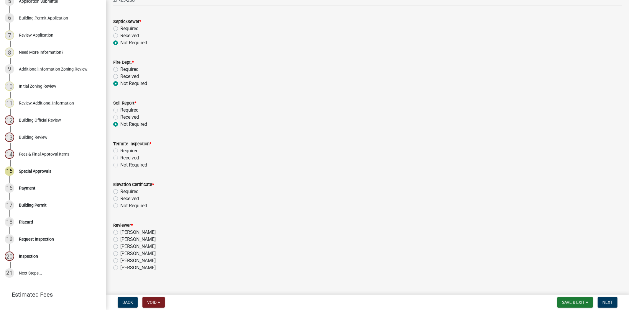
scroll to position [98, 0]
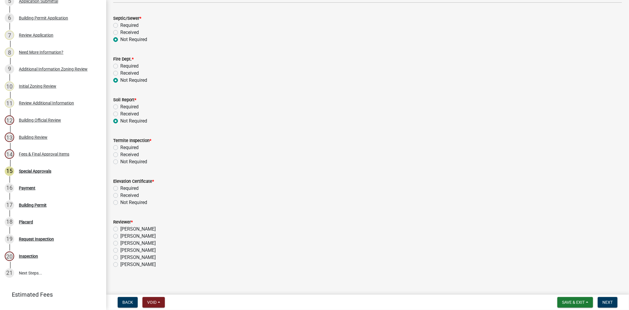
click at [120, 160] on label "Not Required" at bounding box center [133, 161] width 27 height 7
click at [120, 160] on input "Not Required" at bounding box center [122, 160] width 4 height 4
radio input "true"
click at [120, 202] on label "Not Required" at bounding box center [133, 202] width 27 height 7
click at [120, 202] on input "Not Required" at bounding box center [122, 201] width 4 height 4
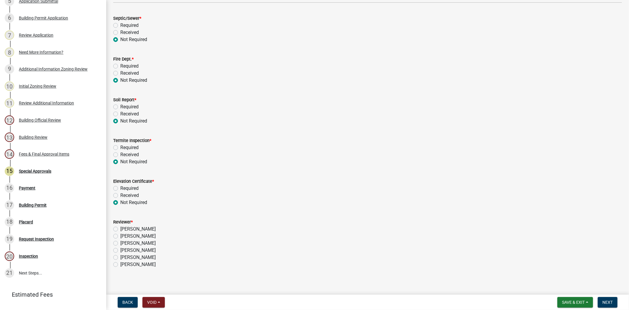
radio input "true"
click at [120, 243] on label "Stephanie Oviedo" at bounding box center [137, 242] width 35 height 7
click at [120, 243] on input "Stephanie Oviedo" at bounding box center [122, 241] width 4 height 4
radio input "true"
drag, startPoint x: 610, startPoint y: 300, endPoint x: 611, endPoint y: 297, distance: 3.2
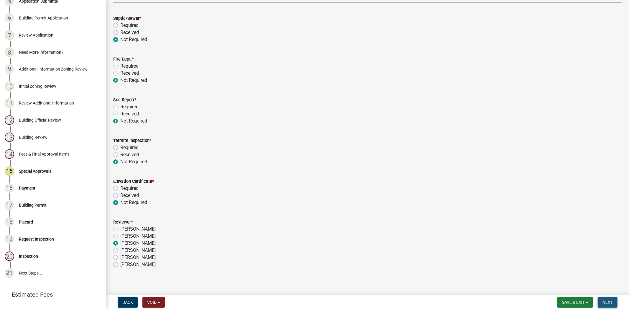
click at [610, 300] on span "Next" at bounding box center [608, 302] width 10 height 5
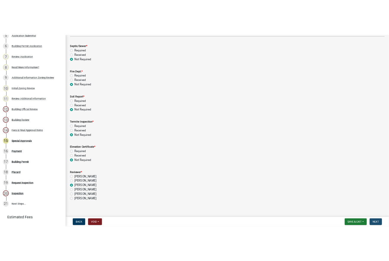
scroll to position [0, 0]
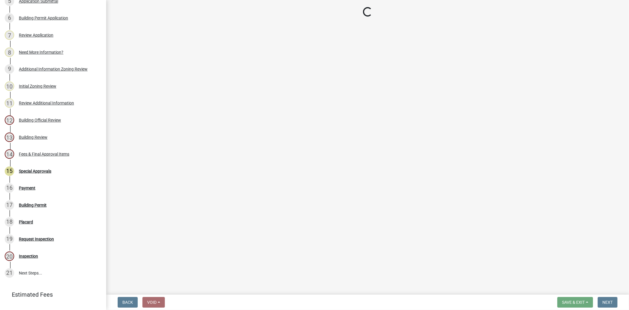
select select "3: 3"
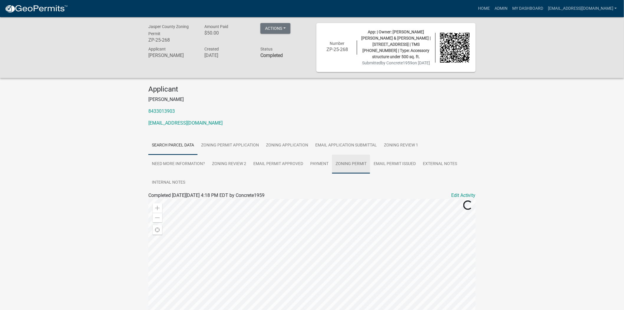
click at [352, 166] on link "Zoning Permit" at bounding box center [351, 164] width 38 height 19
click at [163, 205] on link "Zoning Permit" at bounding box center [162, 202] width 29 height 6
drag, startPoint x: 171, startPoint y: 39, endPoint x: 143, endPoint y: 45, distance: 28.7
click at [143, 45] on div "Jasper County Zoning Permit ZP-25-268 Amount Paid $50.00 Actions View receipt P…" at bounding box center [312, 47] width 624 height 61
copy h6 "ZP-25-268"
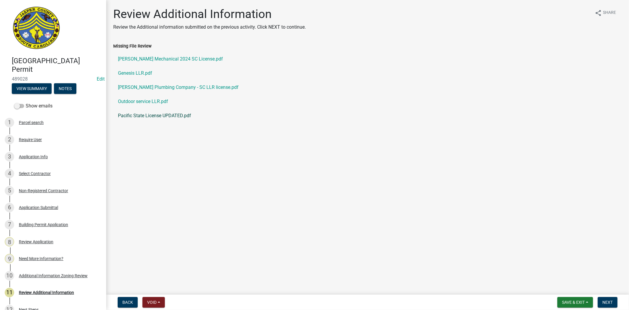
click at [175, 114] on link "Pacific State License UPDATED.pdf" at bounding box center [367, 116] width 509 height 14
click at [150, 102] on link "Outdoor service LLR.pdf" at bounding box center [367, 101] width 509 height 14
click at [184, 88] on link "[PERSON_NAME] Plumbing Company - SC LLR license.pdf" at bounding box center [367, 87] width 509 height 14
click at [147, 72] on link "Genesis LLR.pdf" at bounding box center [367, 73] width 509 height 14
click at [168, 59] on link "[PERSON_NAME] Mechanical 2024 SC License.pdf" at bounding box center [367, 59] width 509 height 14
